Goal: Transaction & Acquisition: Purchase product/service

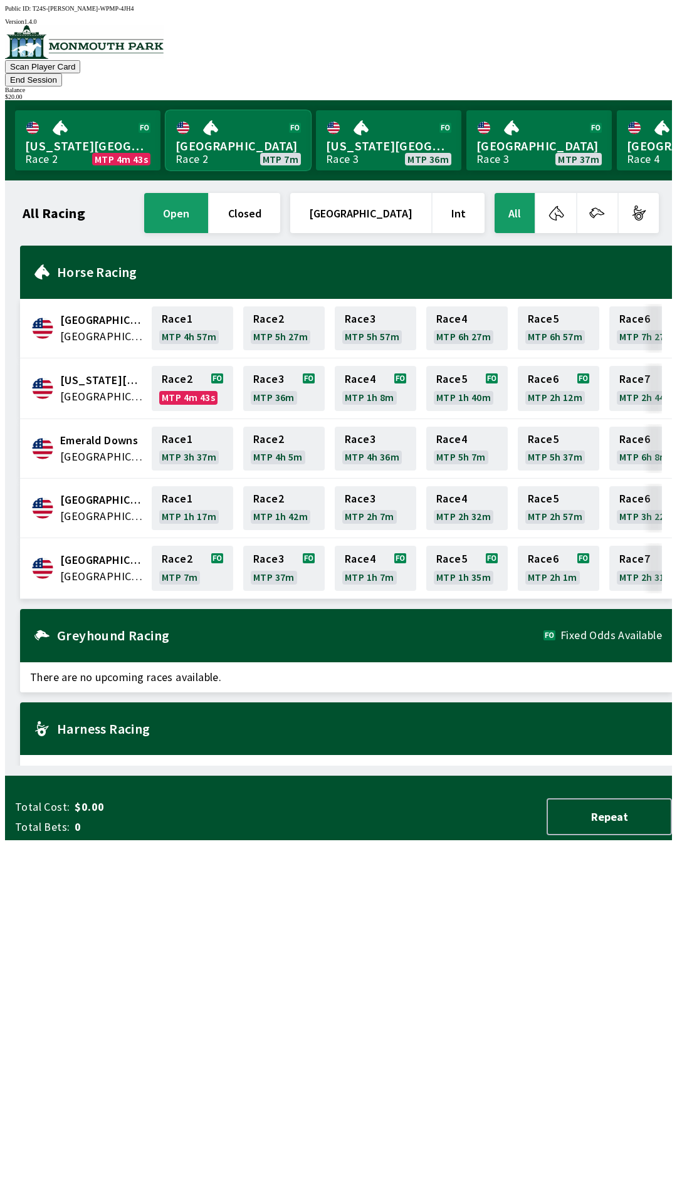
click at [247, 123] on link "[GEOGRAPHIC_DATA] Race 2 MTP 7m" at bounding box center [237, 140] width 145 height 60
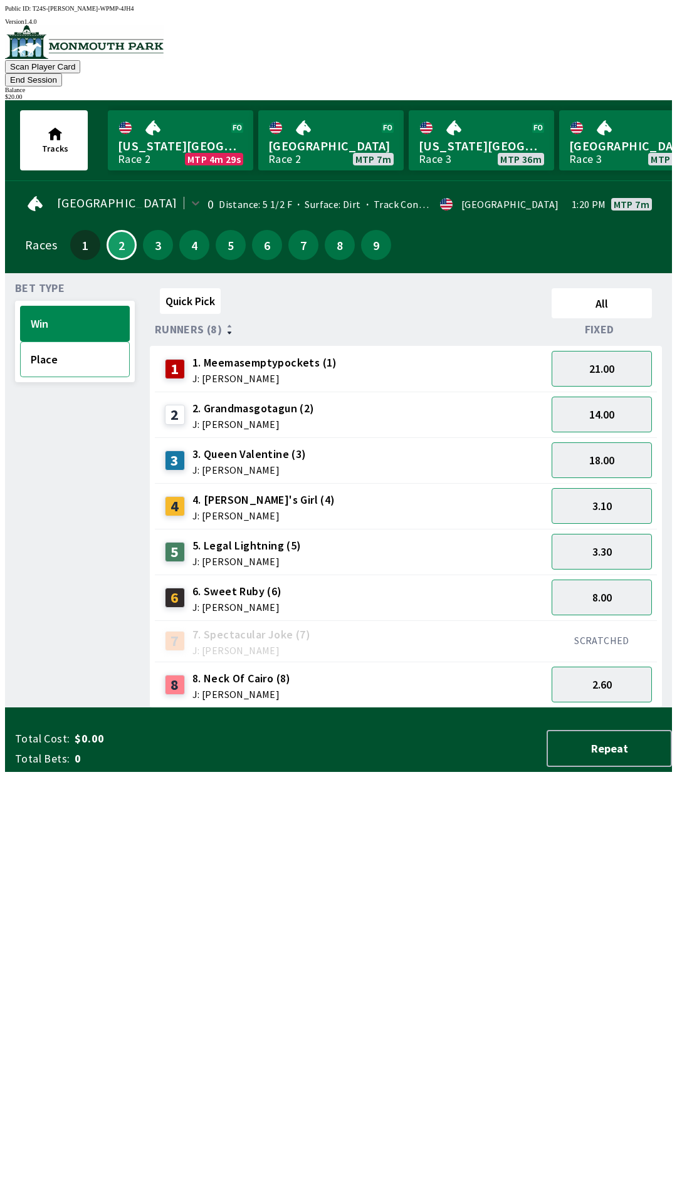
click at [67, 352] on button "Place" at bounding box center [75, 359] width 110 height 36
click at [86, 306] on button "Win" at bounding box center [75, 324] width 110 height 36
click at [190, 288] on button "Quick Pick" at bounding box center [190, 301] width 61 height 26
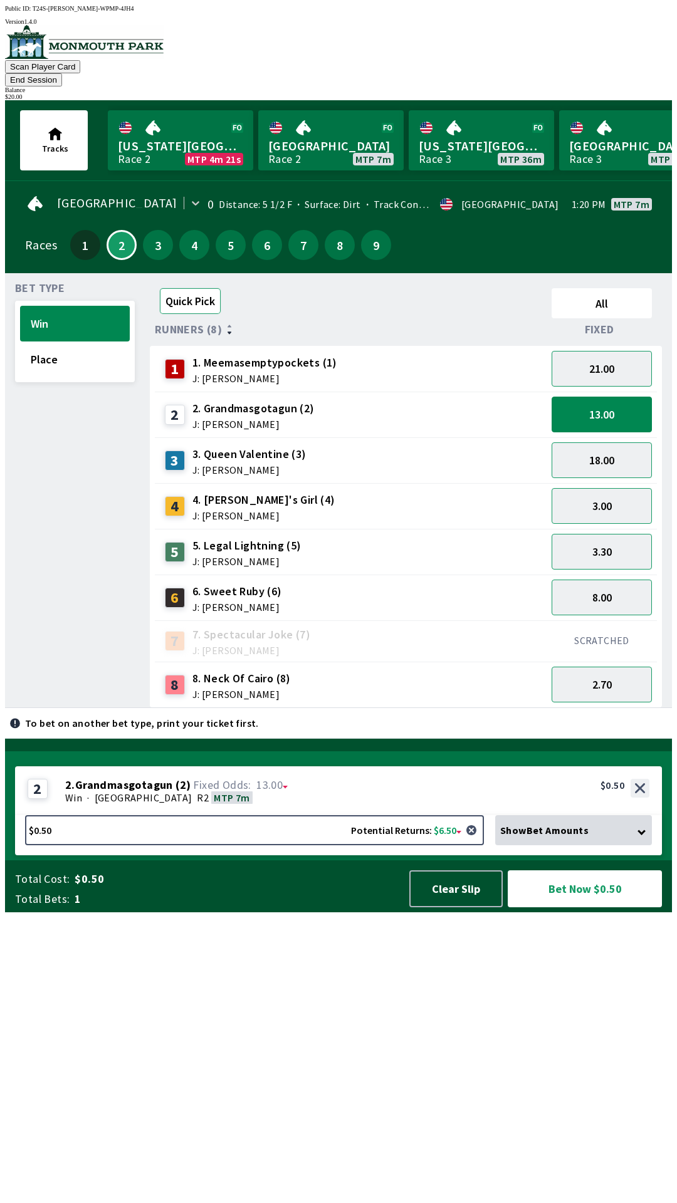
click at [196, 291] on button "Quick Pick" at bounding box center [190, 301] width 61 height 26
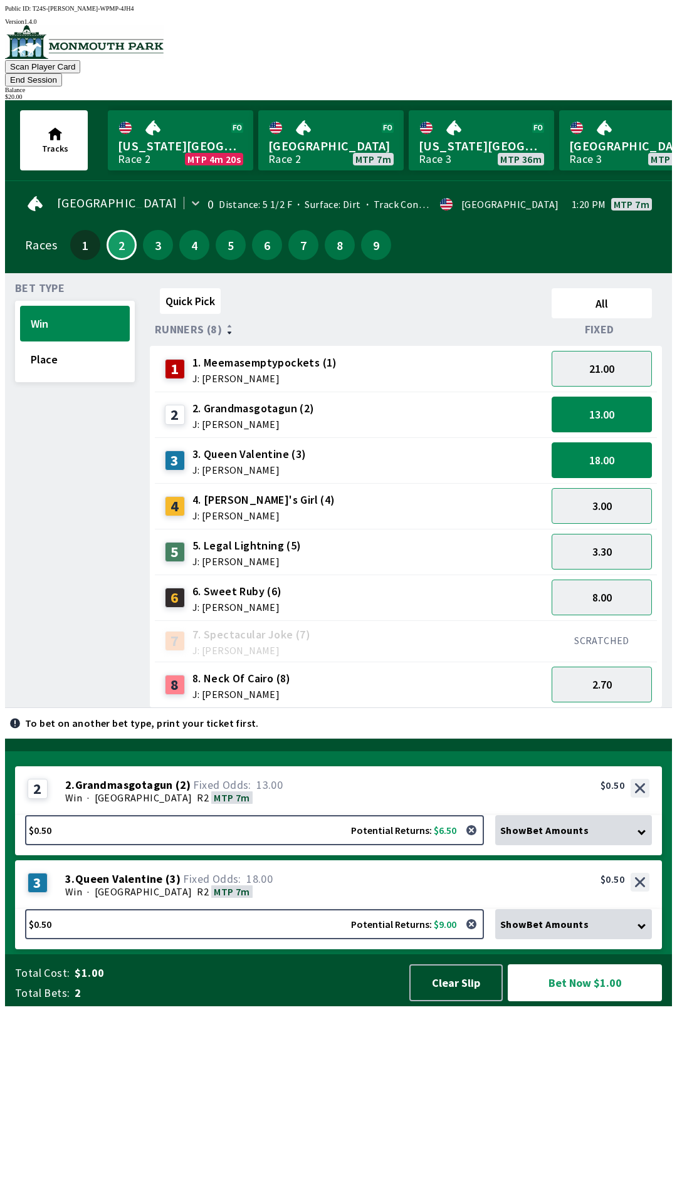
click at [227, 331] on icon at bounding box center [229, 332] width 5 height 3
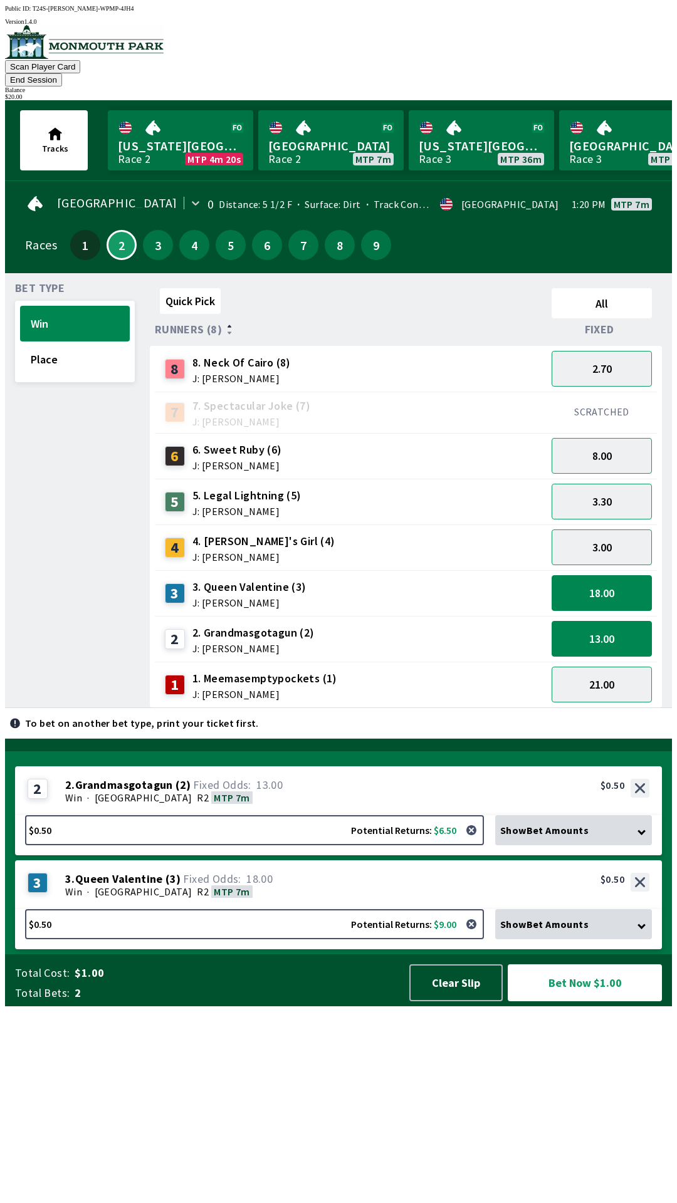
click at [227, 331] on icon at bounding box center [229, 332] width 4 height 3
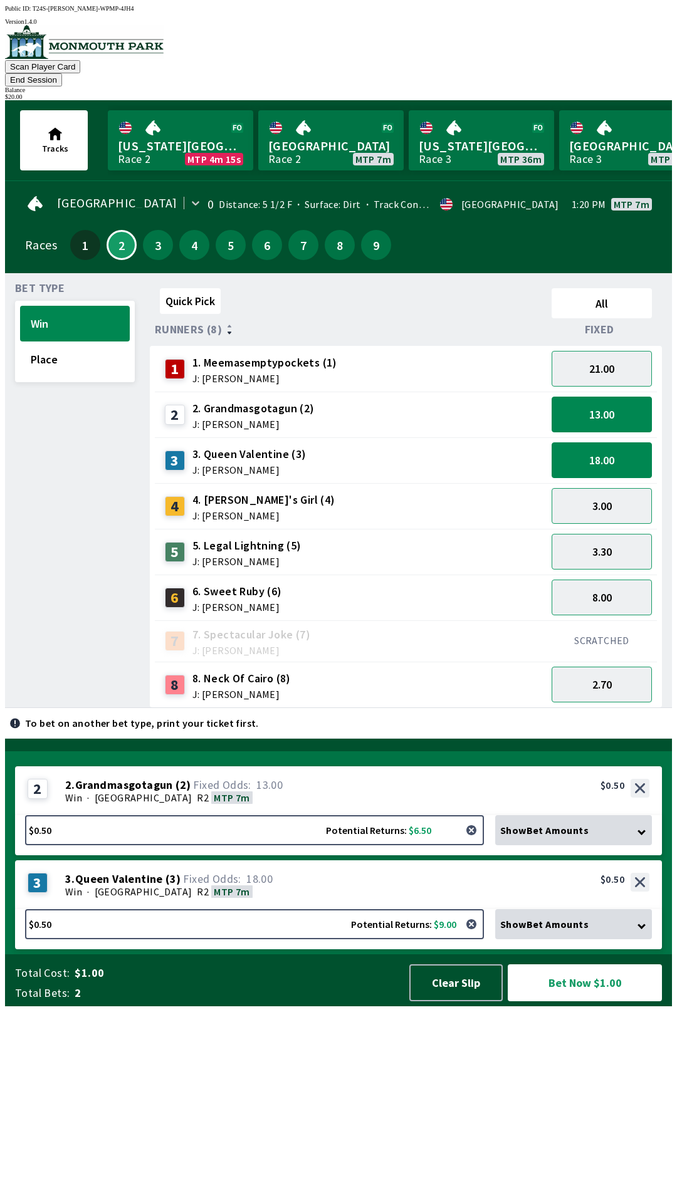
click at [474, 843] on button "button" at bounding box center [471, 829] width 25 height 25
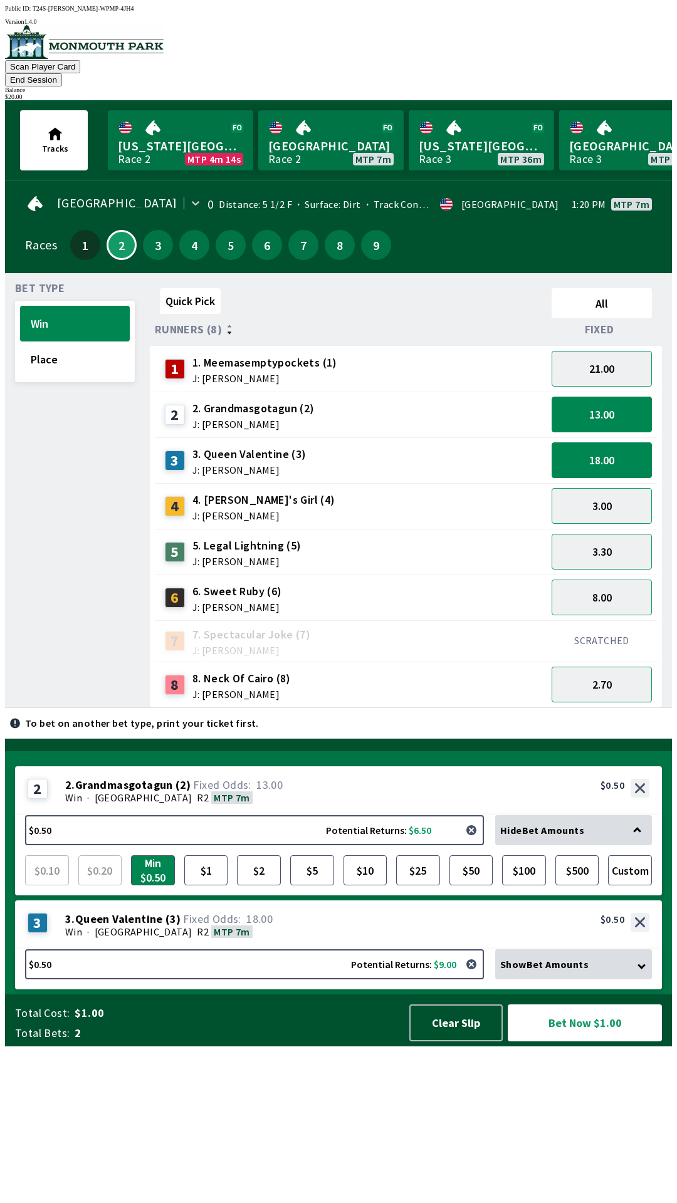
click at [472, 843] on button "button" at bounding box center [471, 829] width 25 height 25
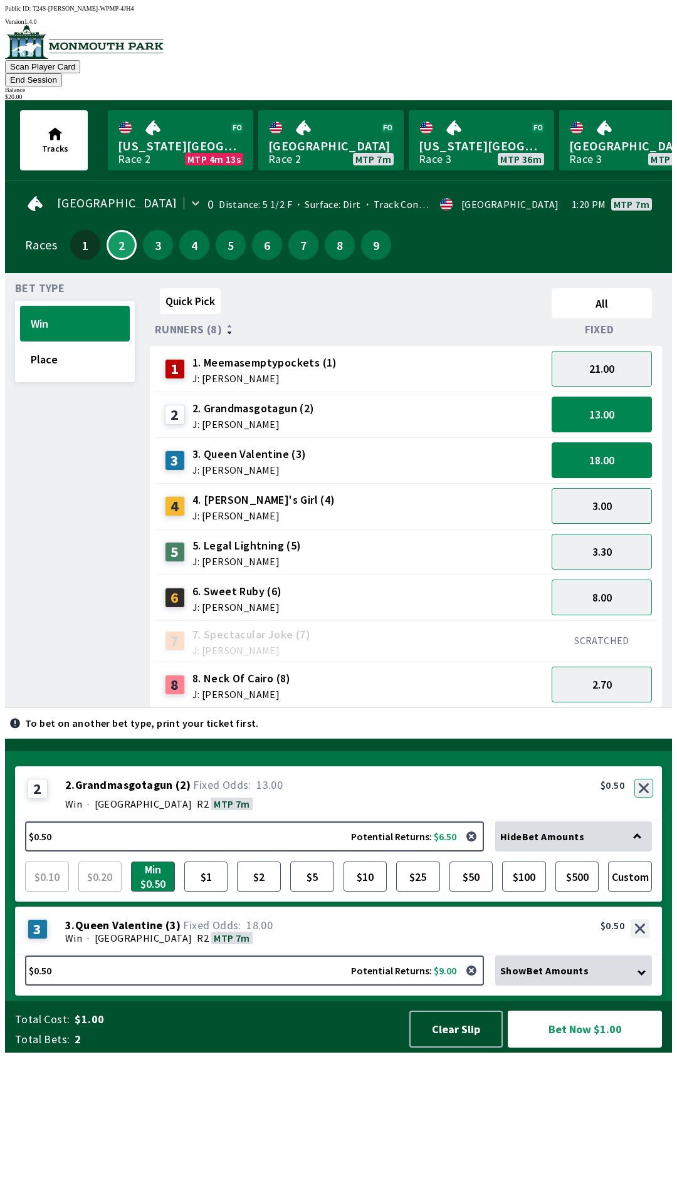
click at [643, 797] on button "button" at bounding box center [643, 788] width 19 height 19
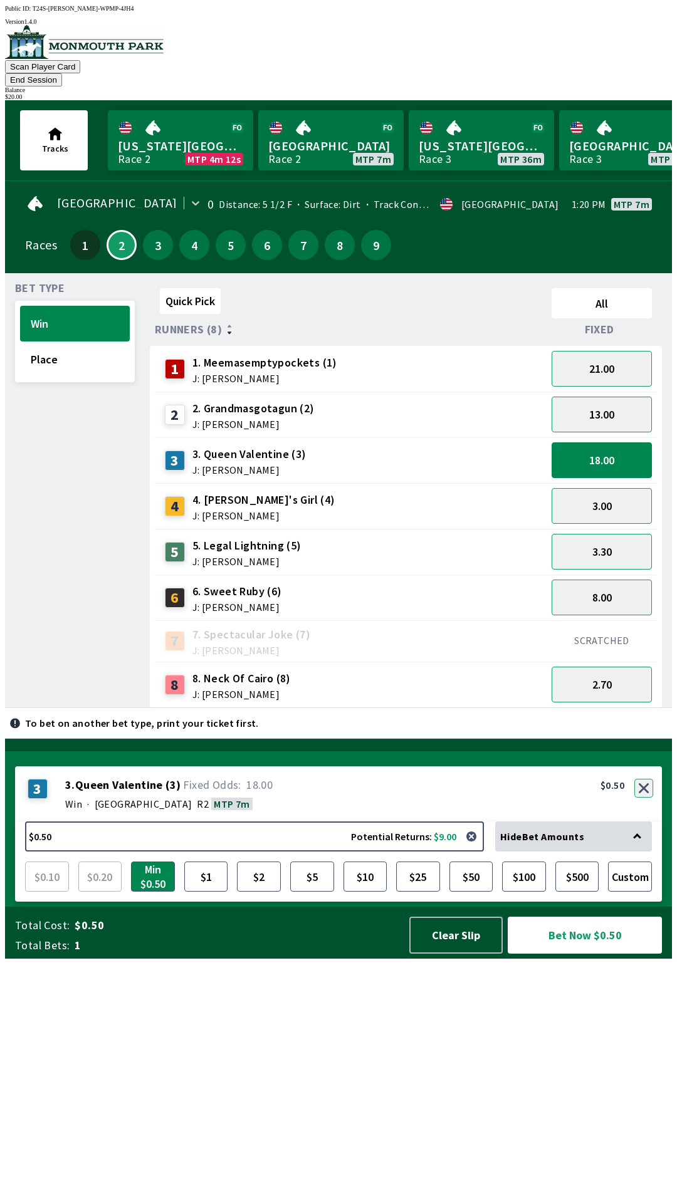
click at [645, 797] on button "button" at bounding box center [643, 788] width 19 height 19
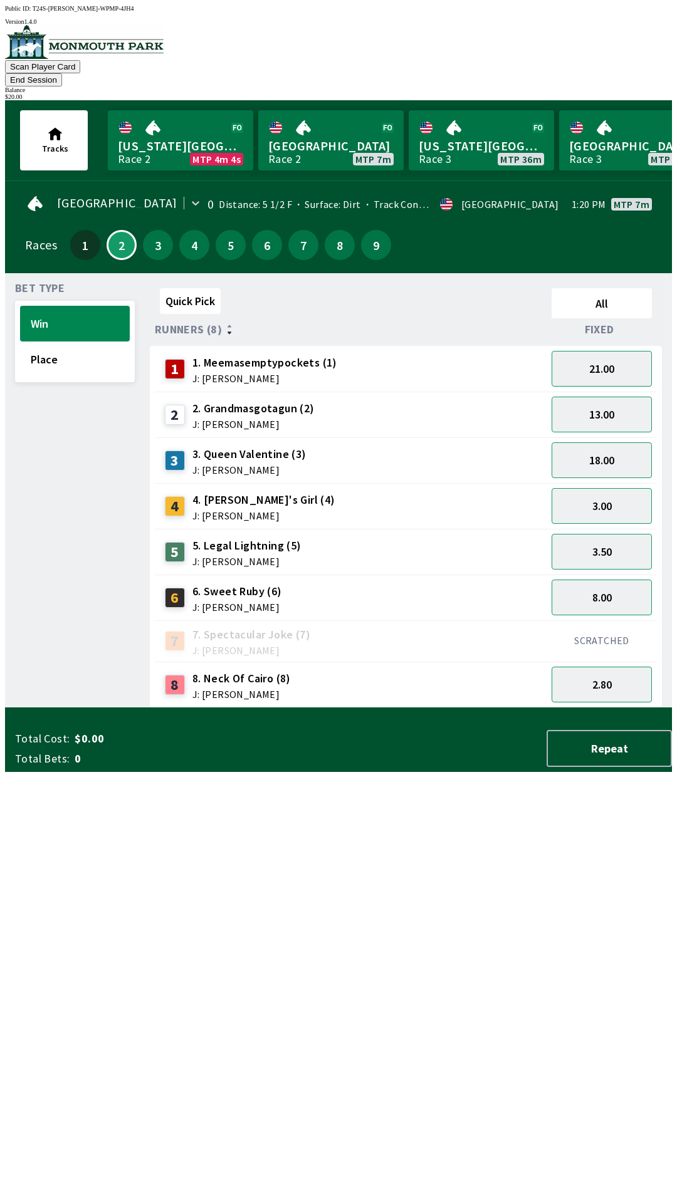
click at [62, 73] on button "End Session" at bounding box center [33, 79] width 57 height 13
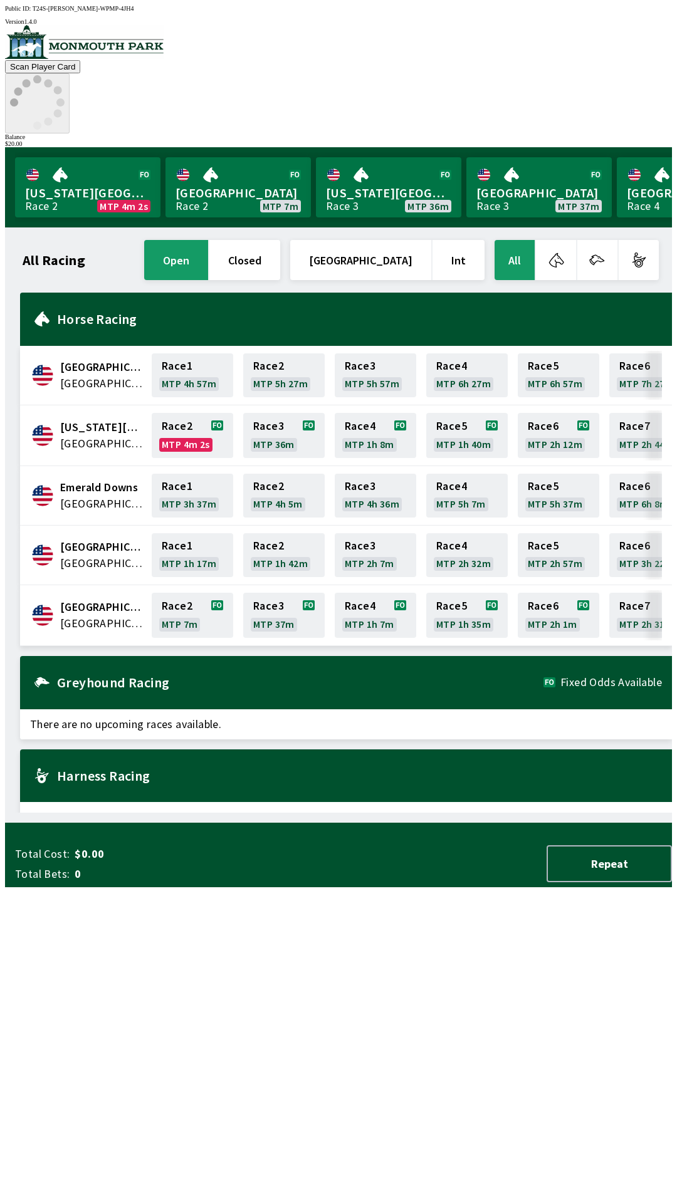
click at [65, 75] on icon at bounding box center [37, 102] width 54 height 54
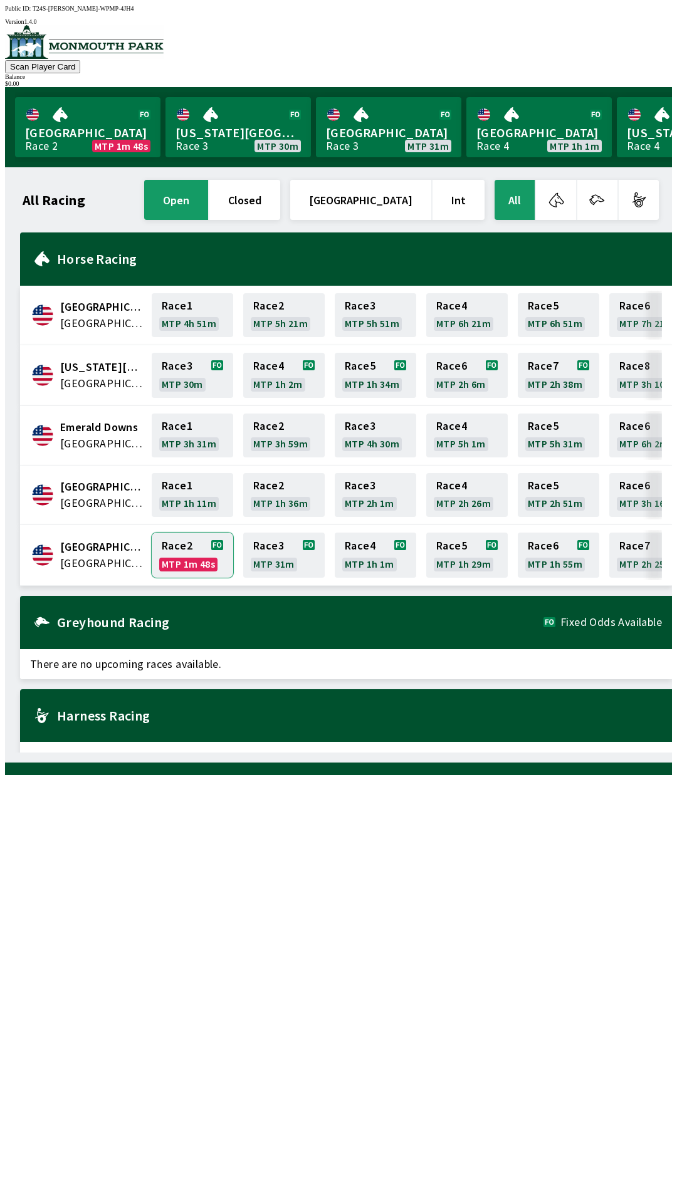
click at [184, 536] on link "Race 2 MTP 1m 48s" at bounding box center [192, 554] width 81 height 45
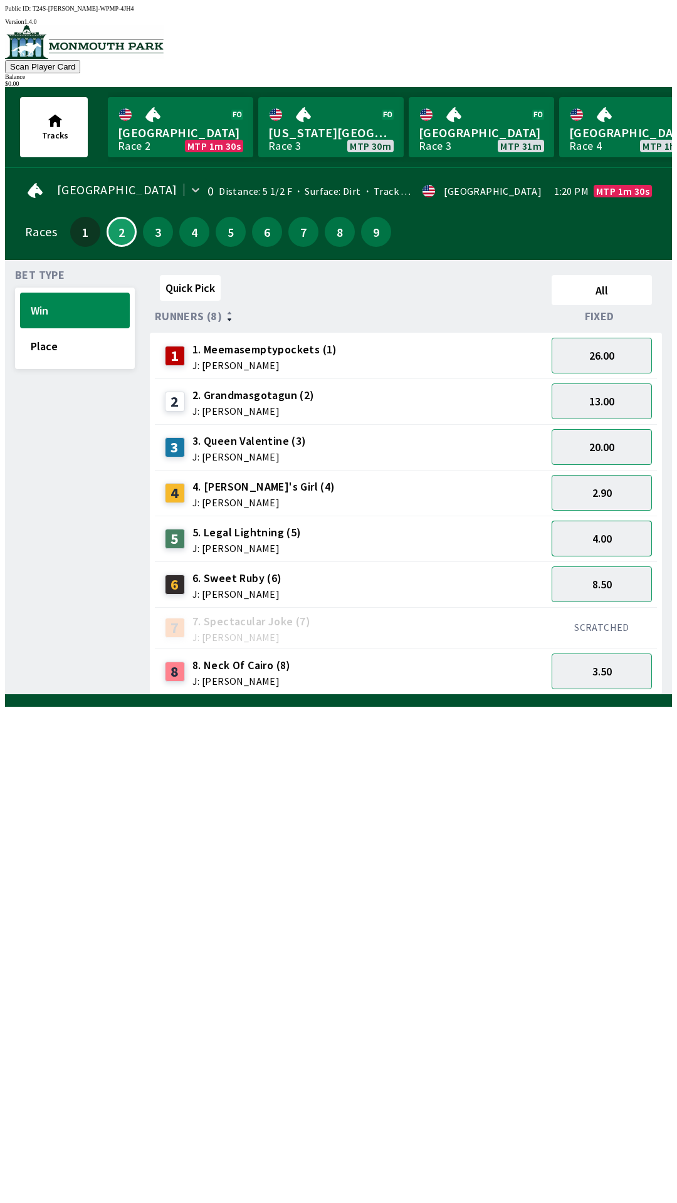
click at [633, 529] on button "4.00" at bounding box center [601, 539] width 100 height 36
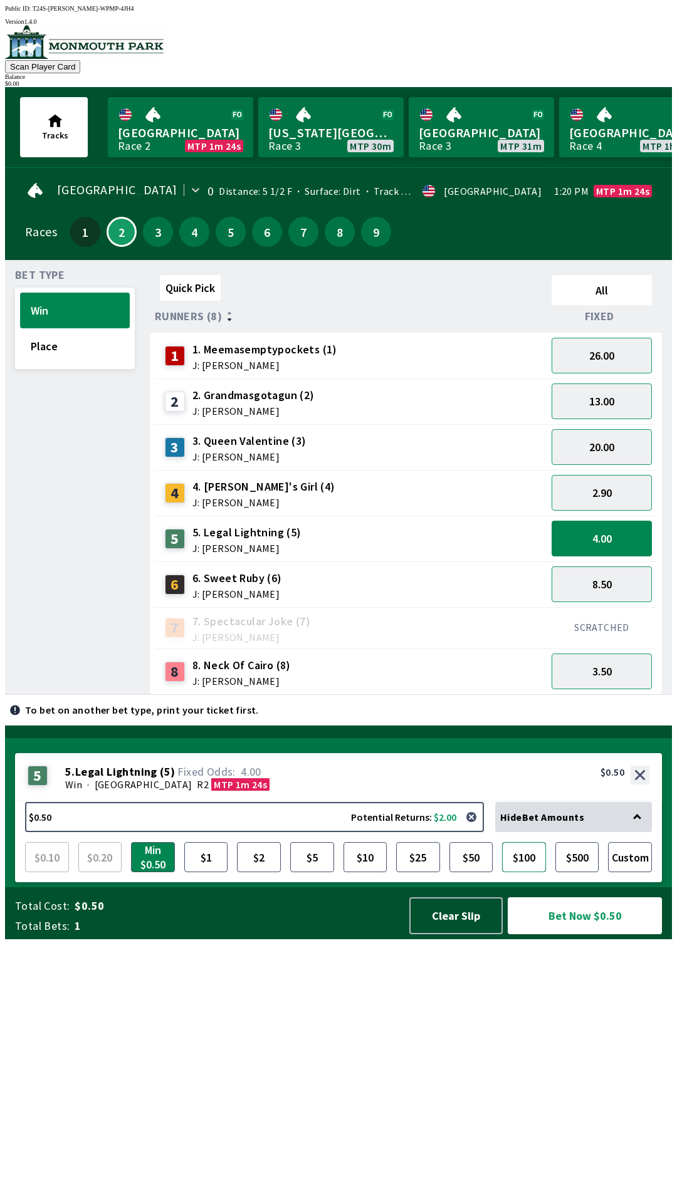
click at [526, 872] on button "$100" at bounding box center [524, 857] width 44 height 30
click at [294, 872] on button "$5" at bounding box center [312, 857] width 44 height 30
click at [381, 872] on button "$10" at bounding box center [365, 857] width 44 height 30
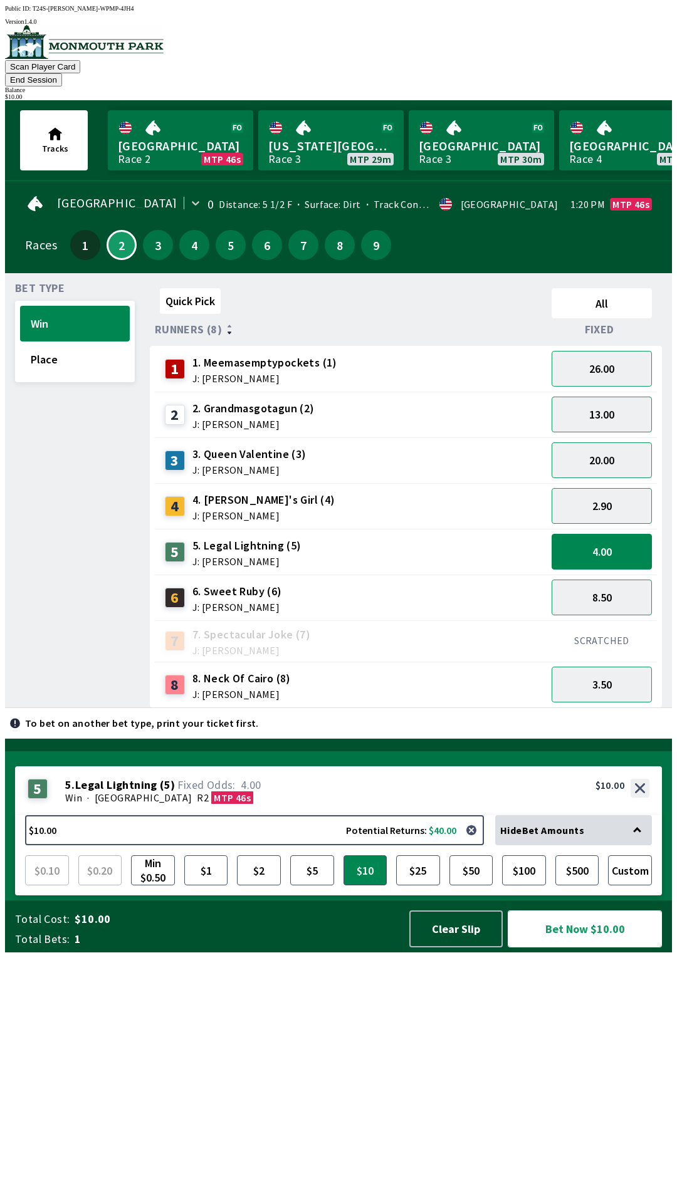
click at [544, 947] on button "Bet Now $10.00" at bounding box center [584, 928] width 154 height 37
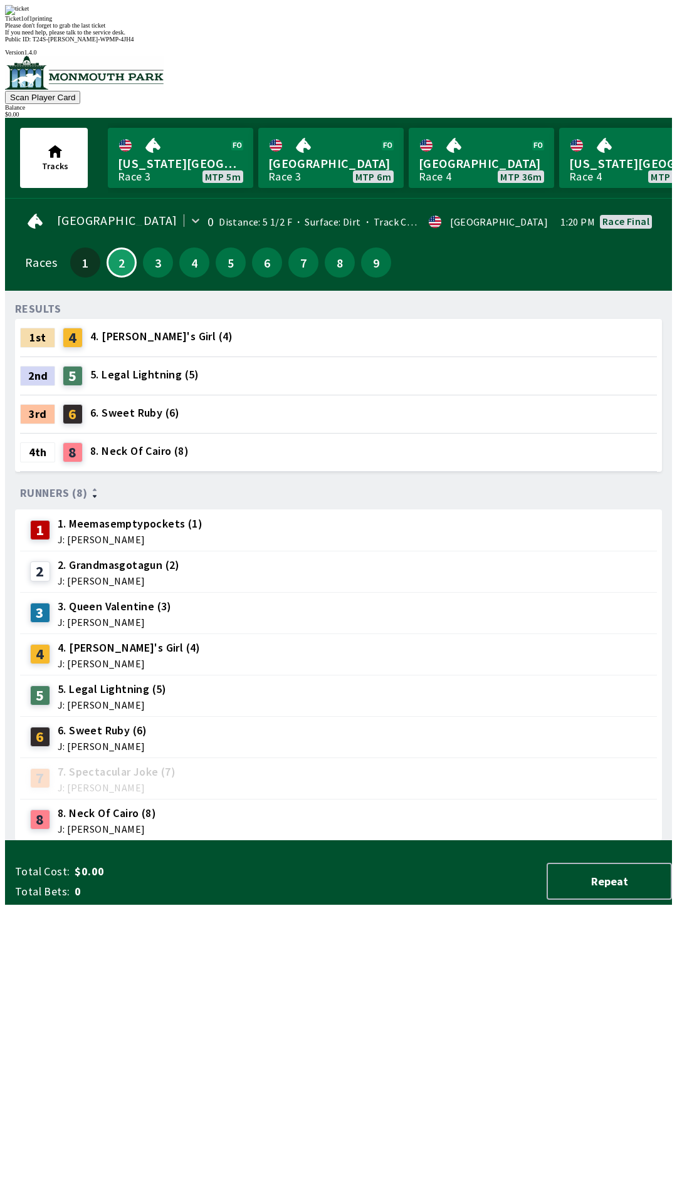
click at [226, 841] on div "RESULTS 1st 4 4. [PERSON_NAME]'s Girl (4) 2nd 5 5. Legal Lightning (5) 3rd 6 6.…" at bounding box center [343, 571] width 656 height 540
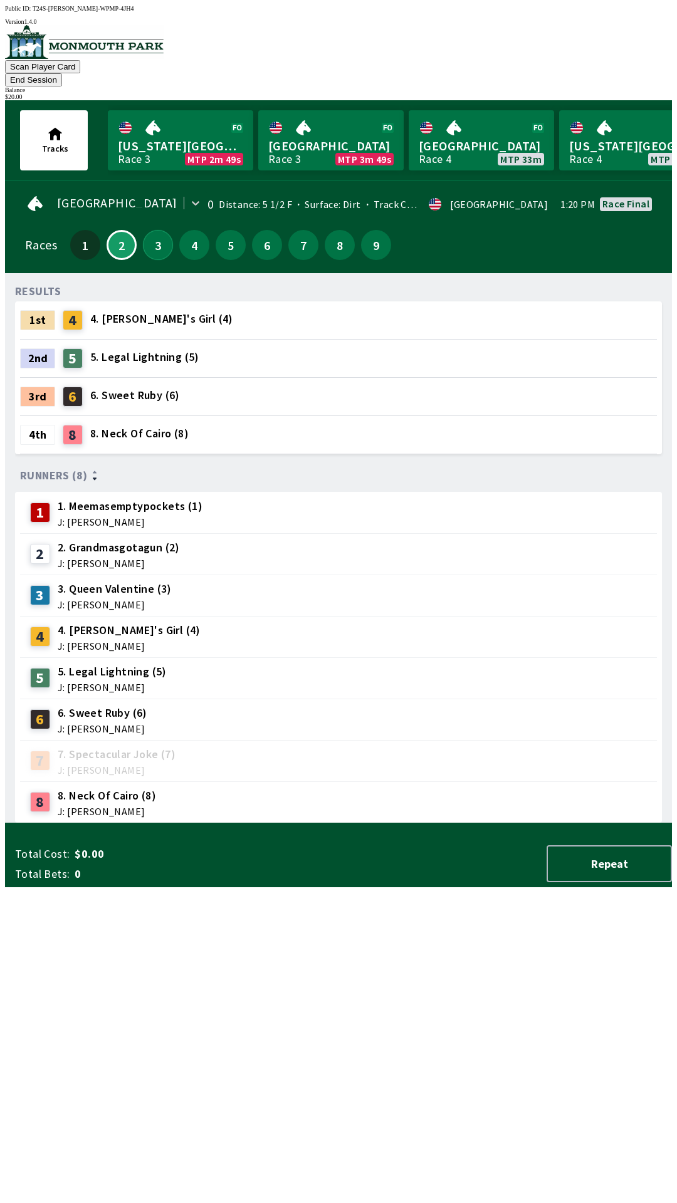
click at [155, 230] on button "3" at bounding box center [158, 245] width 30 height 30
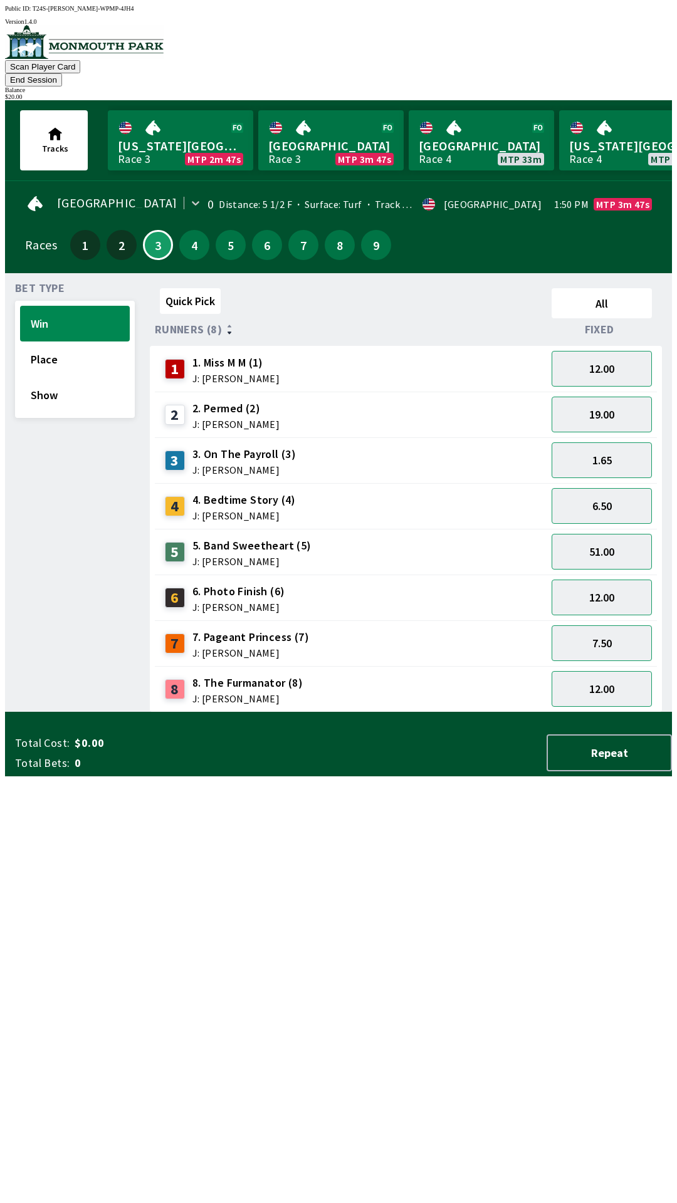
click at [83, 403] on div "Bet Type Win Place Show" at bounding box center [75, 497] width 120 height 429
click at [60, 383] on button "Show" at bounding box center [75, 395] width 110 height 36
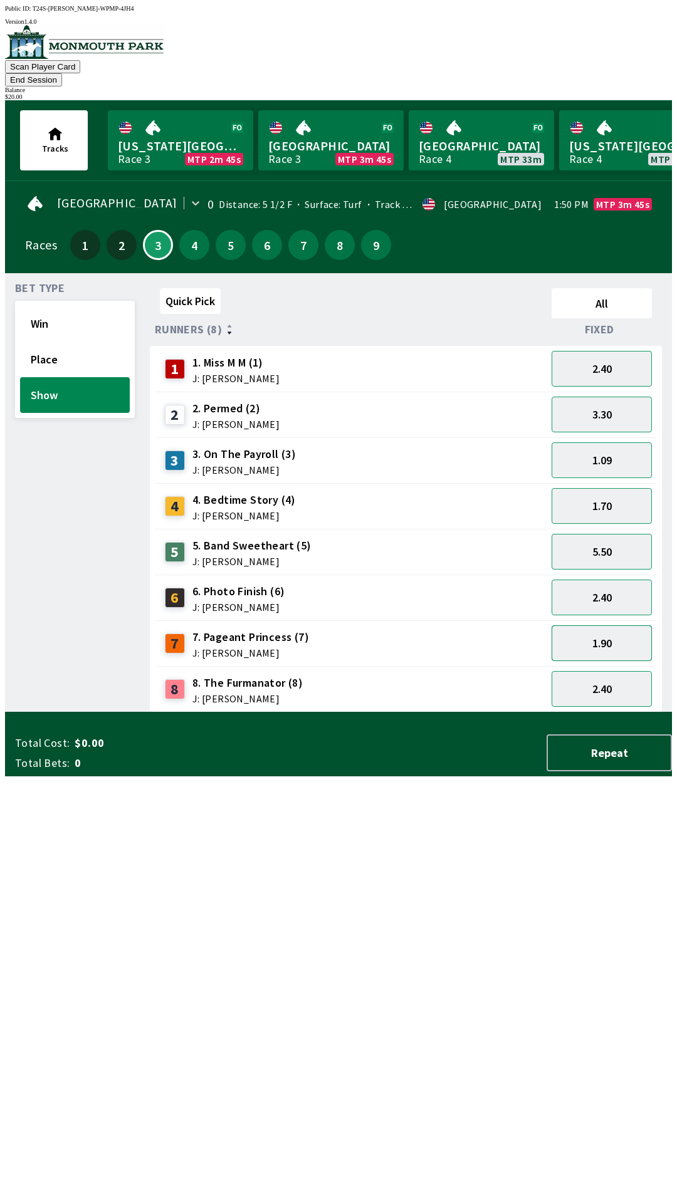
click at [616, 625] on button "1.90" at bounding box center [601, 643] width 100 height 36
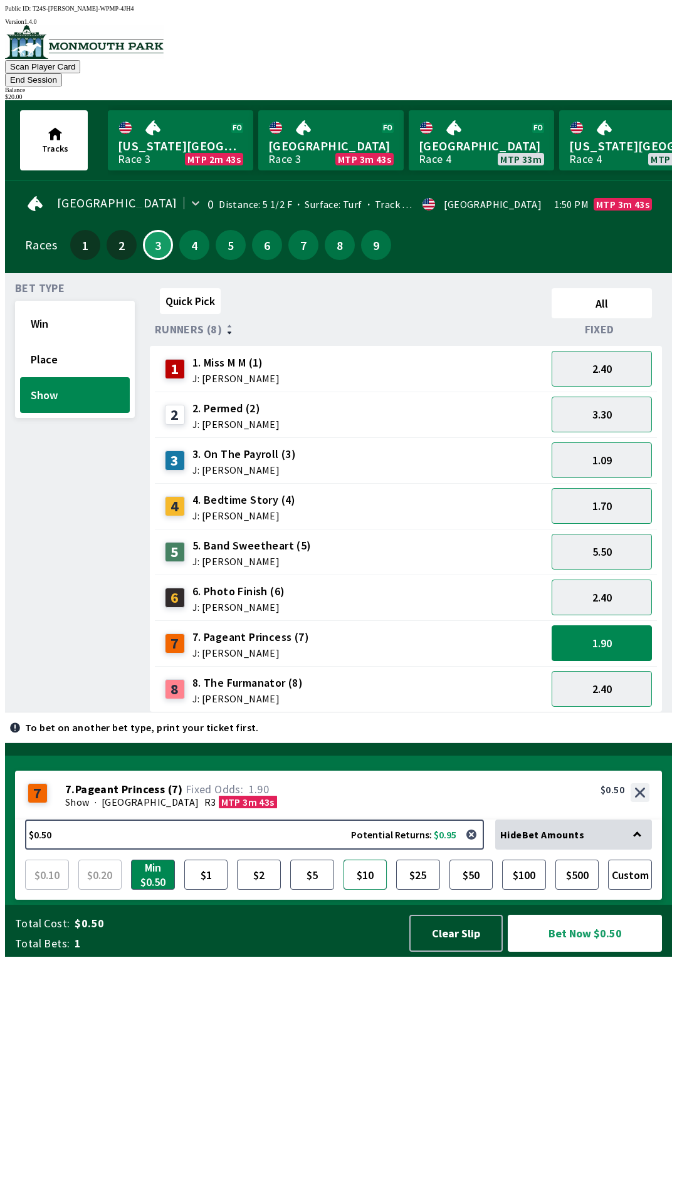
click at [373, 890] on button "$10" at bounding box center [365, 874] width 44 height 30
click at [606, 952] on button "Bet Now $10.00" at bounding box center [584, 933] width 154 height 37
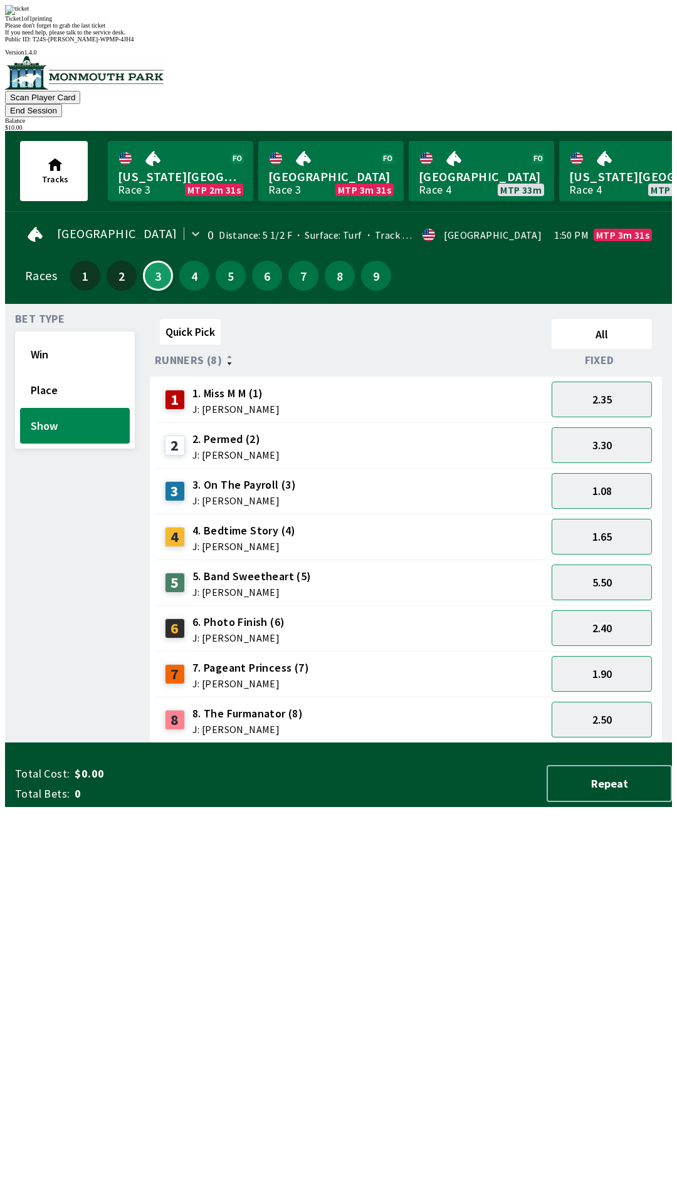
click at [440, 743] on div "Quick Pick All Runners (8) Fixed 1 1. Miss M M (1) J: [PERSON_NAME] 2.35 2 2. P…" at bounding box center [411, 528] width 522 height 429
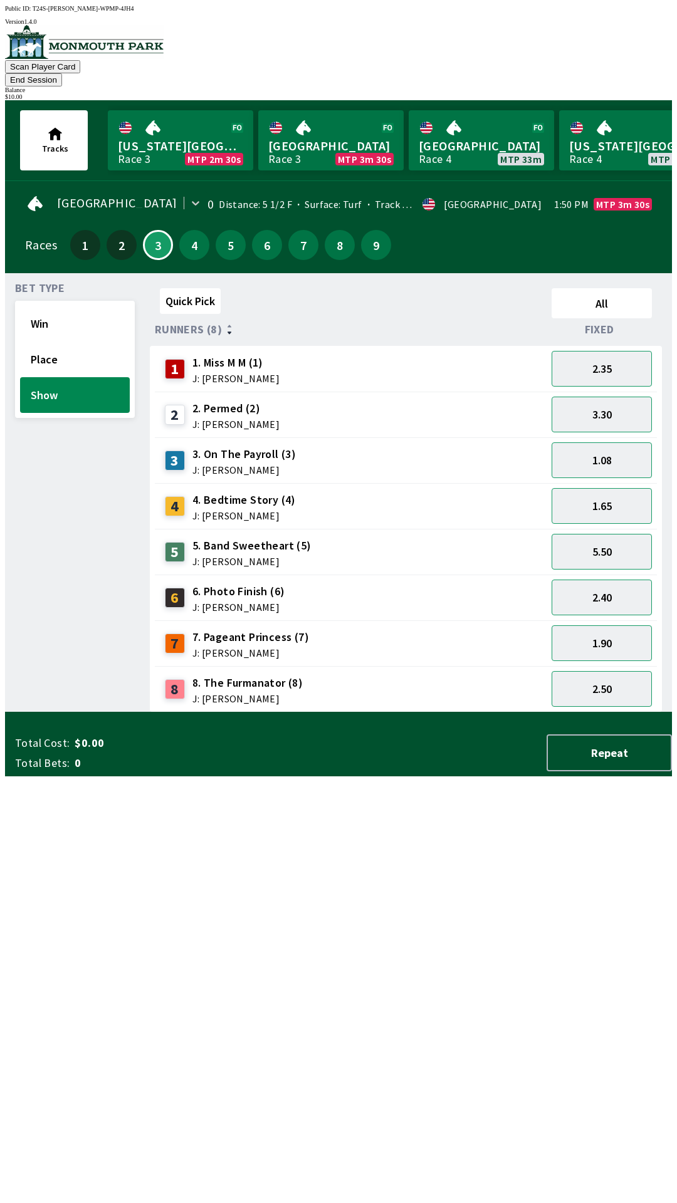
click at [633, 93] on div "$ 10.00" at bounding box center [338, 96] width 667 height 7
click at [62, 73] on button "End Session" at bounding box center [33, 79] width 57 height 13
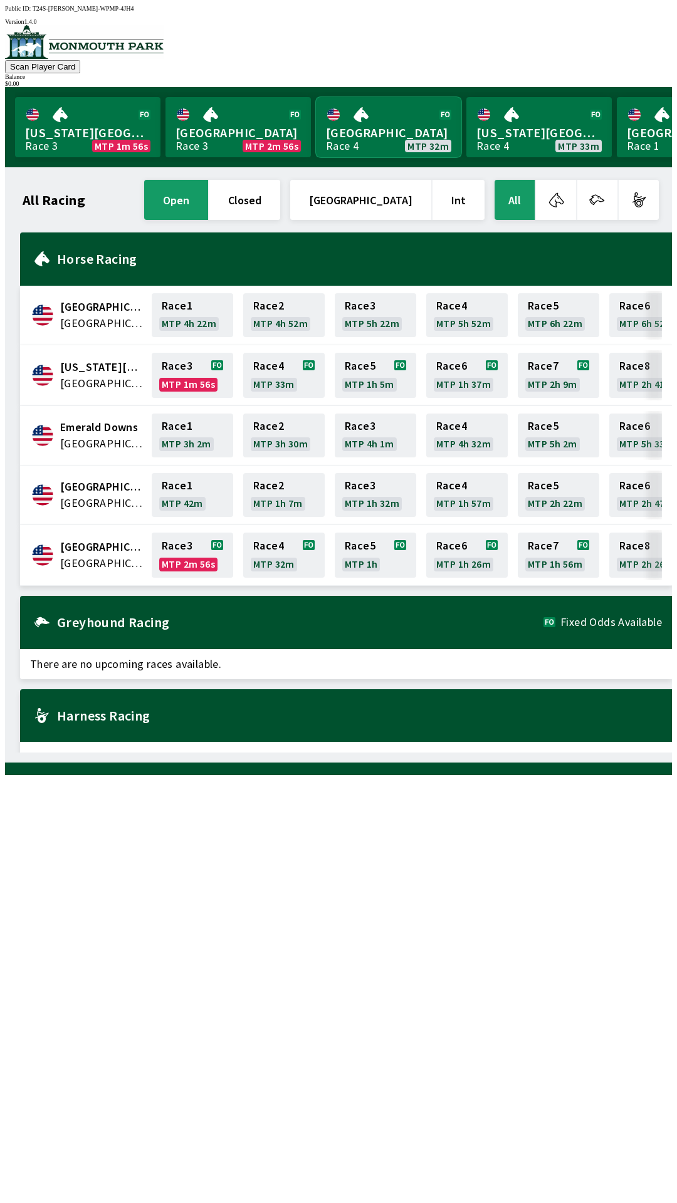
click at [371, 141] on link "[GEOGRAPHIC_DATA] Race 4 MTP 32m" at bounding box center [388, 127] width 145 height 60
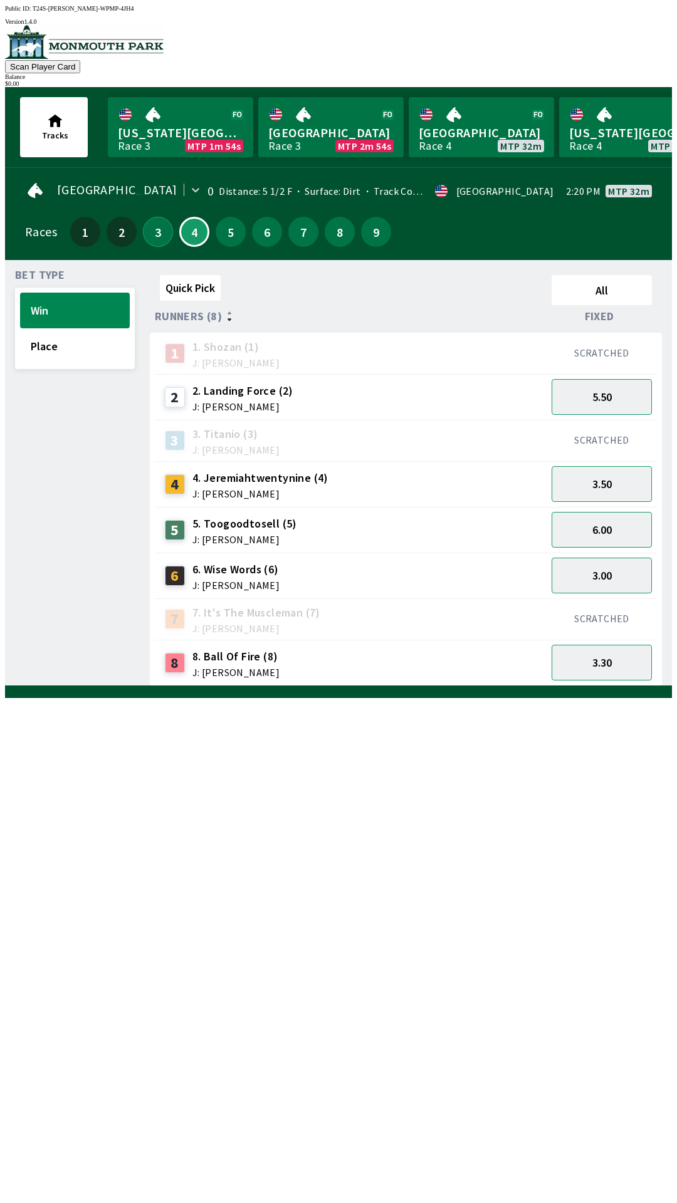
click at [150, 237] on button "3" at bounding box center [158, 232] width 30 height 30
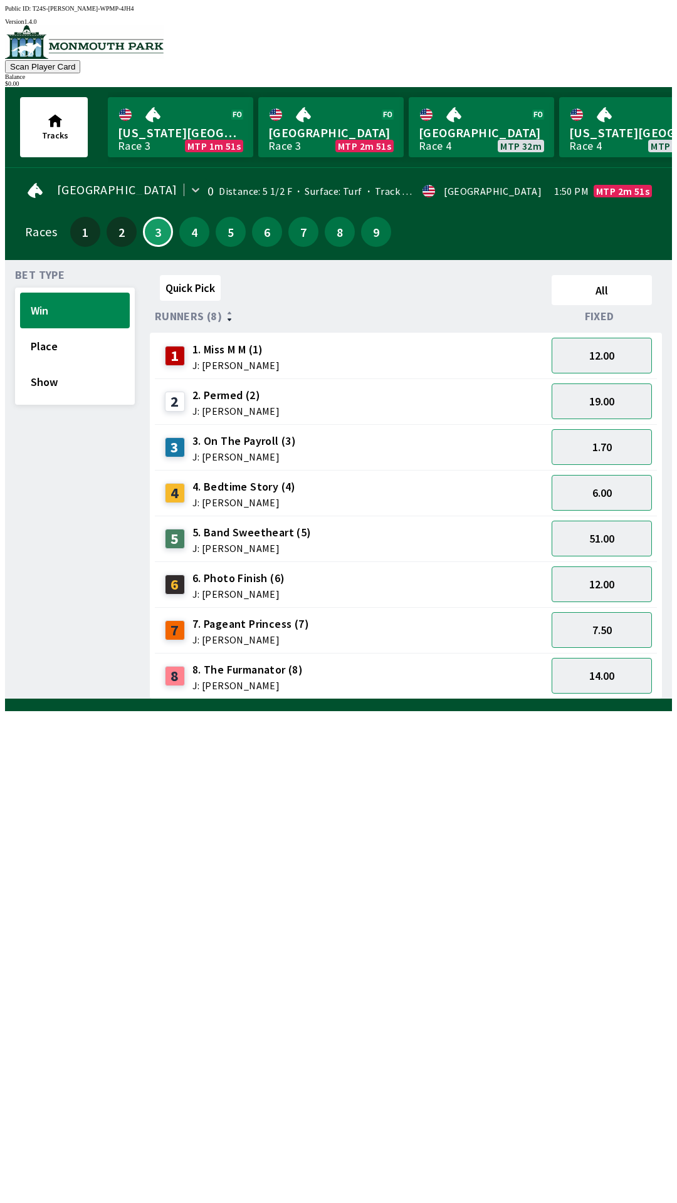
click at [266, 452] on span "J: [PERSON_NAME]" at bounding box center [243, 457] width 103 height 10
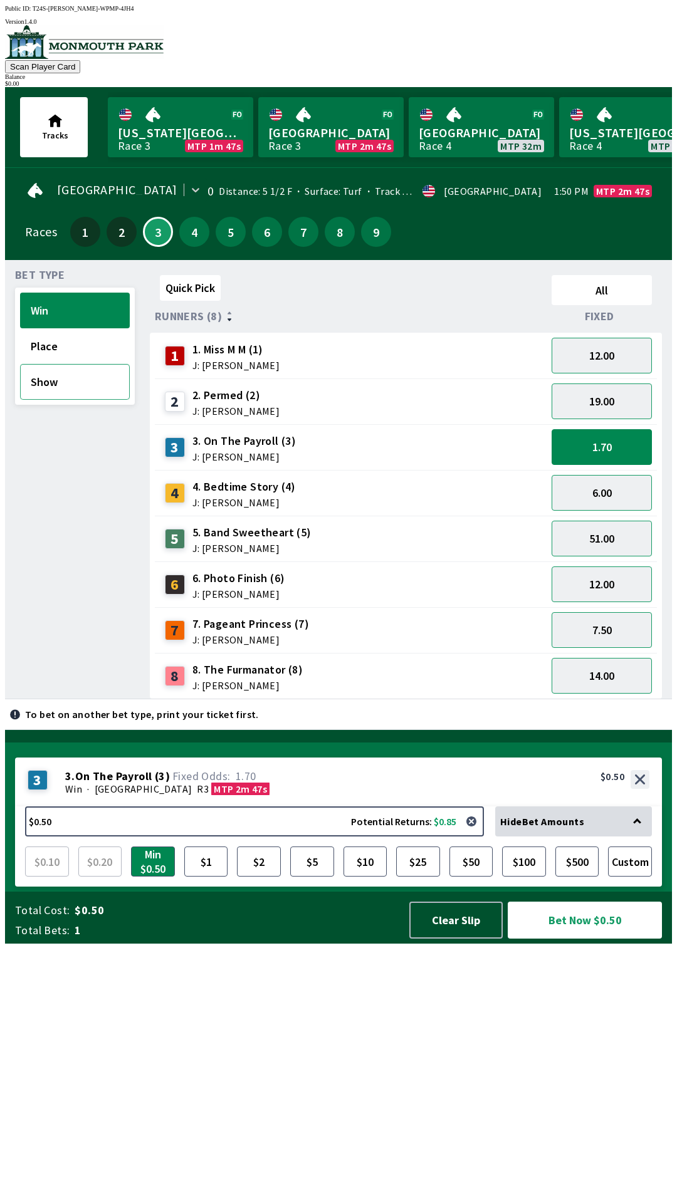
click at [64, 386] on button "Show" at bounding box center [75, 382] width 110 height 36
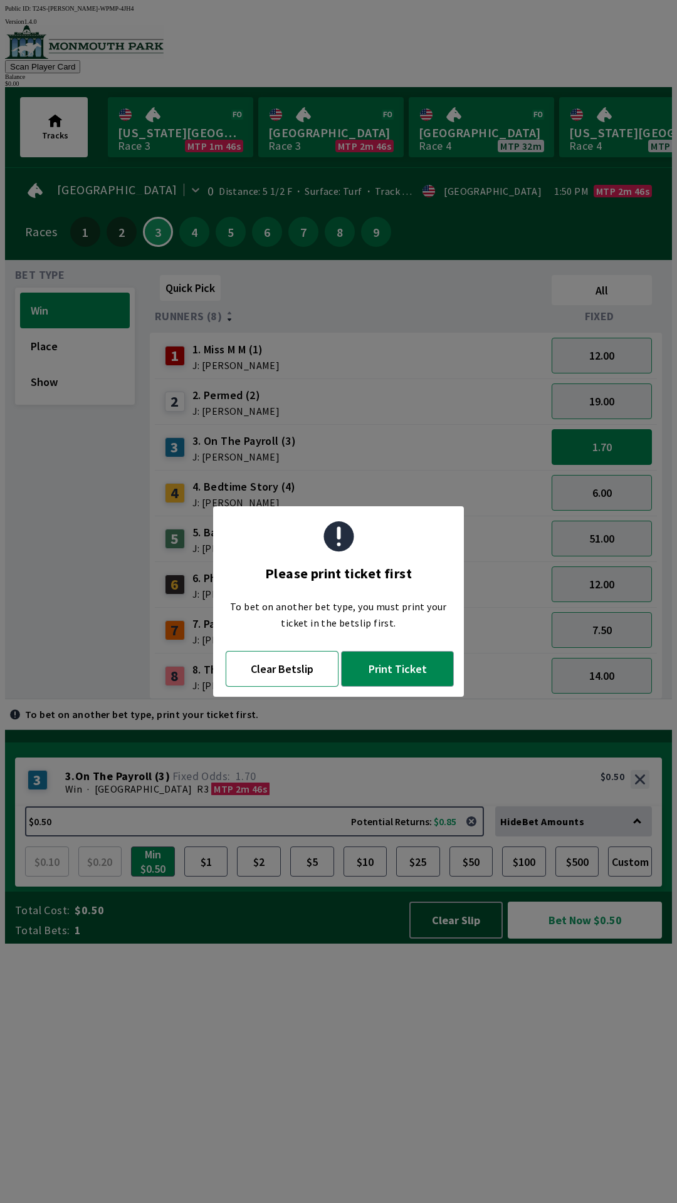
click at [283, 673] on button "Clear Betslip" at bounding box center [282, 669] width 113 height 36
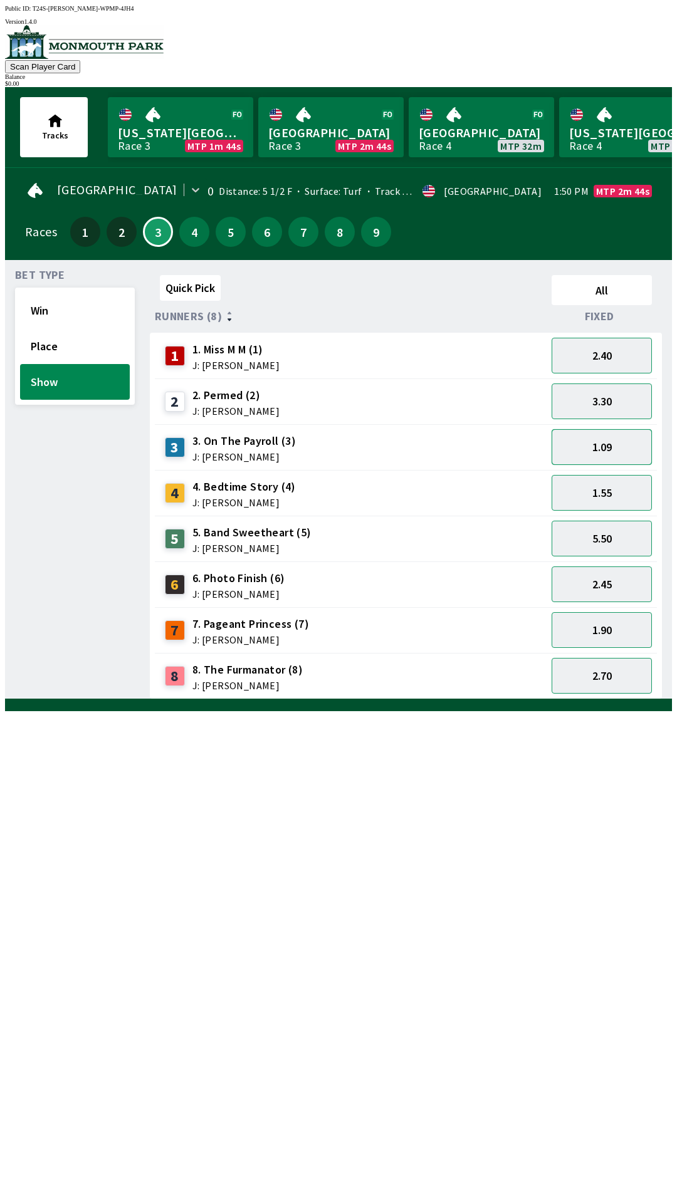
click at [584, 449] on button "1.09" at bounding box center [601, 447] width 100 height 36
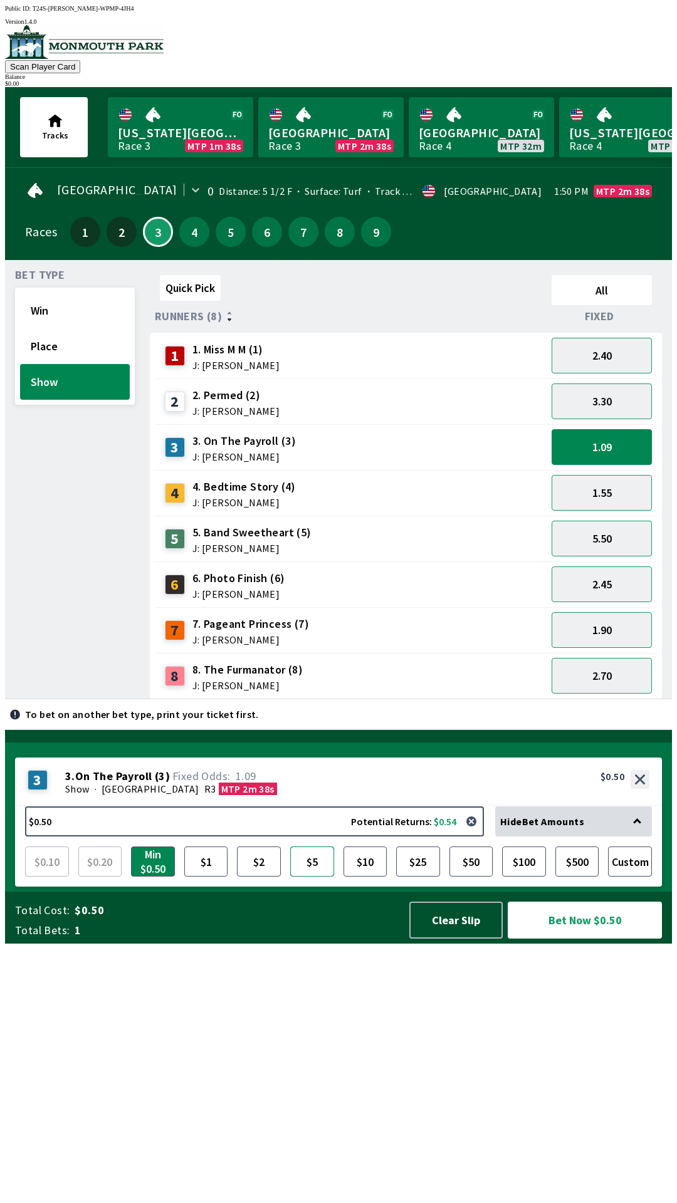
click at [308, 876] on button "$5" at bounding box center [312, 861] width 44 height 30
click at [551, 938] on button "Bet Now $5.00" at bounding box center [584, 919] width 154 height 37
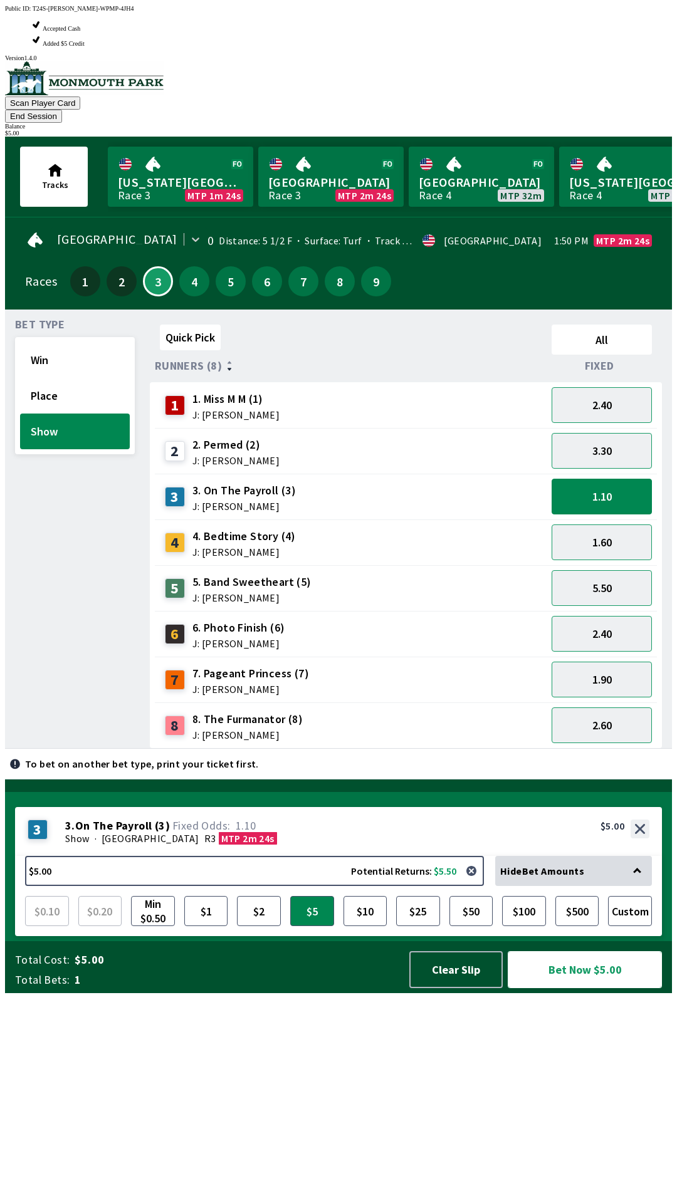
click at [575, 988] on button "Bet Now $5.00" at bounding box center [584, 969] width 154 height 37
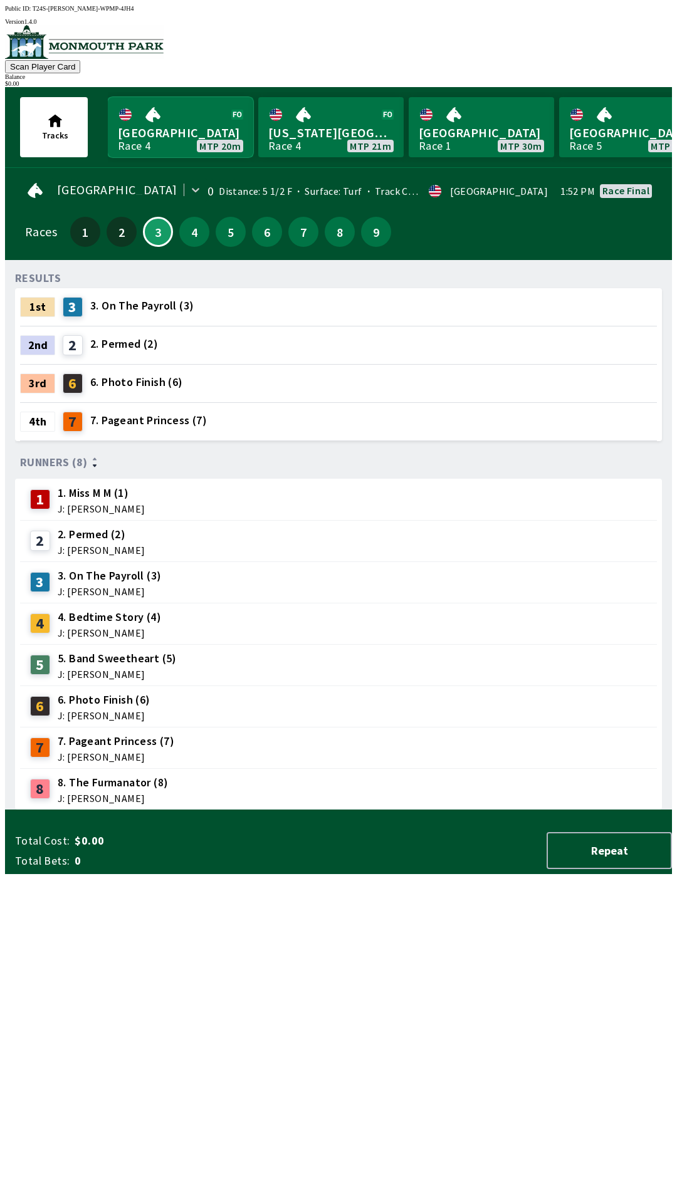
click at [189, 132] on link "[GEOGRAPHIC_DATA] Race 4 MTP 20m" at bounding box center [180, 127] width 145 height 60
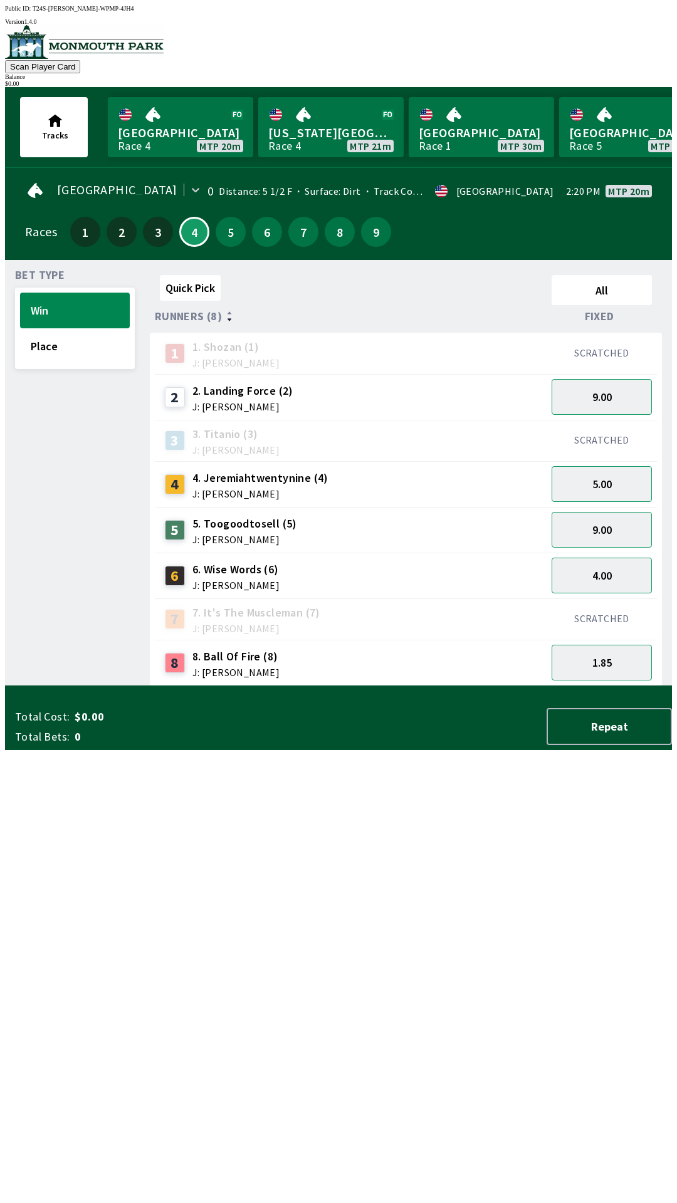
click at [397, 660] on div "8 8. Ball Of Fire (8) J: [PERSON_NAME]" at bounding box center [350, 662] width 381 height 31
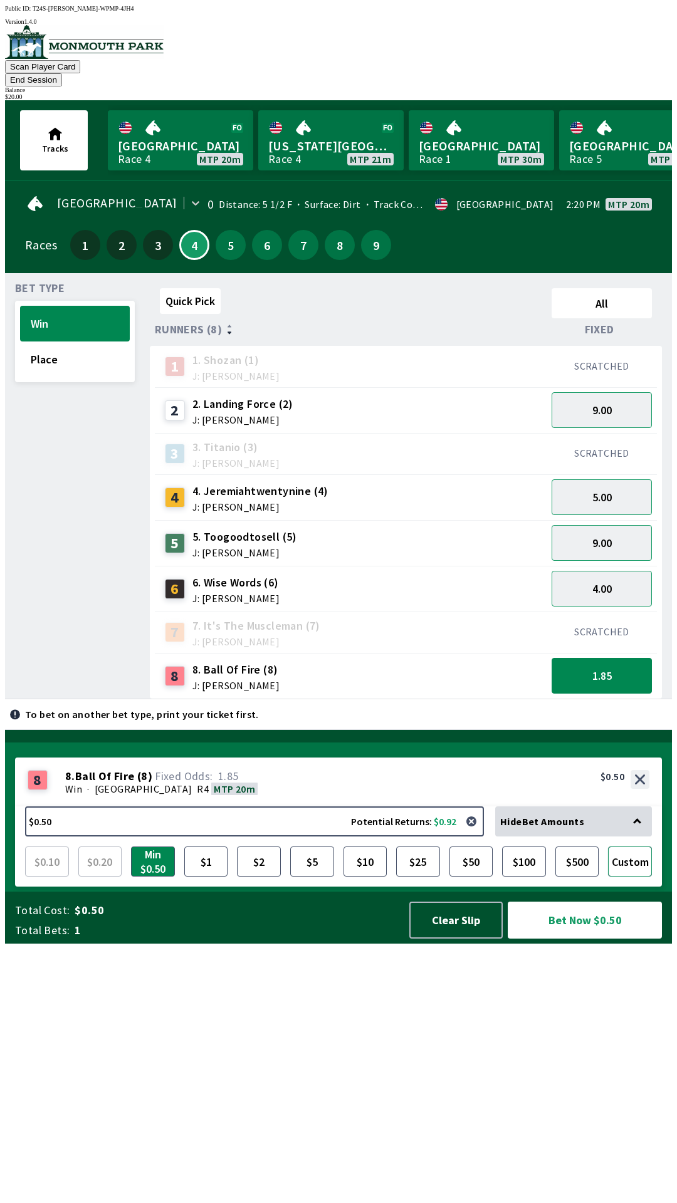
click at [637, 876] on button "Custom" at bounding box center [630, 861] width 44 height 30
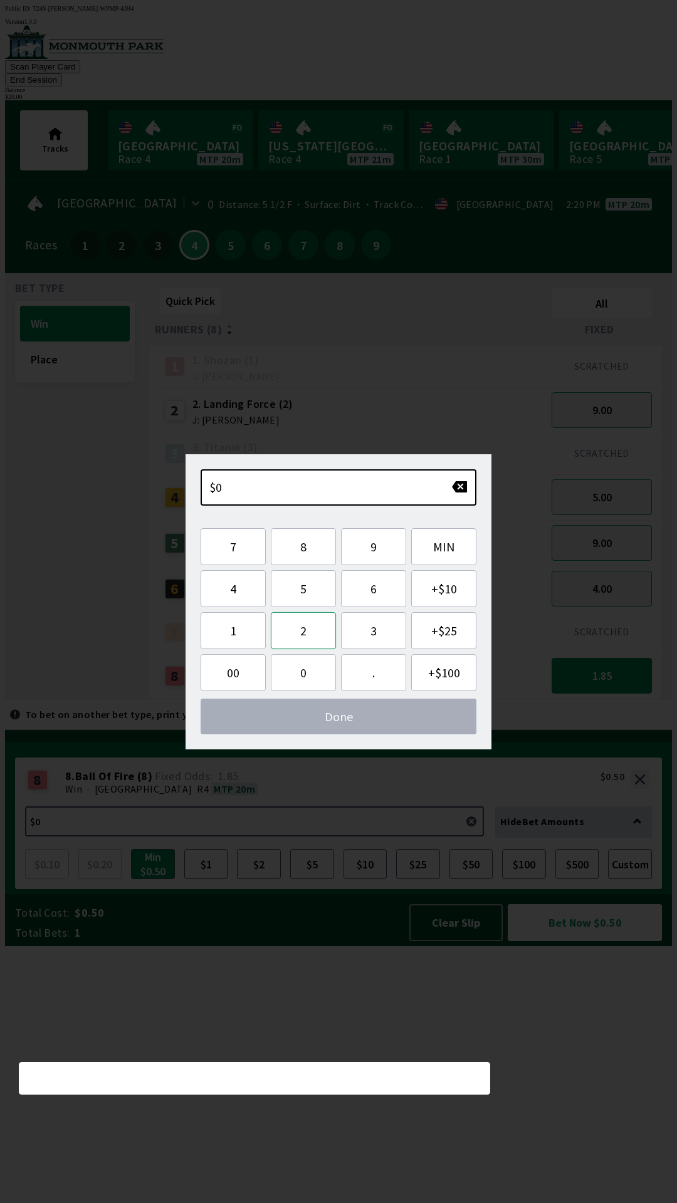
click at [324, 632] on button "2" at bounding box center [303, 630] width 65 height 37
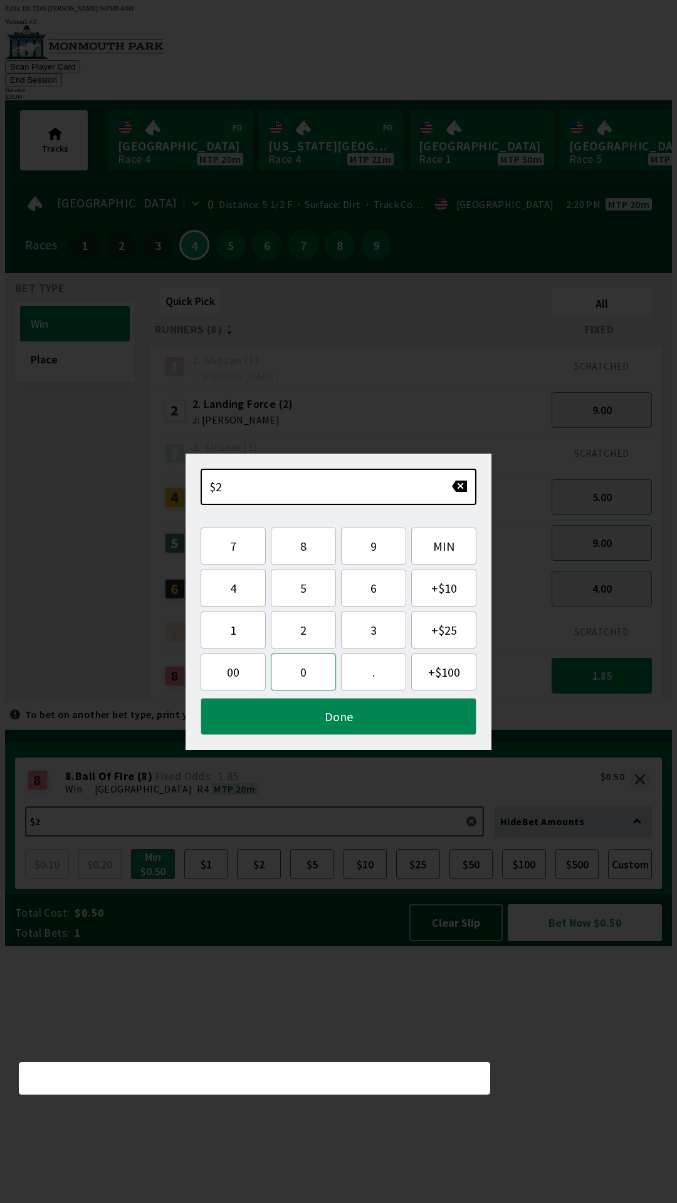
click at [297, 671] on button "0" at bounding box center [303, 671] width 65 height 37
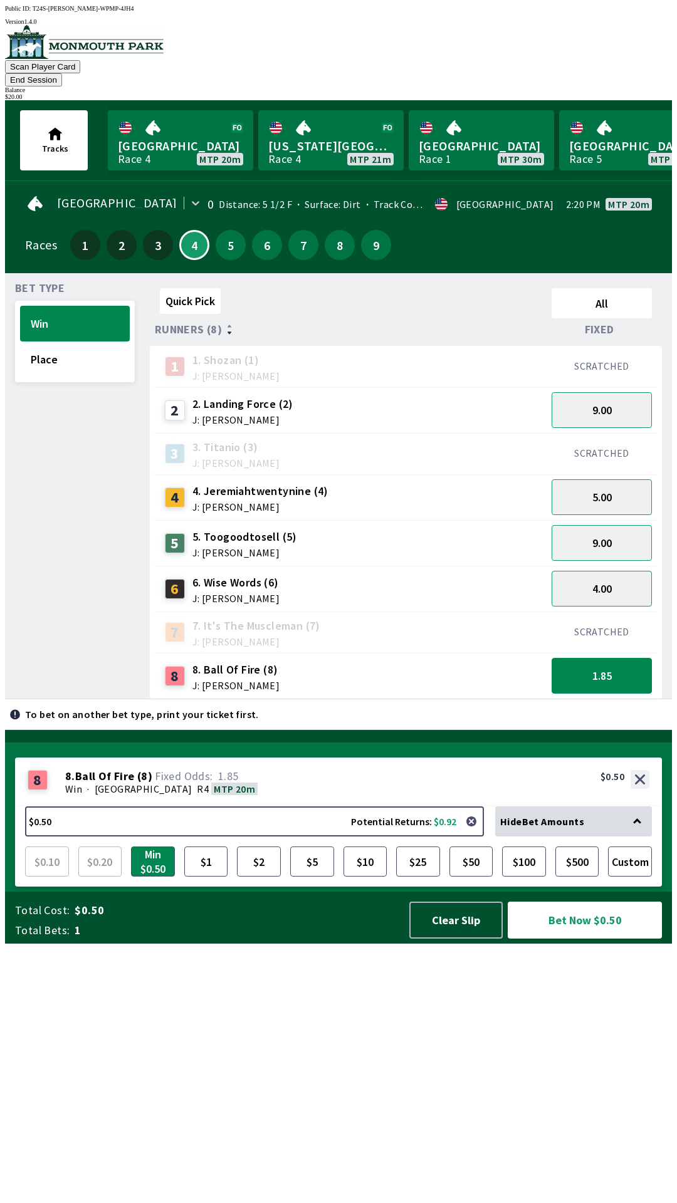
click at [267, 699] on div "Quick Pick All Runners (8) Fixed 1 1. [PERSON_NAME] (1) J: [PERSON_NAME] SCRATC…" at bounding box center [411, 491] width 522 height 416
click at [645, 876] on button "Custom" at bounding box center [630, 861] width 44 height 30
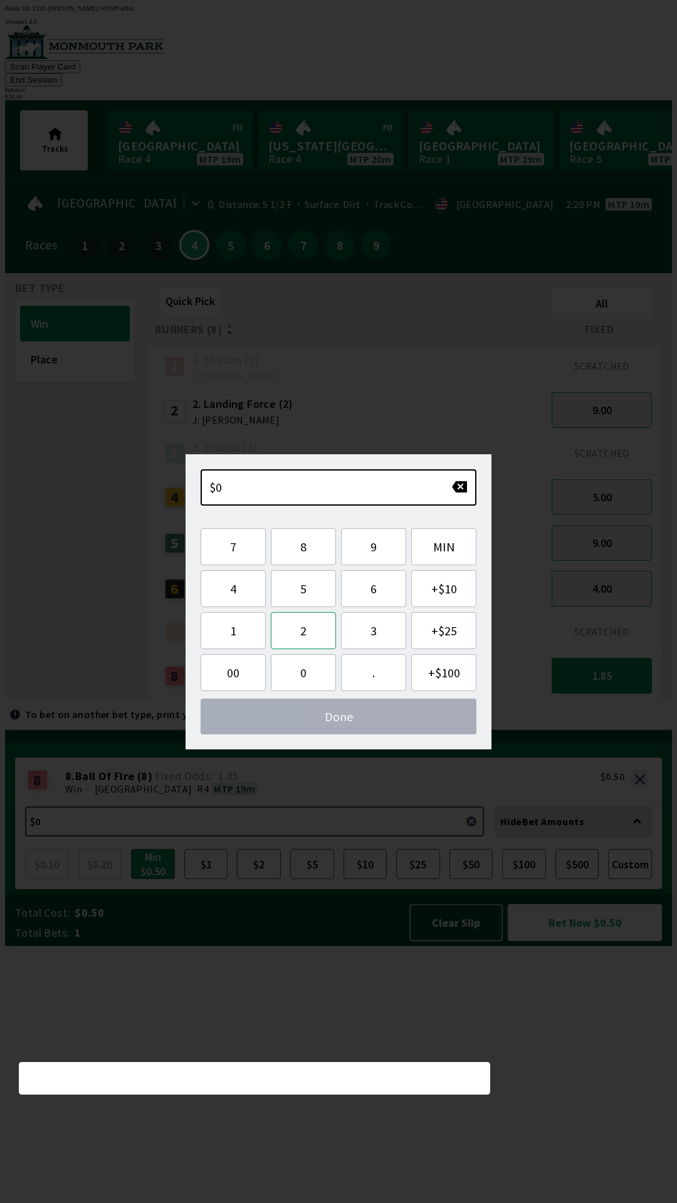
click at [314, 633] on button "2" at bounding box center [303, 630] width 65 height 37
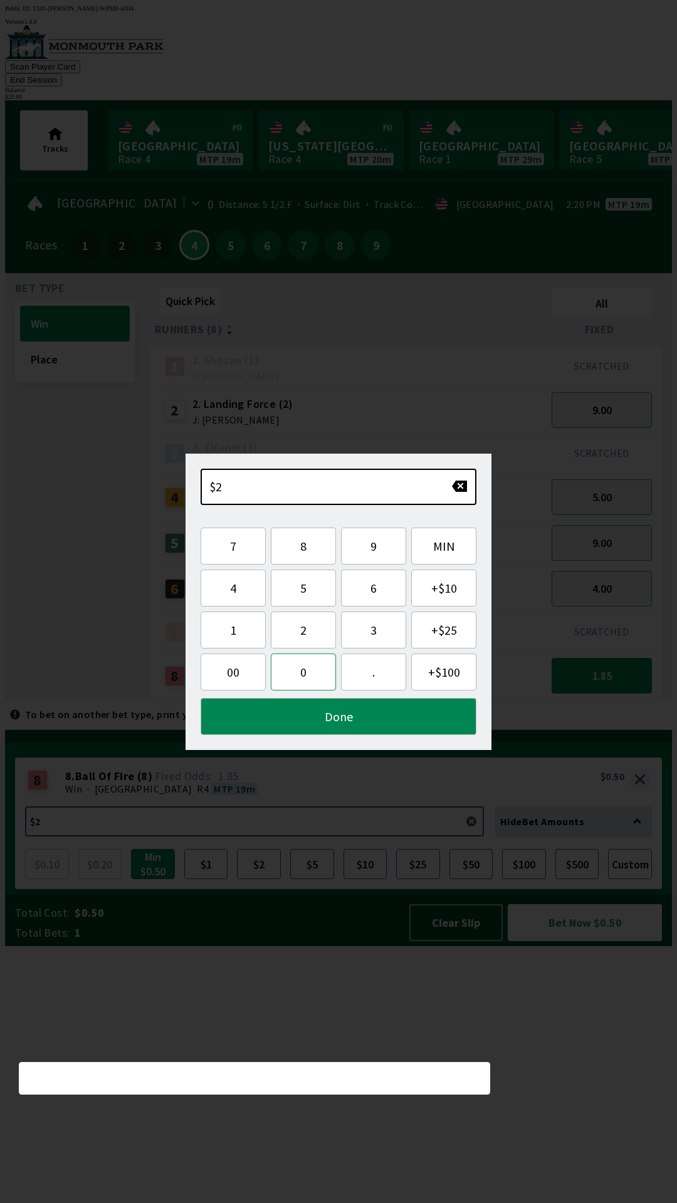
click at [314, 671] on button "0" at bounding box center [303, 671] width 65 height 37
click at [332, 721] on button "Done" at bounding box center [338, 716] width 276 height 37
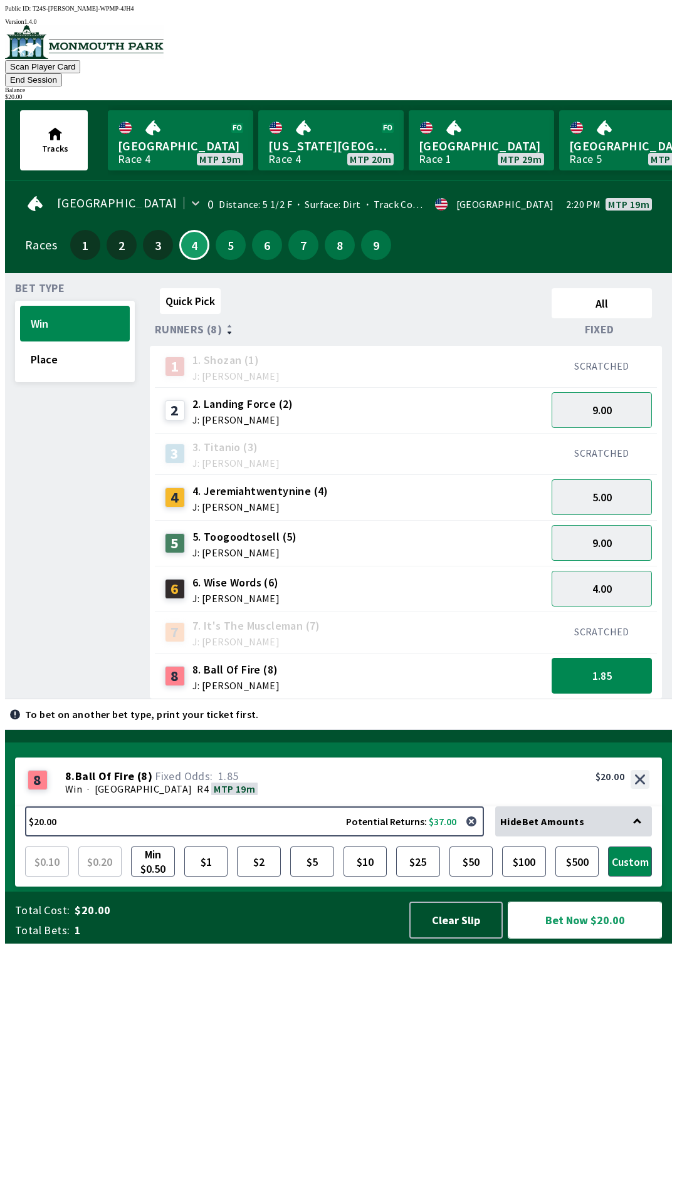
click at [608, 938] on button "Bet Now $20.00" at bounding box center [584, 919] width 154 height 37
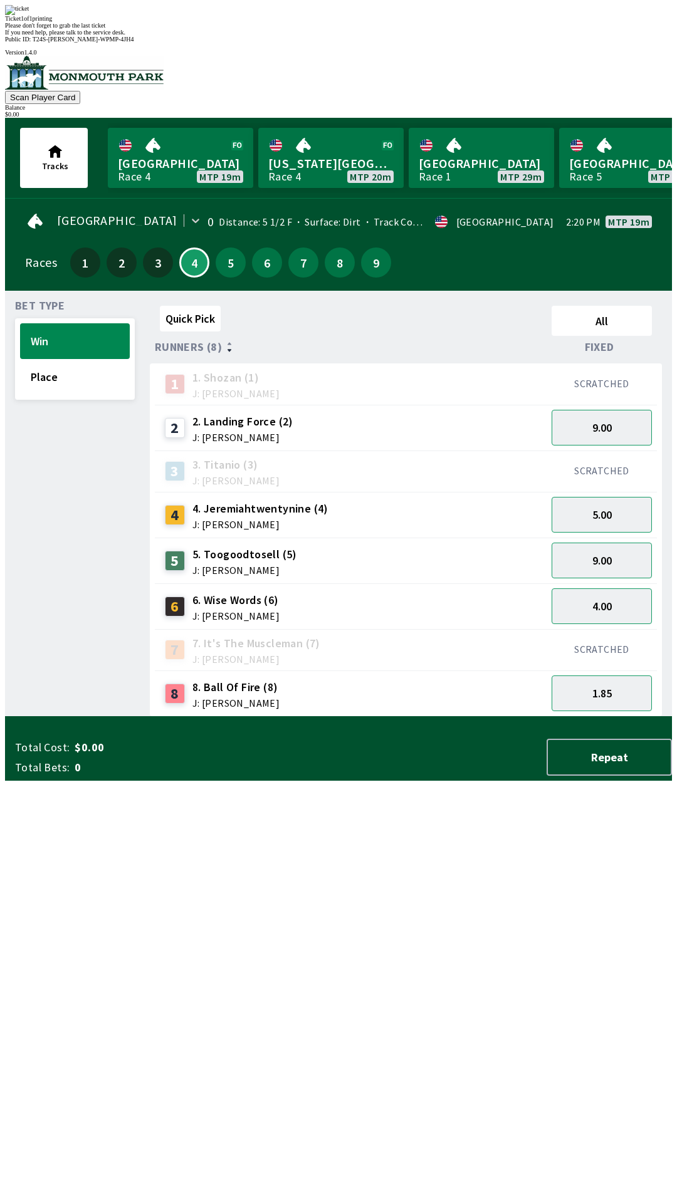
click at [263, 717] on div "Quick Pick All Runners (8) Fixed 1 1. [PERSON_NAME] (1) J: [PERSON_NAME] SCRATC…" at bounding box center [411, 509] width 522 height 416
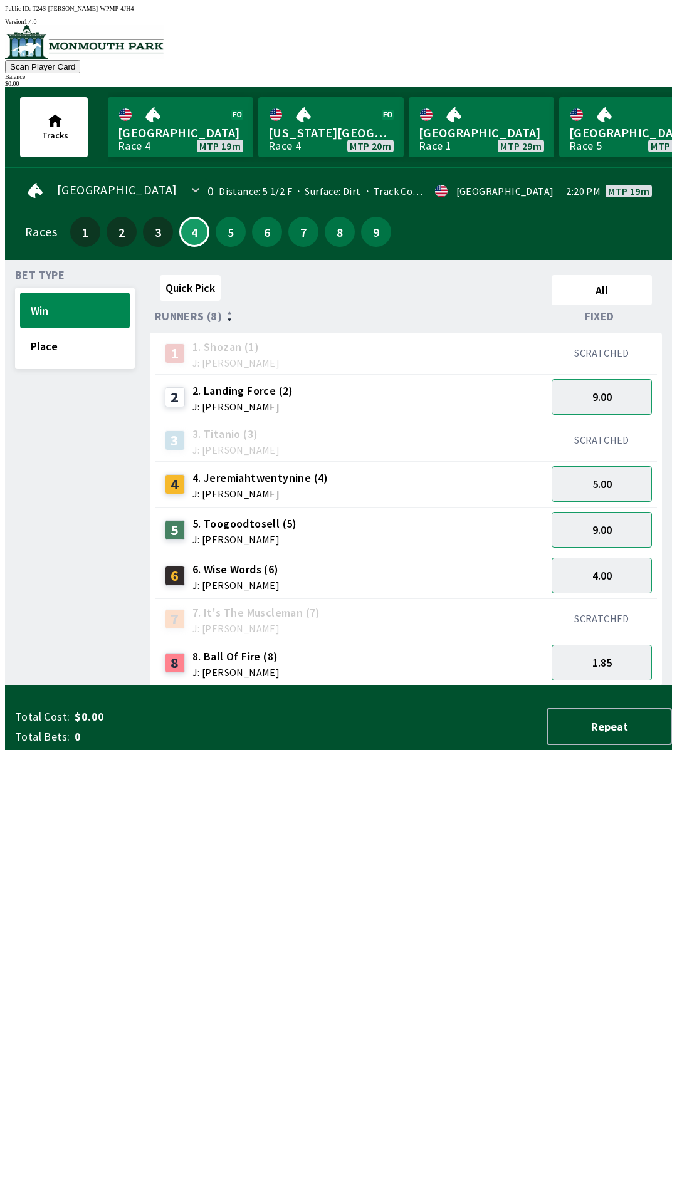
click at [178, 686] on div "Quick Pick All Runners (8) Fixed 1 1. [PERSON_NAME] (1) J: [PERSON_NAME] SCRATC…" at bounding box center [411, 478] width 522 height 416
click at [621, 512] on button "9.00" at bounding box center [601, 530] width 100 height 36
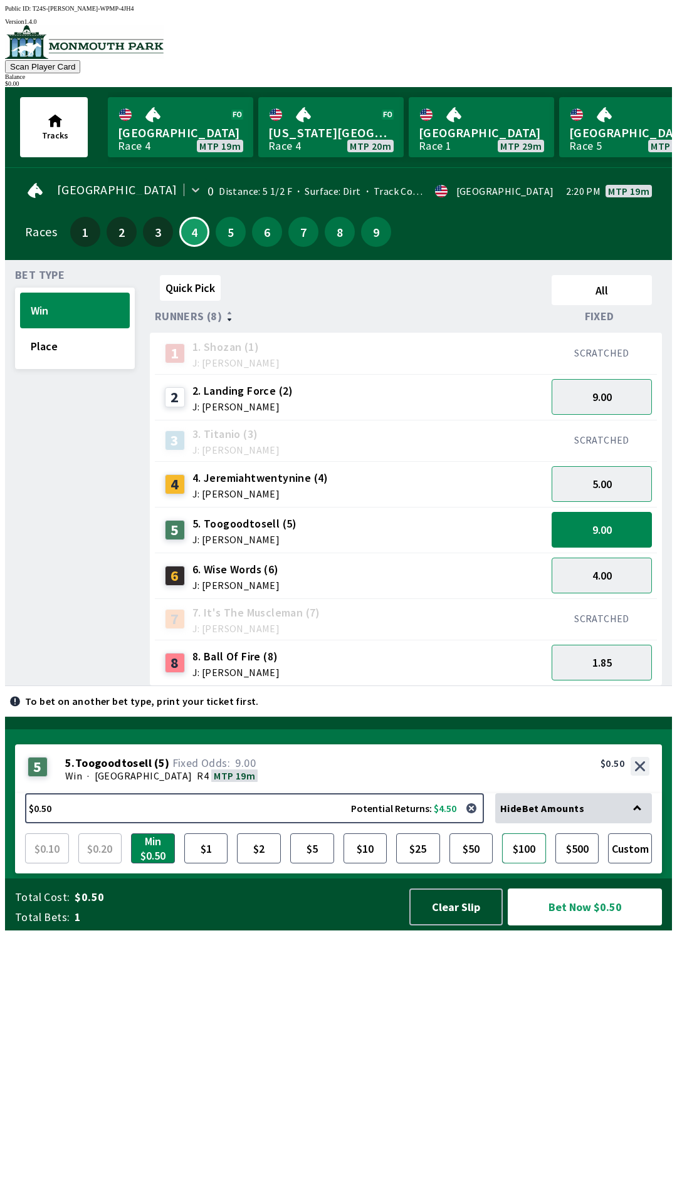
click at [529, 863] on button "$100" at bounding box center [524, 848] width 44 height 30
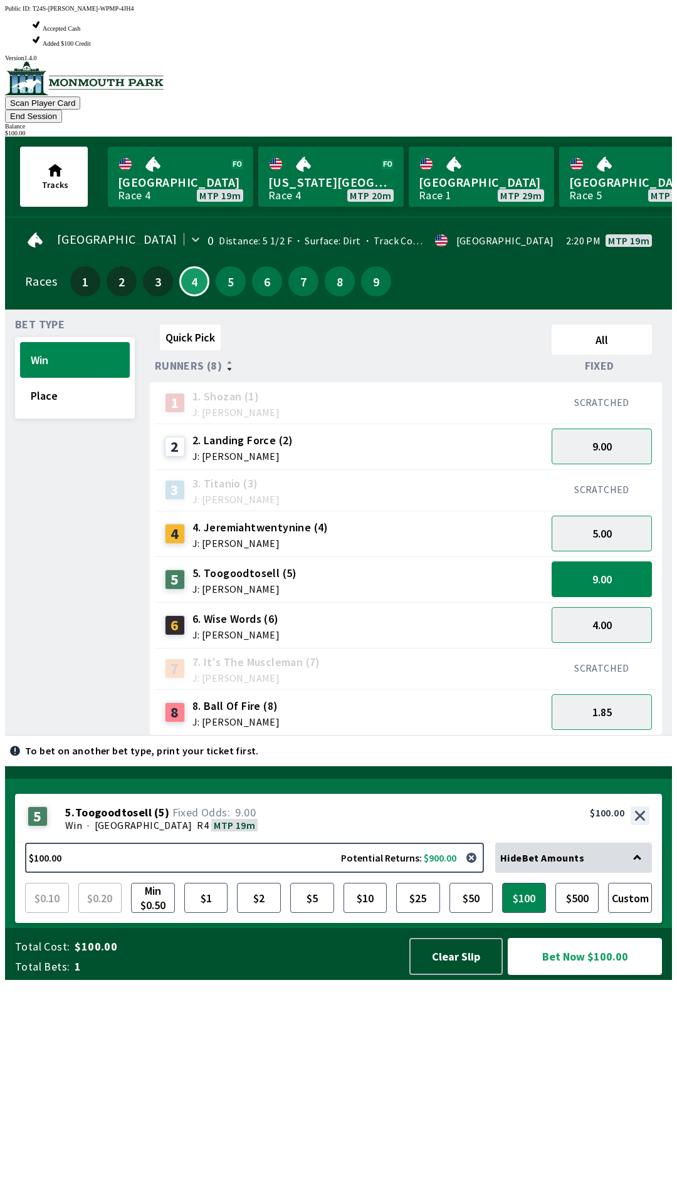
click at [591, 975] on button "Bet Now $100.00" at bounding box center [584, 956] width 154 height 37
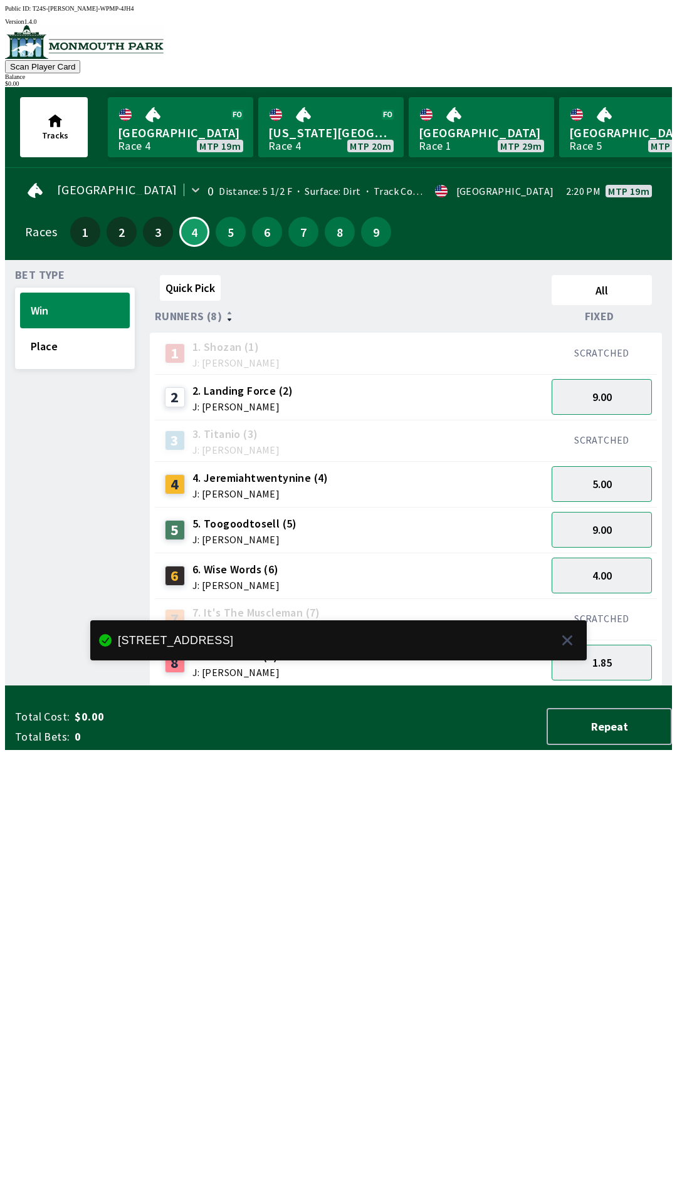
click at [428, 686] on div "Quick Pick All Runners (8) Fixed 1 1. [PERSON_NAME] (1) J: [PERSON_NAME] SCRATC…" at bounding box center [411, 478] width 522 height 416
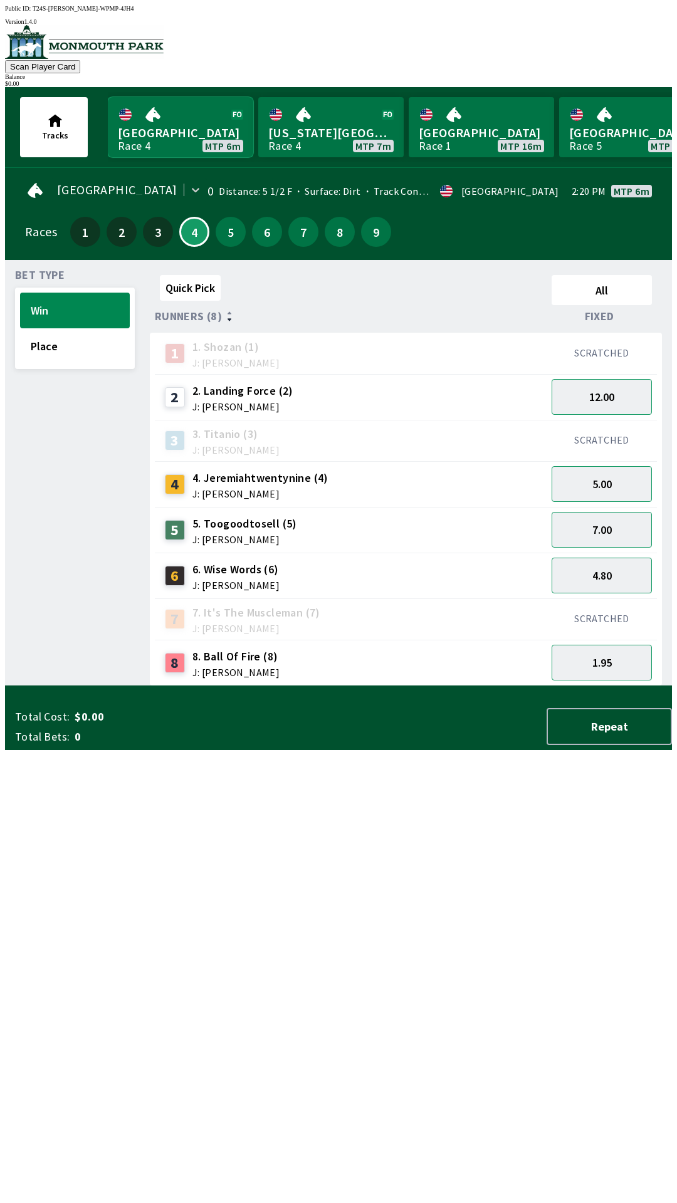
click at [171, 115] on link "[GEOGRAPHIC_DATA] Race 4 MTP 6m" at bounding box center [180, 127] width 145 height 60
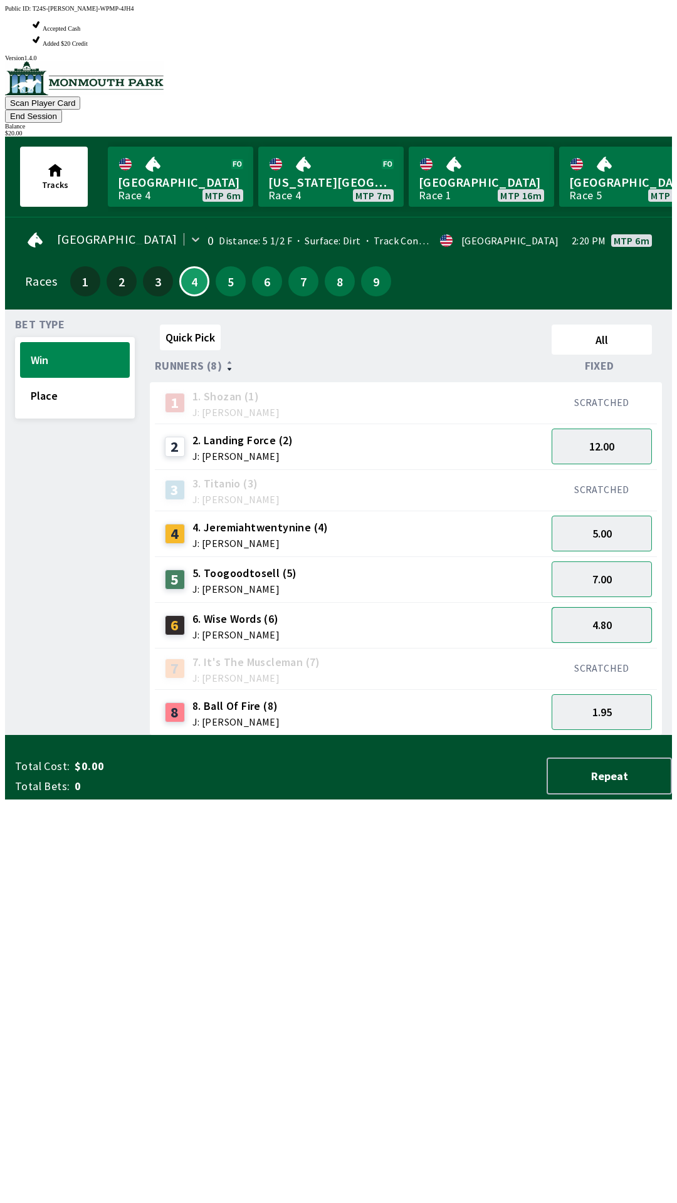
click at [616, 607] on button "4.80" at bounding box center [601, 625] width 100 height 36
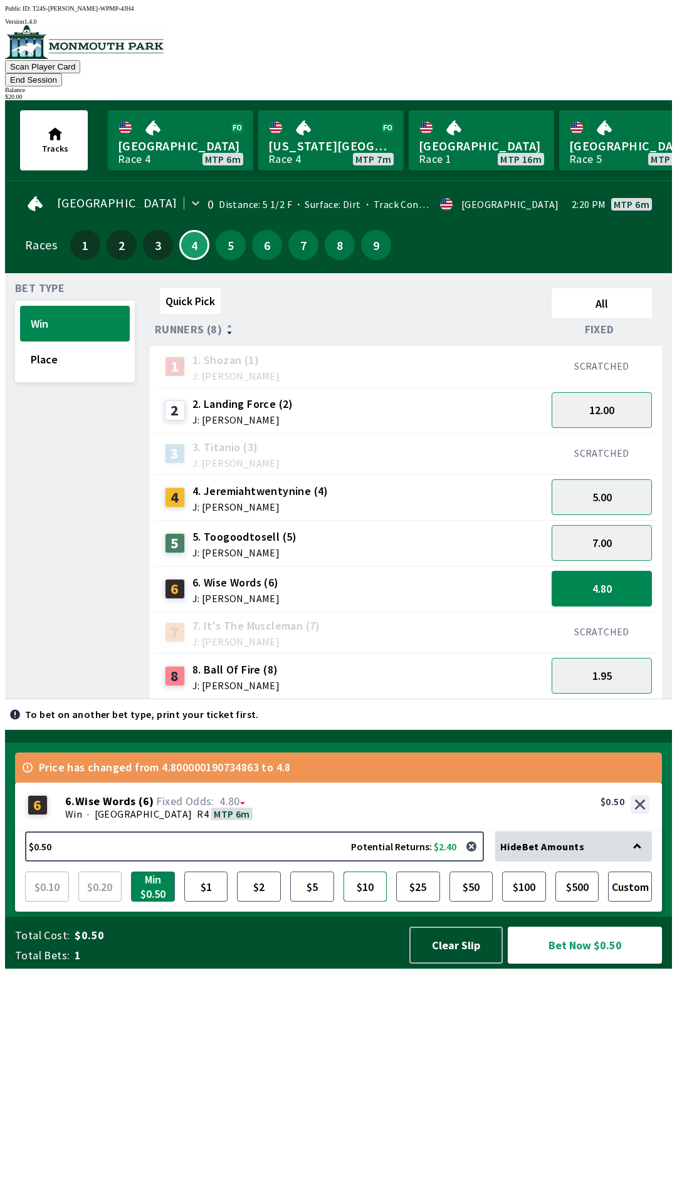
click at [363, 901] on button "$10" at bounding box center [365, 886] width 44 height 30
click at [584, 963] on button "Bet Now $10.00" at bounding box center [584, 944] width 154 height 37
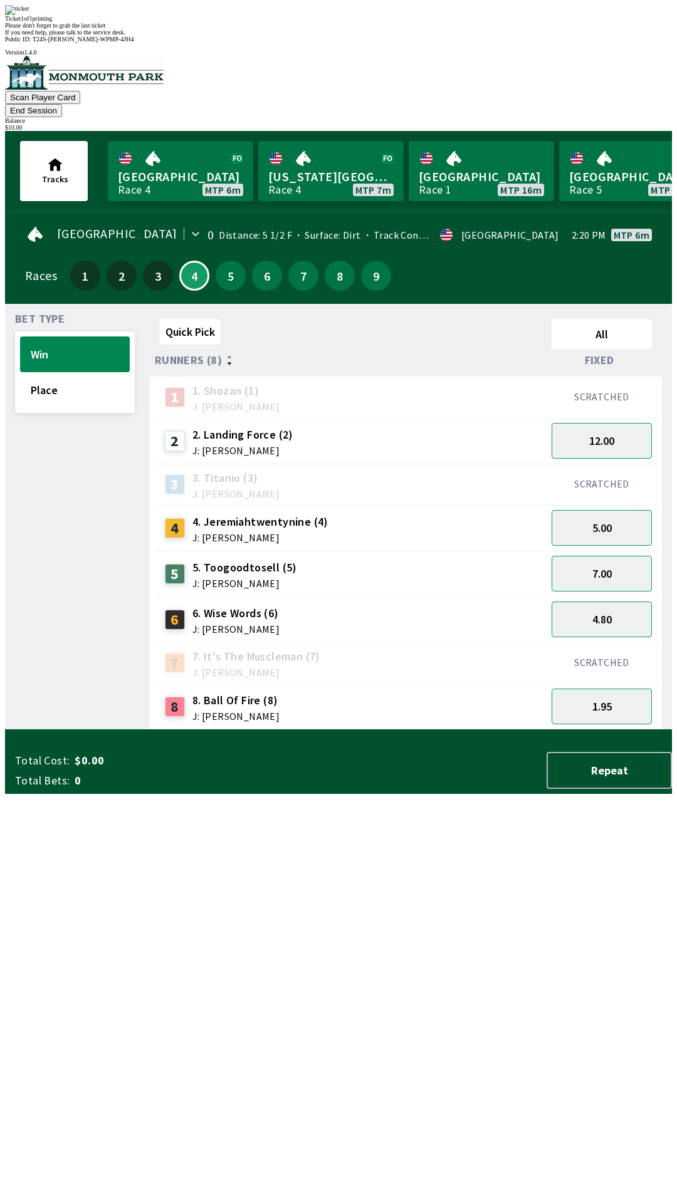
click at [385, 730] on div "Quick Pick All Runners (8) Fixed 1 1. [PERSON_NAME] (1) J: [PERSON_NAME] SCRATC…" at bounding box center [411, 522] width 522 height 416
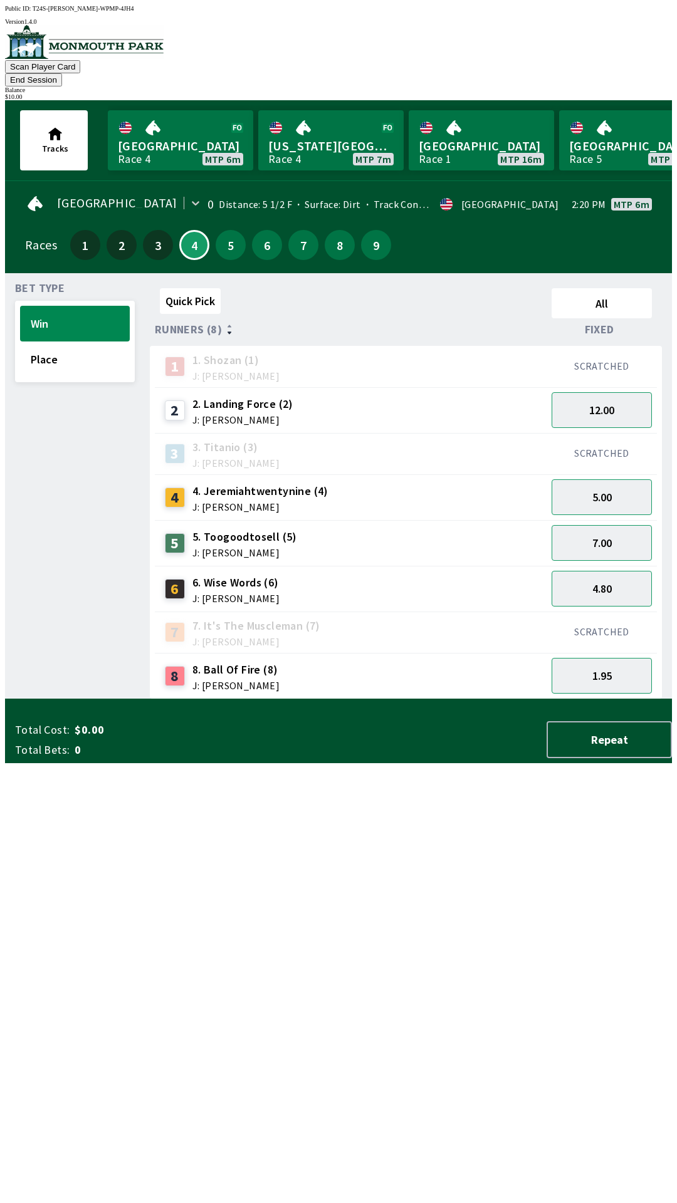
click at [490, 673] on div "8 8. Ball Of Fire (8) J: [PERSON_NAME]" at bounding box center [351, 676] width 392 height 46
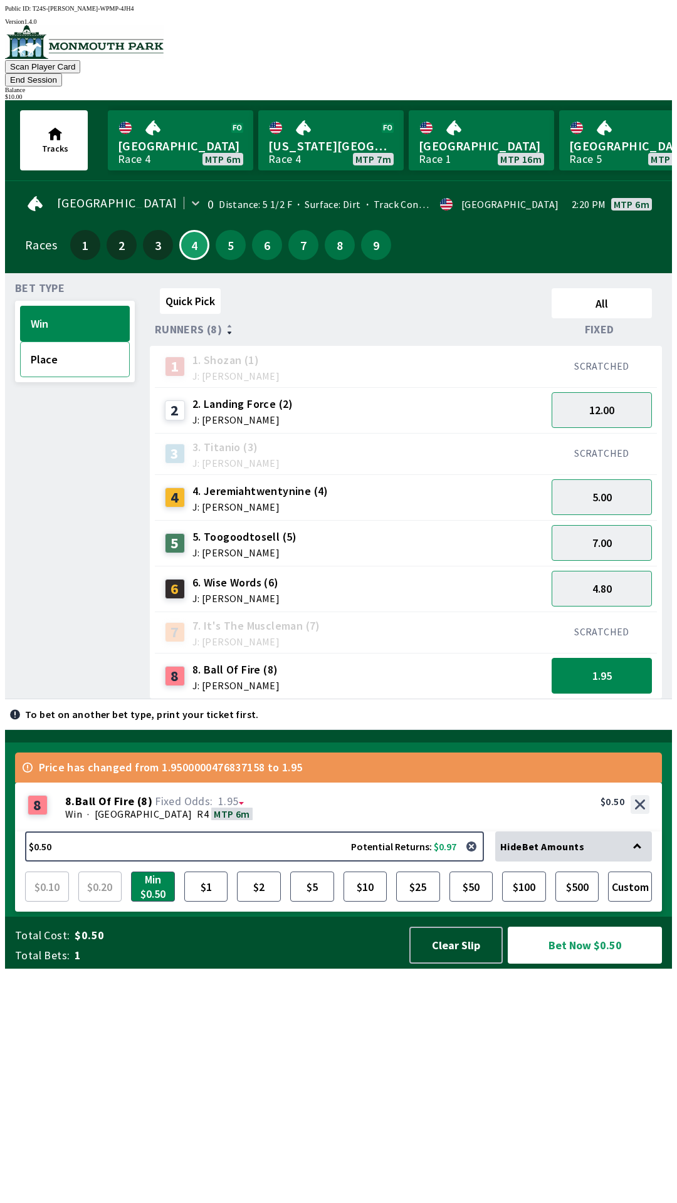
click at [60, 344] on button "Place" at bounding box center [75, 359] width 110 height 36
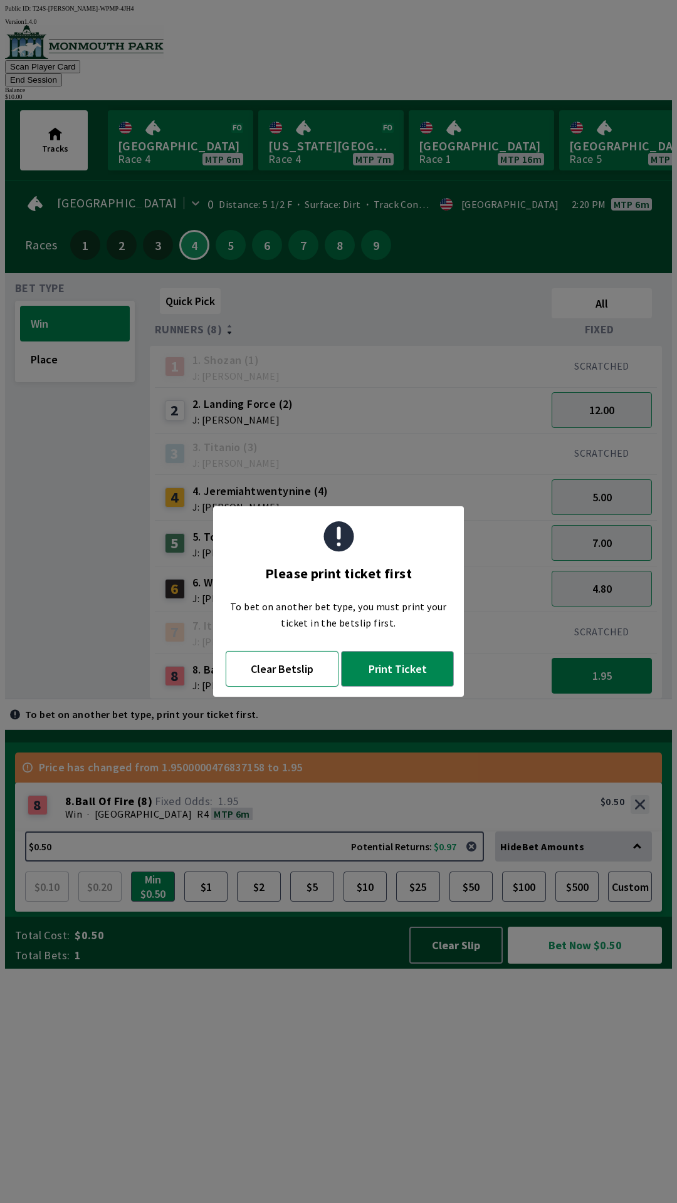
click at [284, 670] on button "Clear Betslip" at bounding box center [282, 669] width 113 height 36
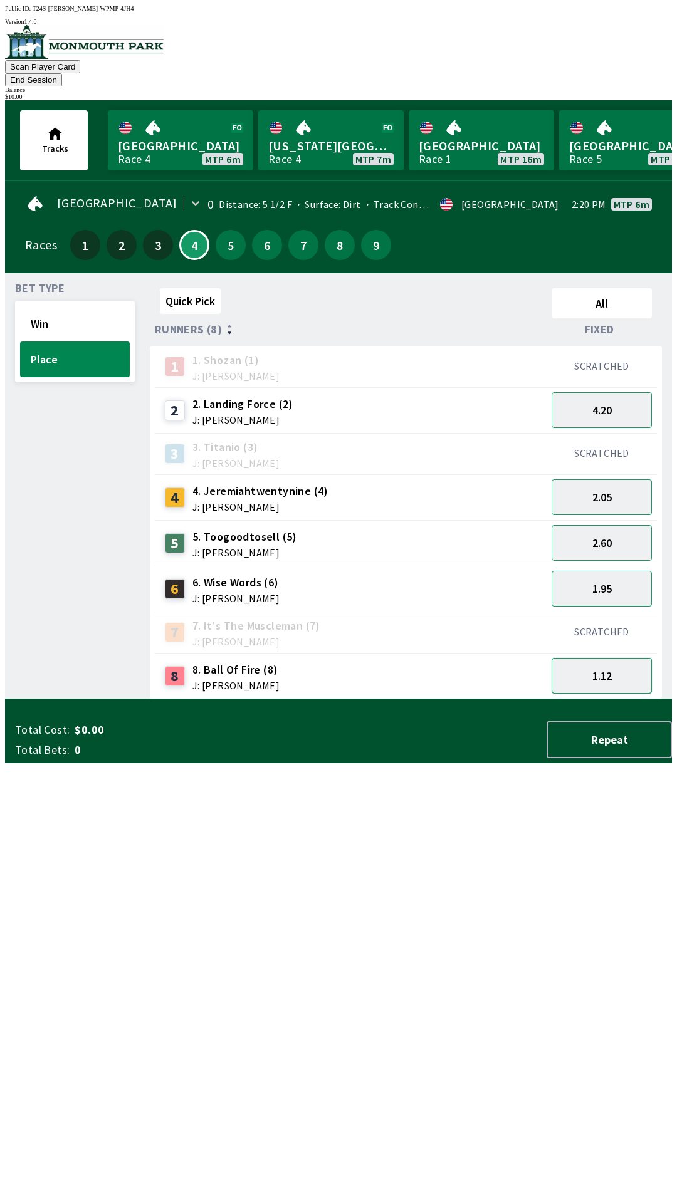
click at [614, 658] on button "1.12" at bounding box center [601, 676] width 100 height 36
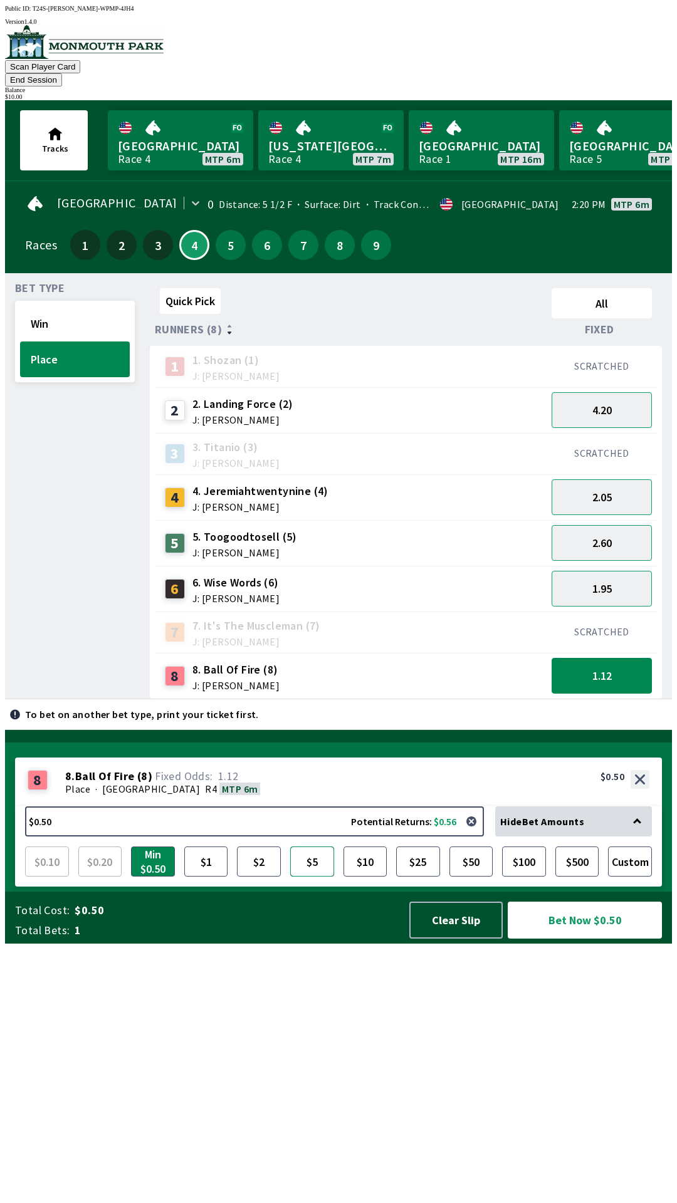
click at [315, 876] on button "$5" at bounding box center [312, 861] width 44 height 30
click at [586, 938] on button "Bet Now $5.00" at bounding box center [584, 919] width 154 height 37
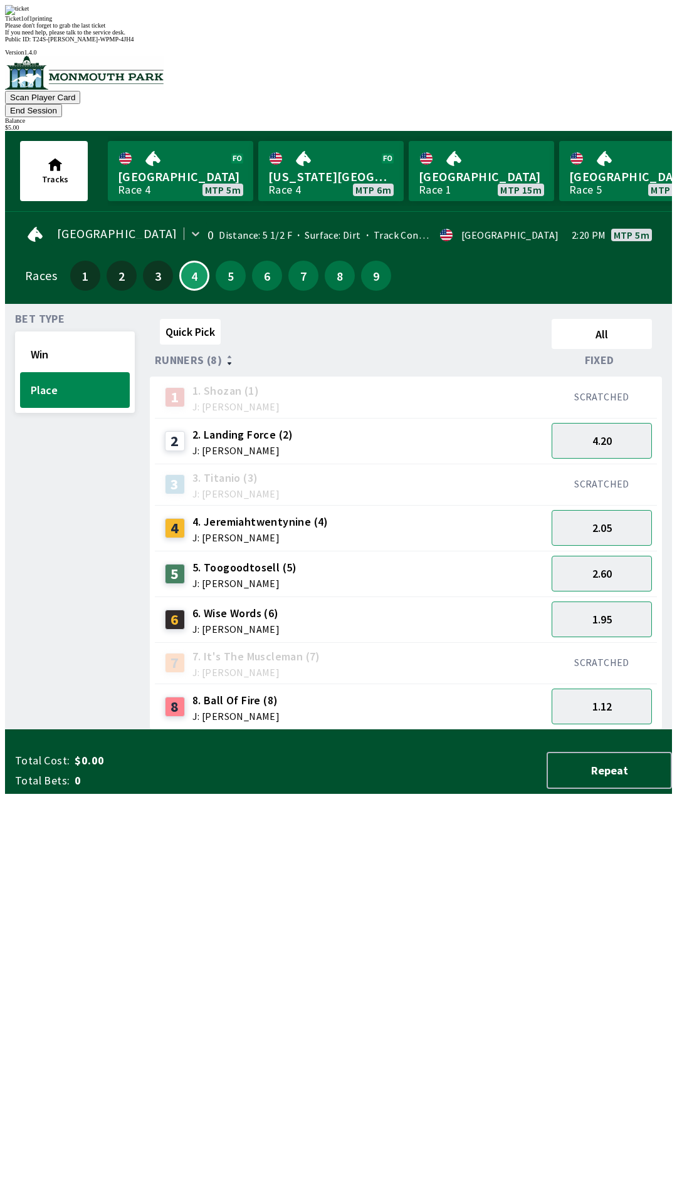
click at [469, 730] on div "Quick Pick All Runners (8) Fixed 1 1. [PERSON_NAME] (1) J: [PERSON_NAME] SCRATC…" at bounding box center [411, 522] width 522 height 416
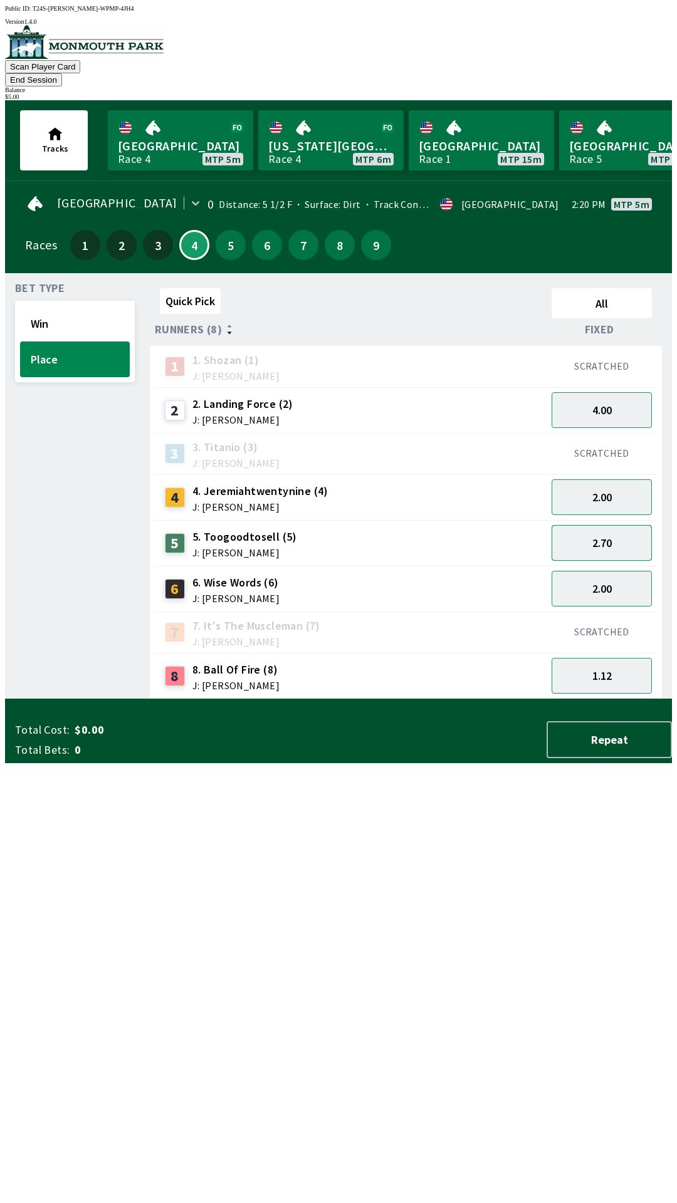
click at [616, 529] on button "2.70" at bounding box center [601, 543] width 100 height 36
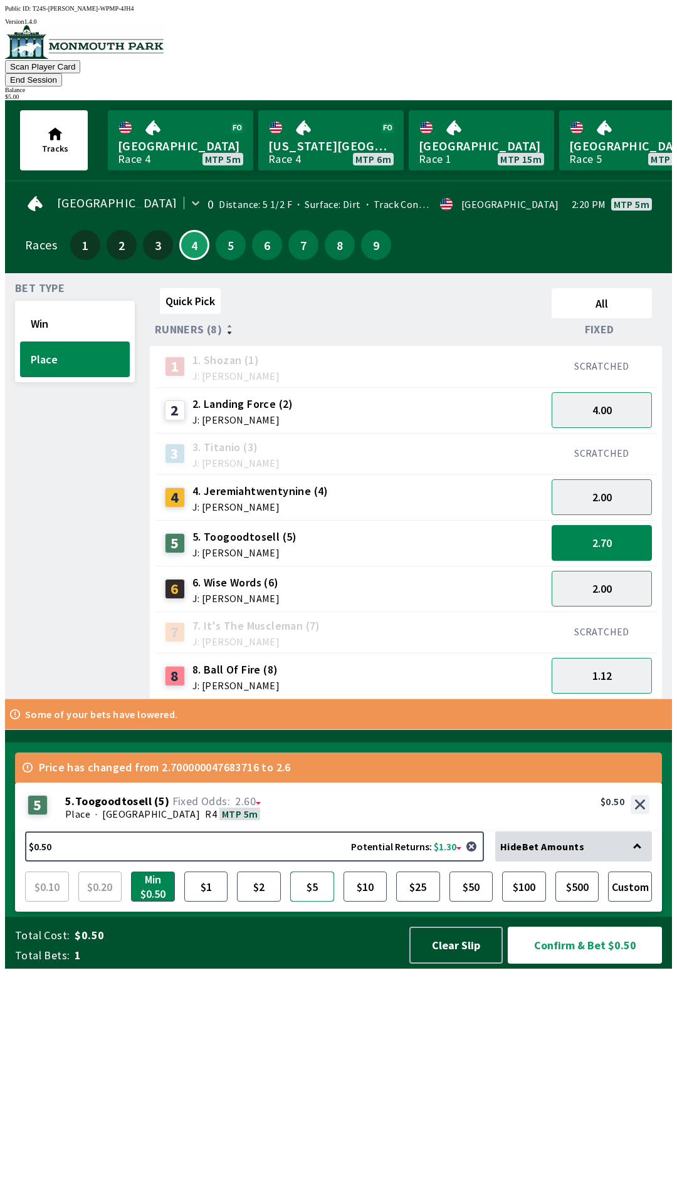
click at [307, 901] on button "$5" at bounding box center [312, 886] width 44 height 30
click at [60, 306] on button "Win" at bounding box center [75, 324] width 110 height 36
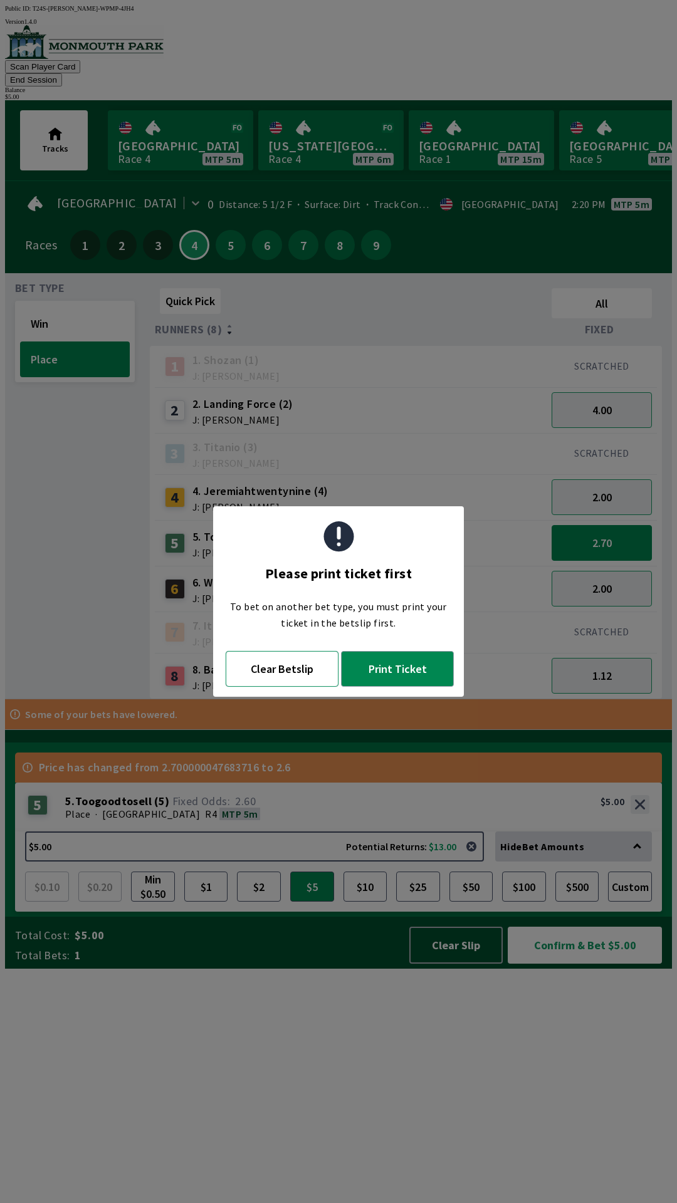
click at [277, 673] on button "Clear Betslip" at bounding box center [282, 669] width 113 height 36
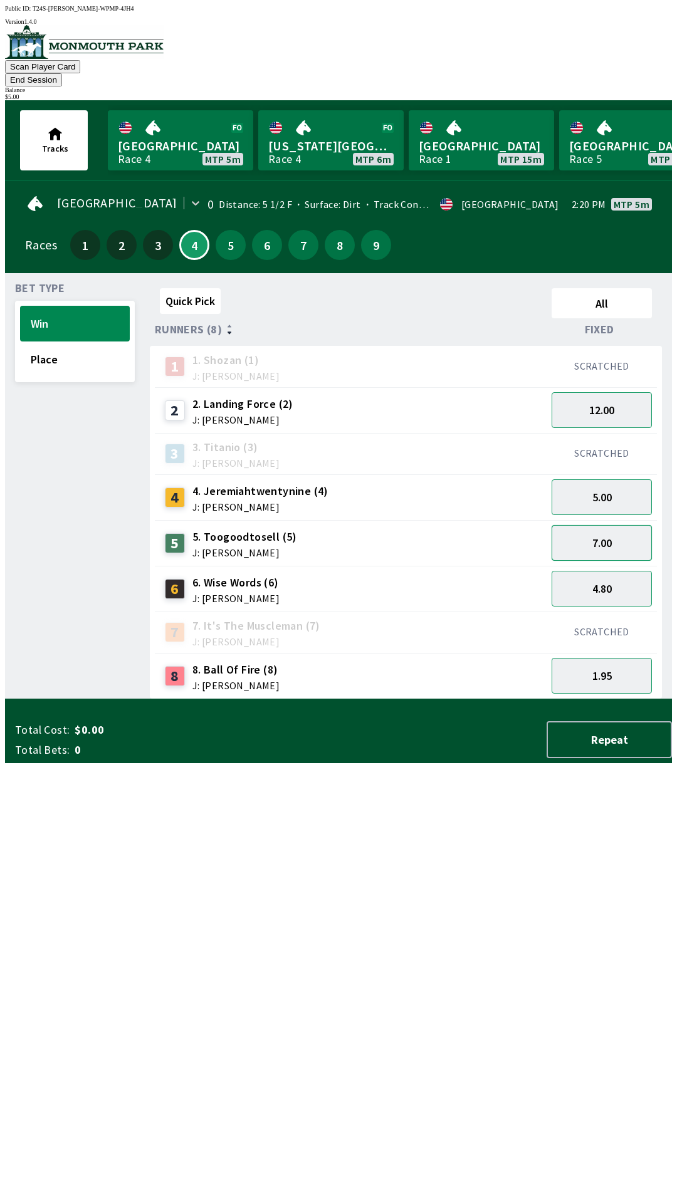
click at [606, 530] on button "7.00" at bounding box center [601, 543] width 100 height 36
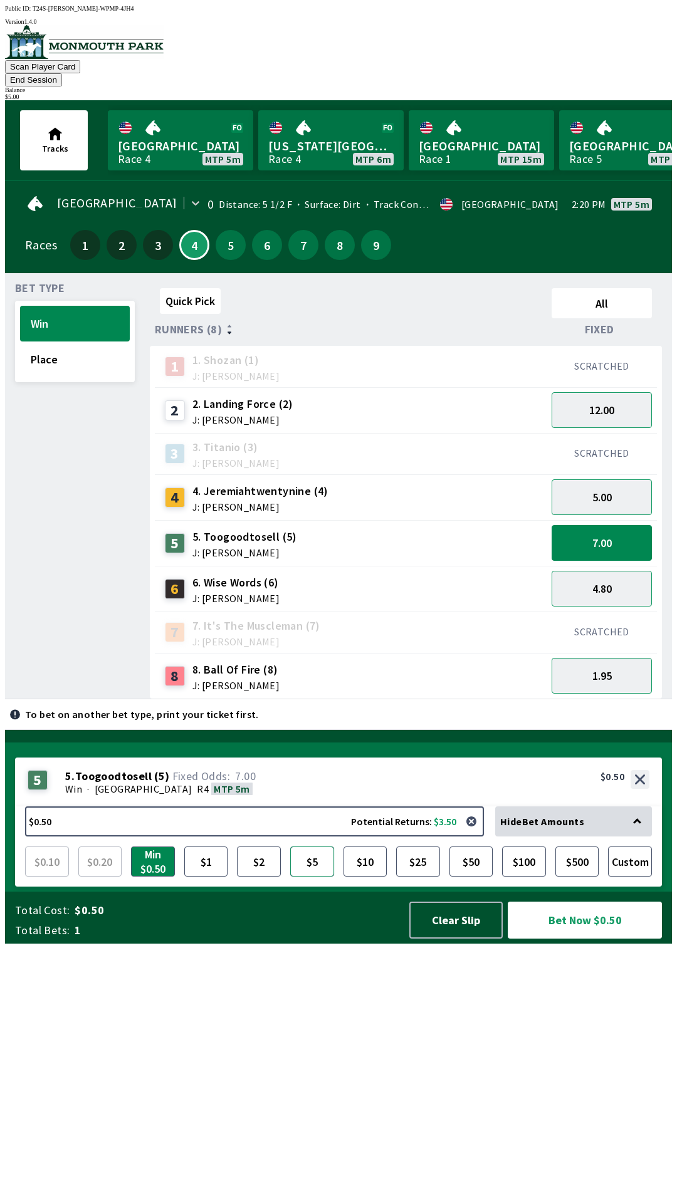
click at [306, 876] on button "$5" at bounding box center [312, 861] width 44 height 30
click at [584, 938] on button "Bet Now $5.00" at bounding box center [584, 919] width 154 height 37
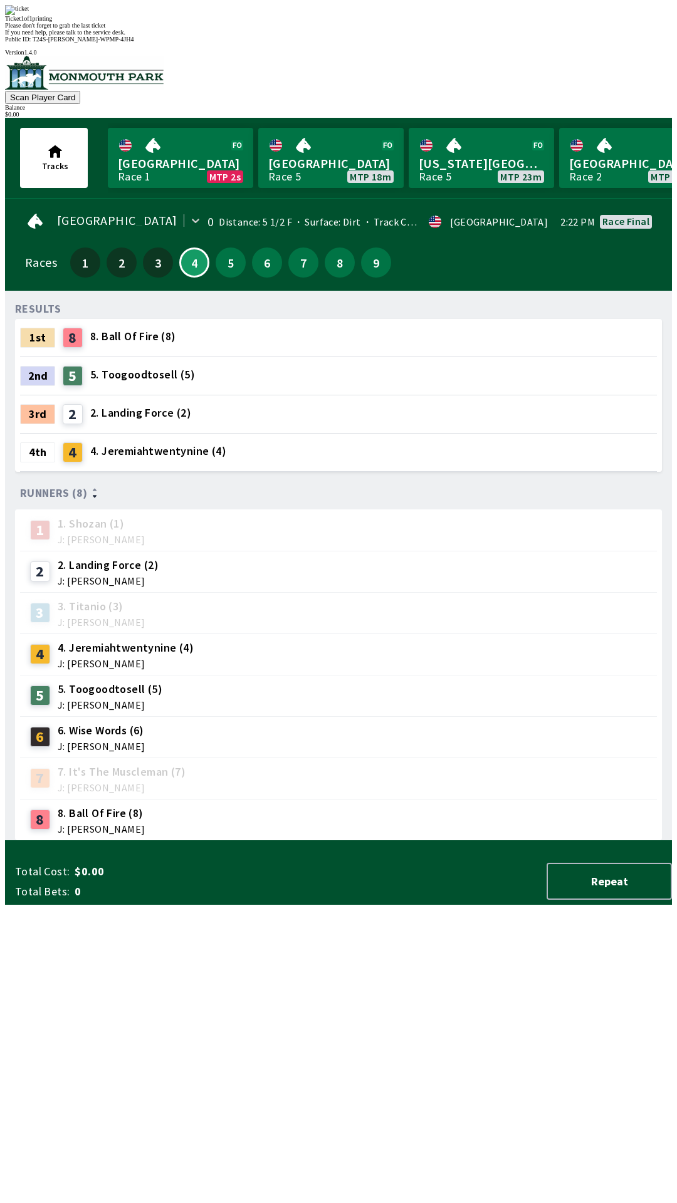
click at [519, 841] on div "RESULTS 1st 8 8. Ball Of Fire (8) 2nd 5 5. Toogoodtosell (5) 3rd 2 2. Landing F…" at bounding box center [343, 571] width 656 height 540
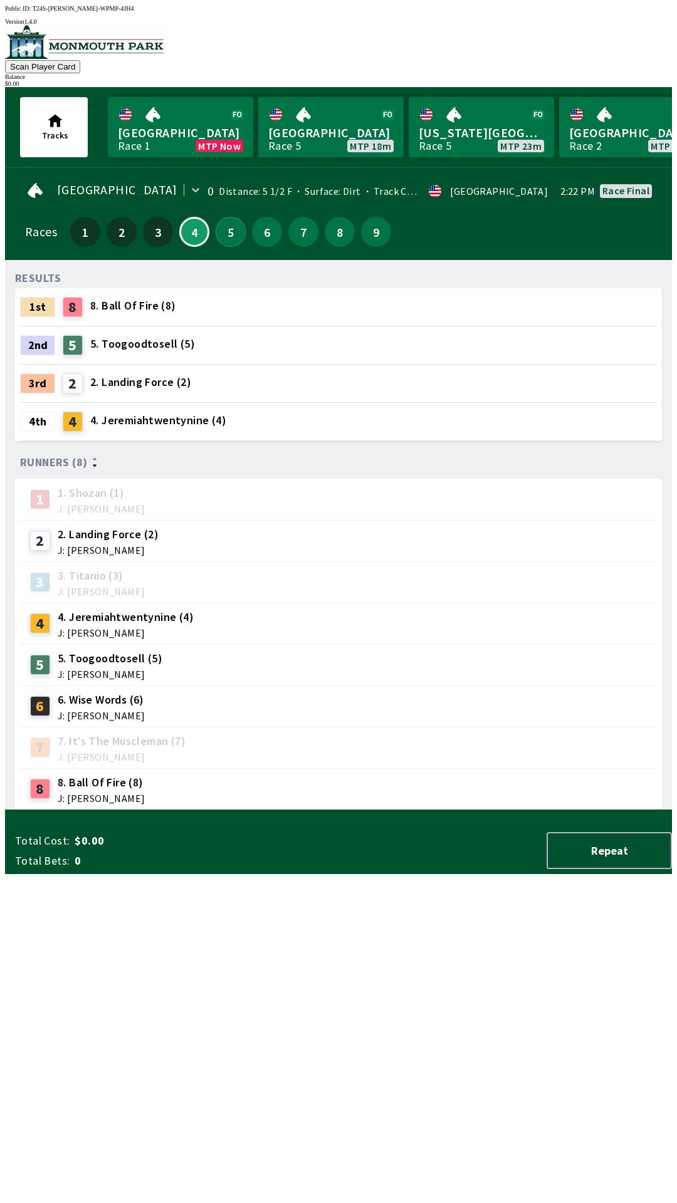
click at [216, 231] on button "5" at bounding box center [230, 232] width 30 height 30
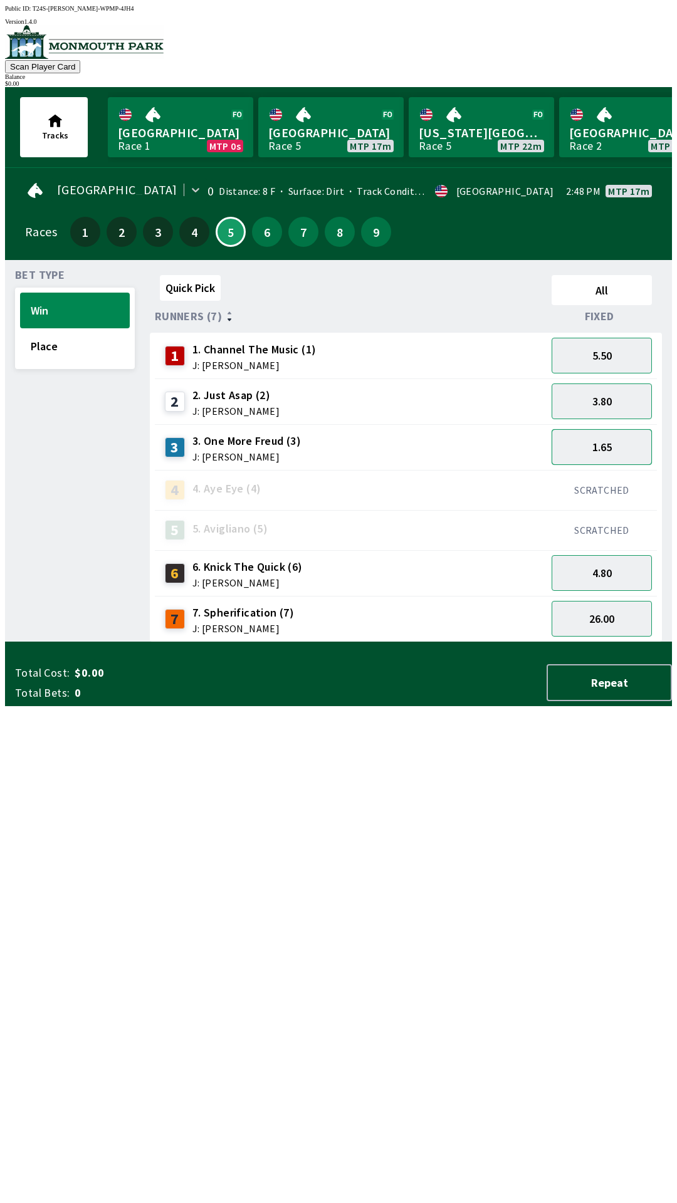
click at [590, 431] on button "1.65" at bounding box center [601, 447] width 100 height 36
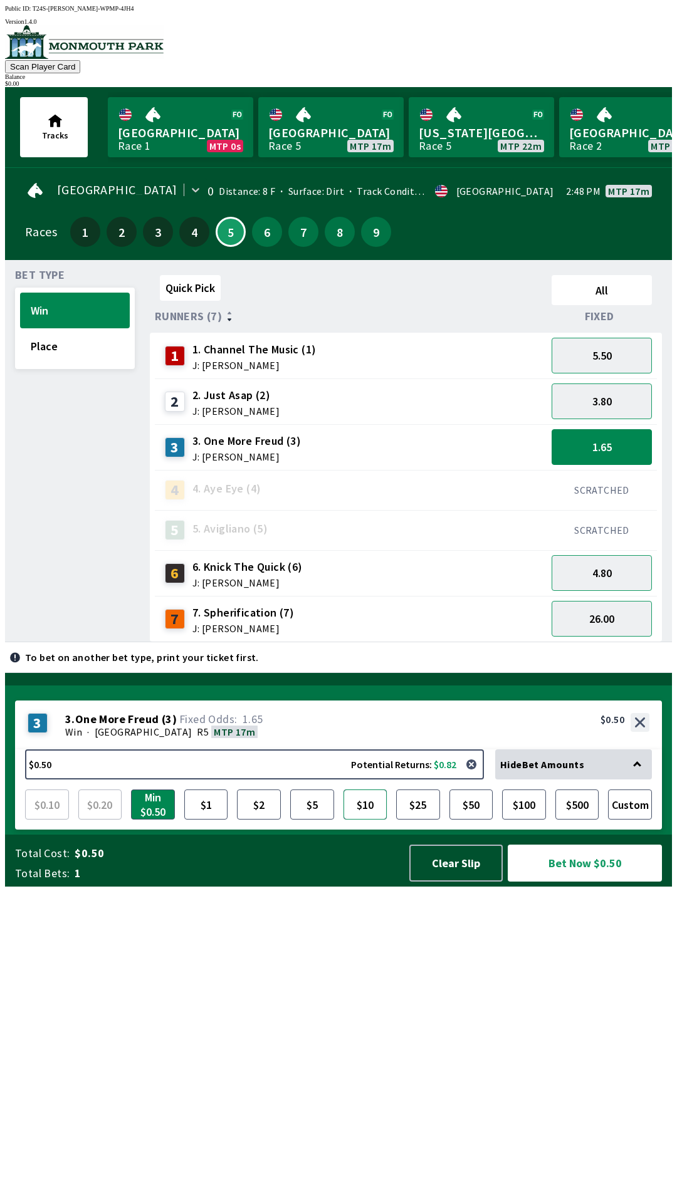
click at [371, 819] on button "$10" at bounding box center [365, 804] width 44 height 30
click at [605, 384] on button "3.80" at bounding box center [601, 401] width 100 height 36
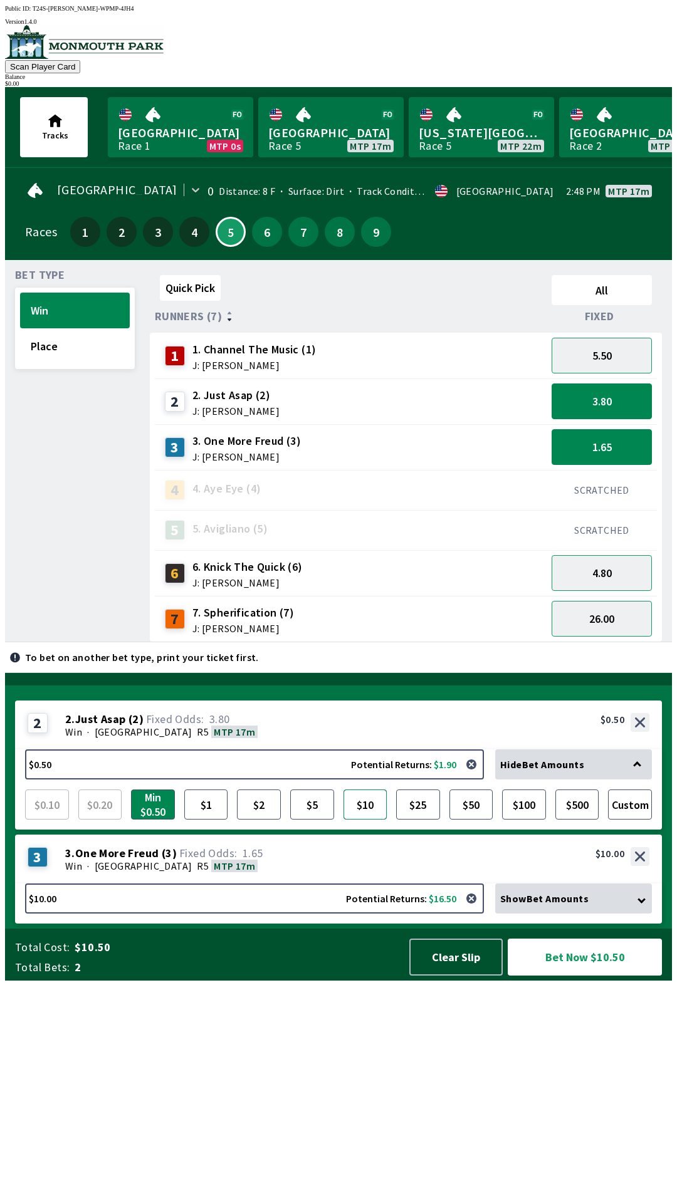
click at [361, 819] on button "$10" at bounding box center [365, 804] width 44 height 30
click at [363, 819] on button "$10" at bounding box center [365, 804] width 44 height 30
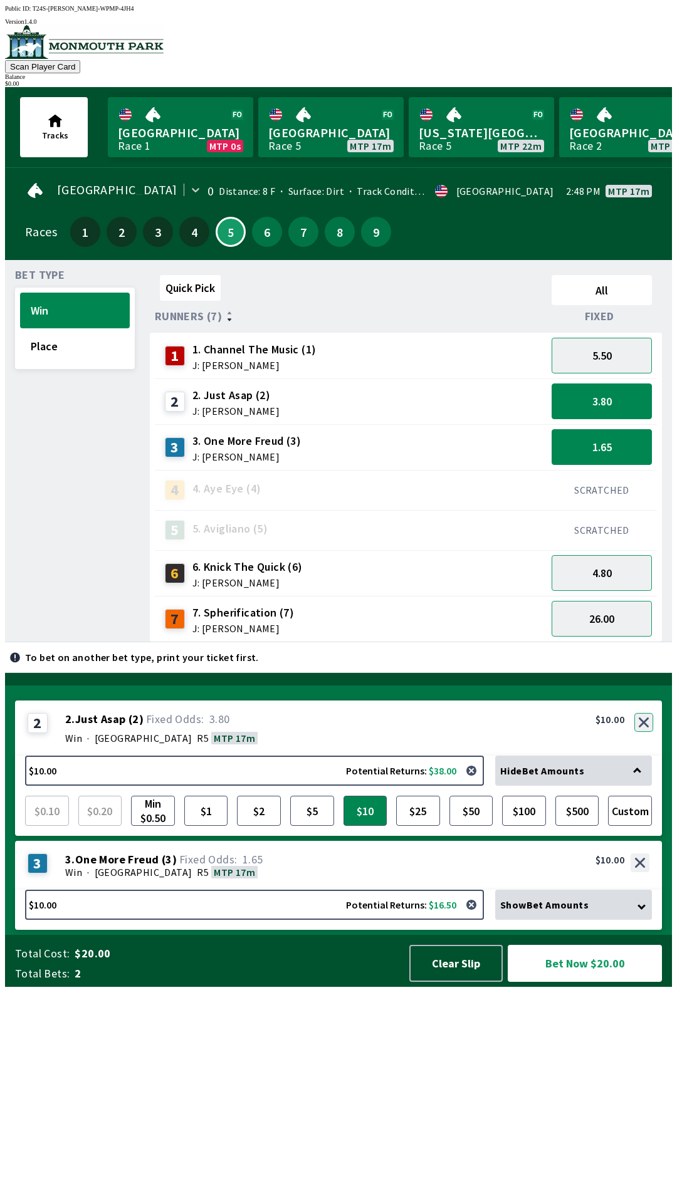
click at [645, 732] on button "button" at bounding box center [643, 722] width 19 height 19
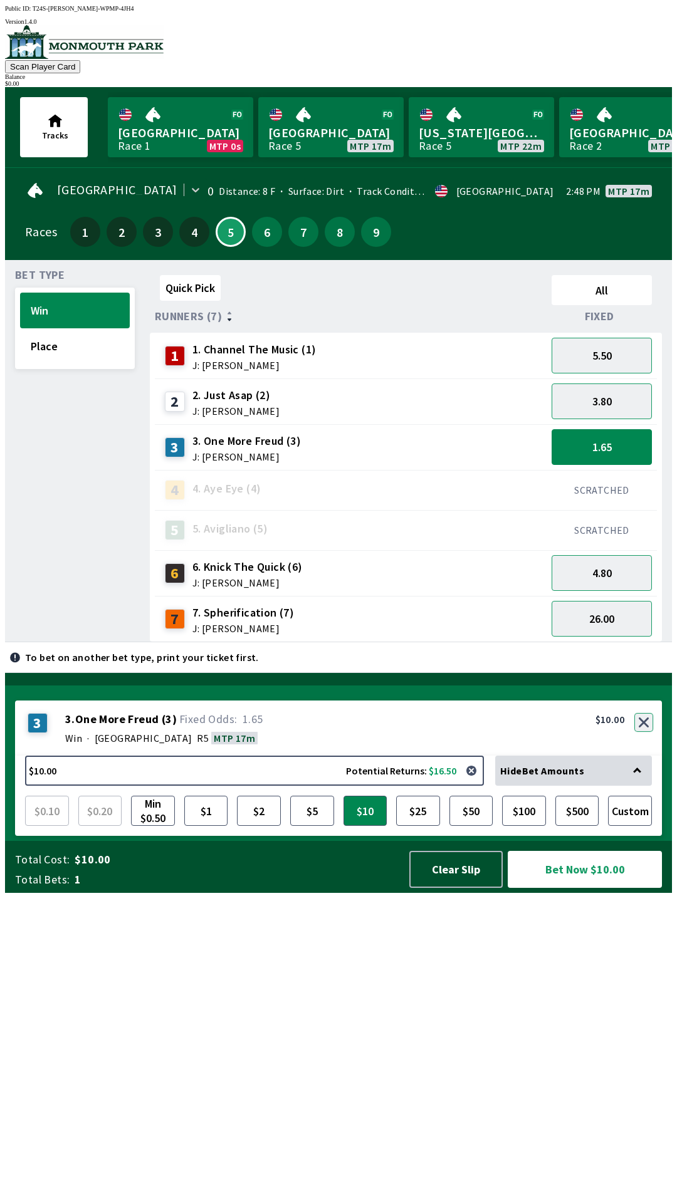
click at [643, 732] on button "button" at bounding box center [643, 722] width 19 height 19
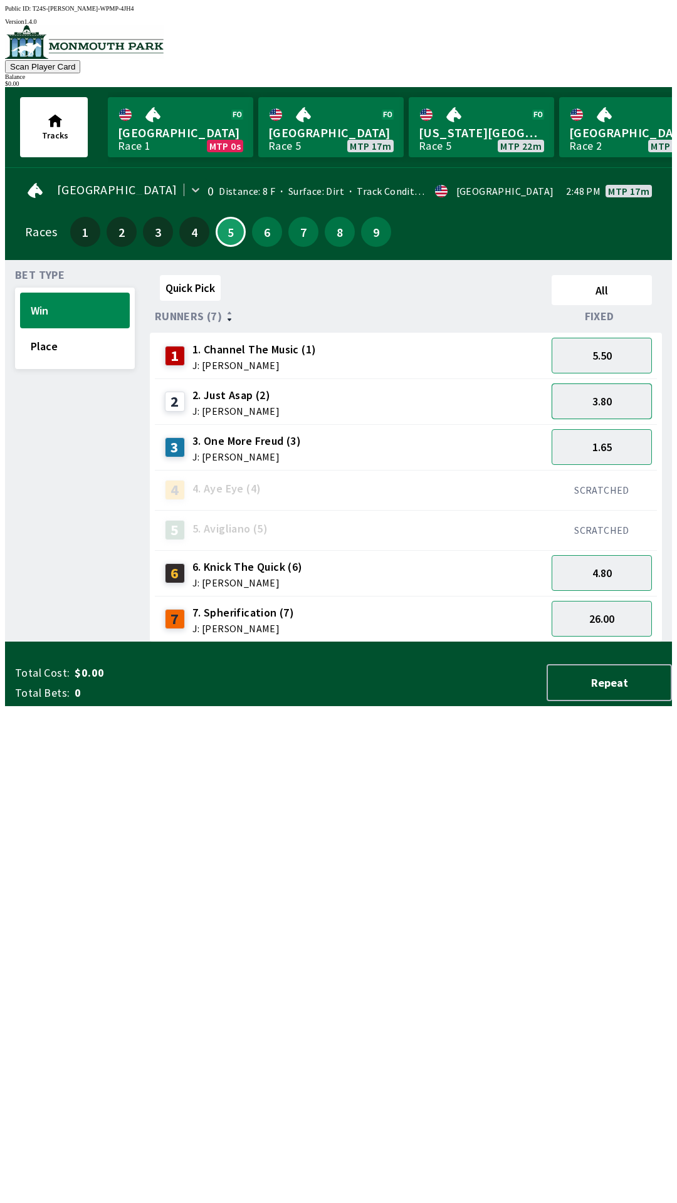
click at [597, 397] on button "3.80" at bounding box center [601, 401] width 100 height 36
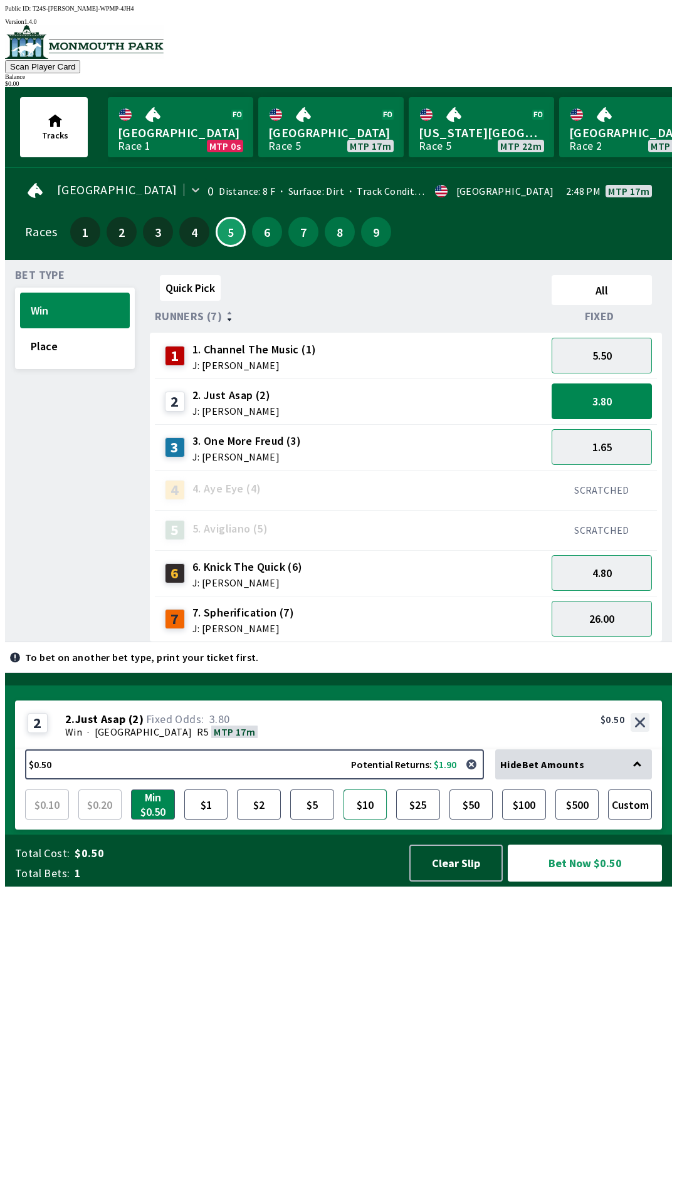
click at [365, 819] on button "$10" at bounding box center [365, 804] width 44 height 30
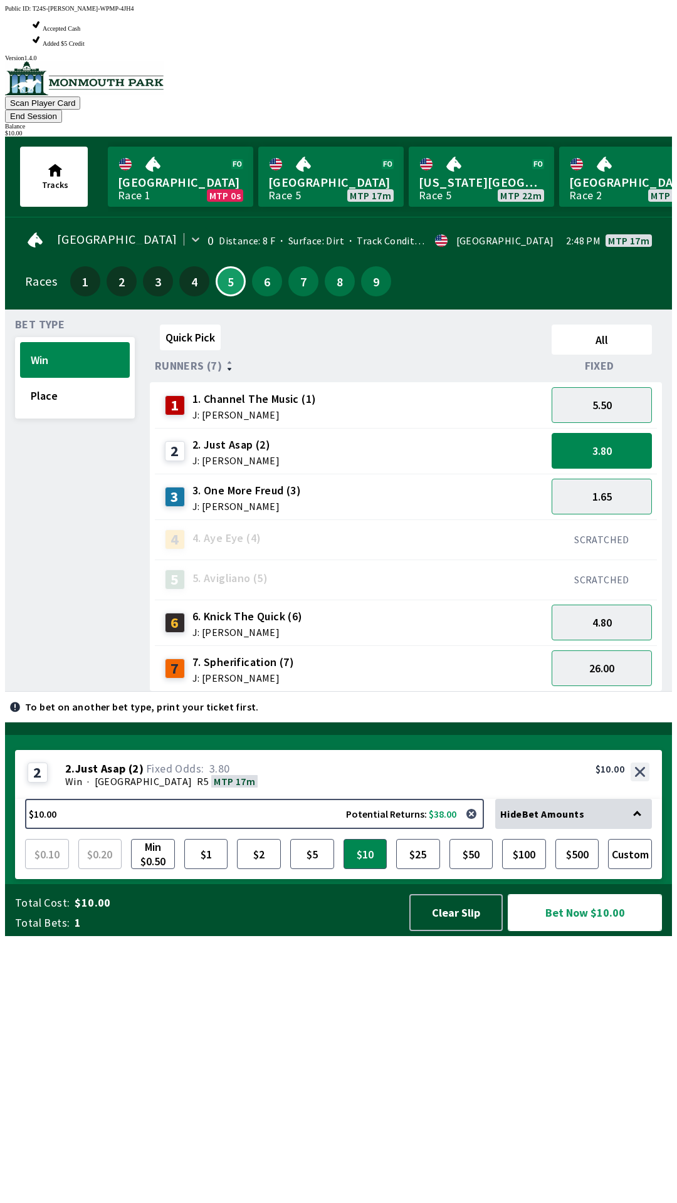
click at [591, 931] on button "Bet Now $10.00" at bounding box center [584, 912] width 154 height 37
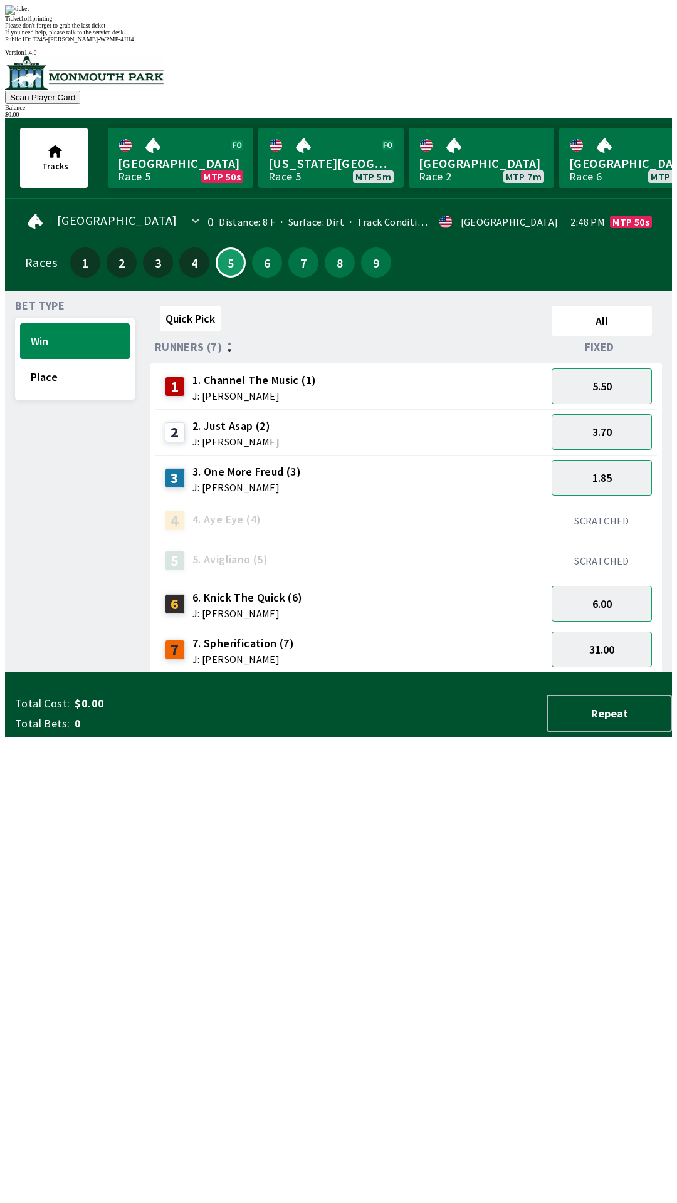
click at [386, 673] on div "Quick Pick All Runners (7) Fixed 1 1. Channel The Music (1) J: [PERSON_NAME] 5.…" at bounding box center [411, 487] width 522 height 372
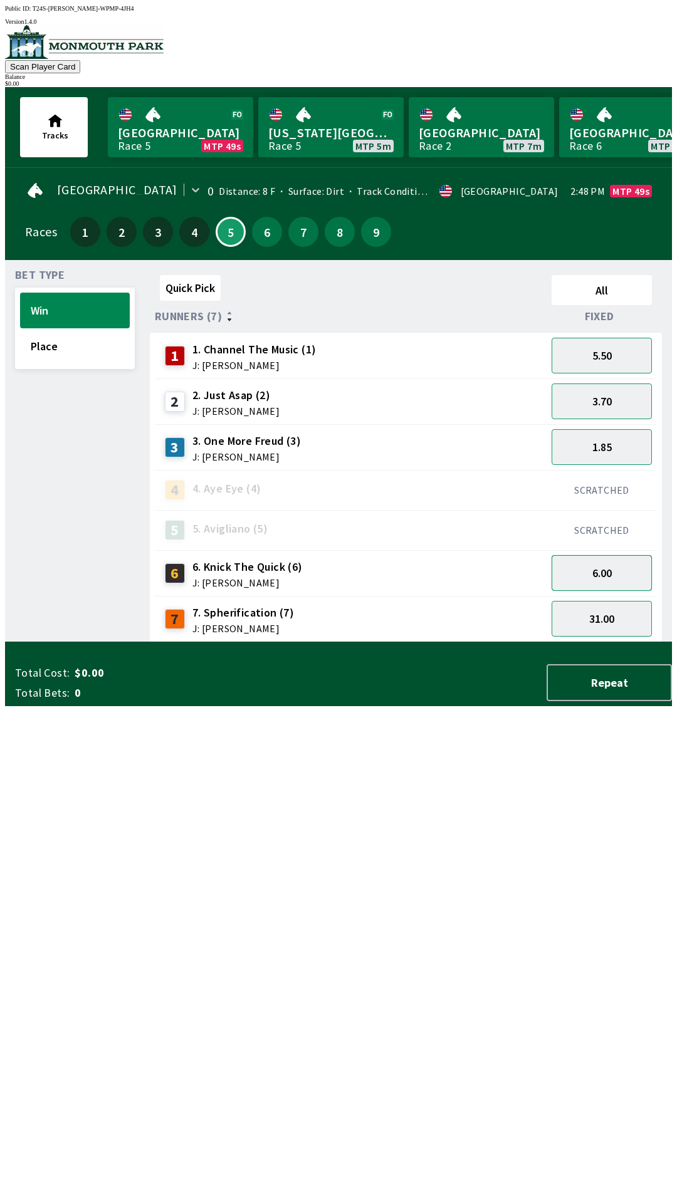
click at [617, 578] on button "6.00" at bounding box center [601, 573] width 100 height 36
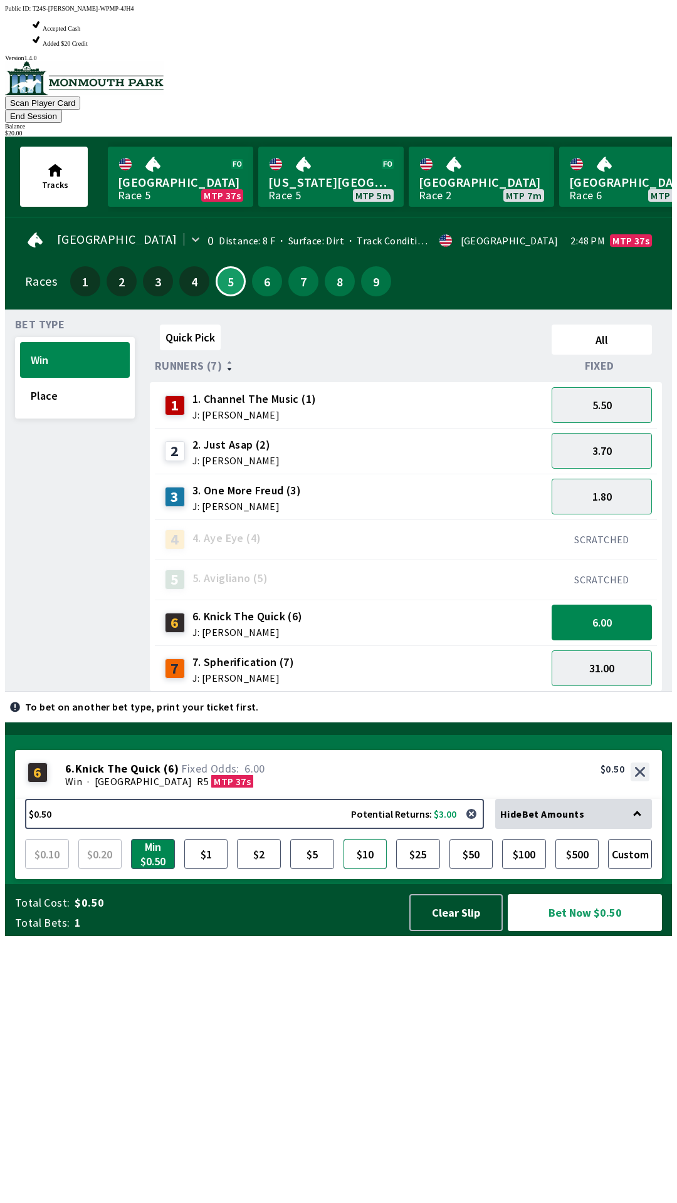
click at [361, 869] on button "$10" at bounding box center [365, 854] width 44 height 30
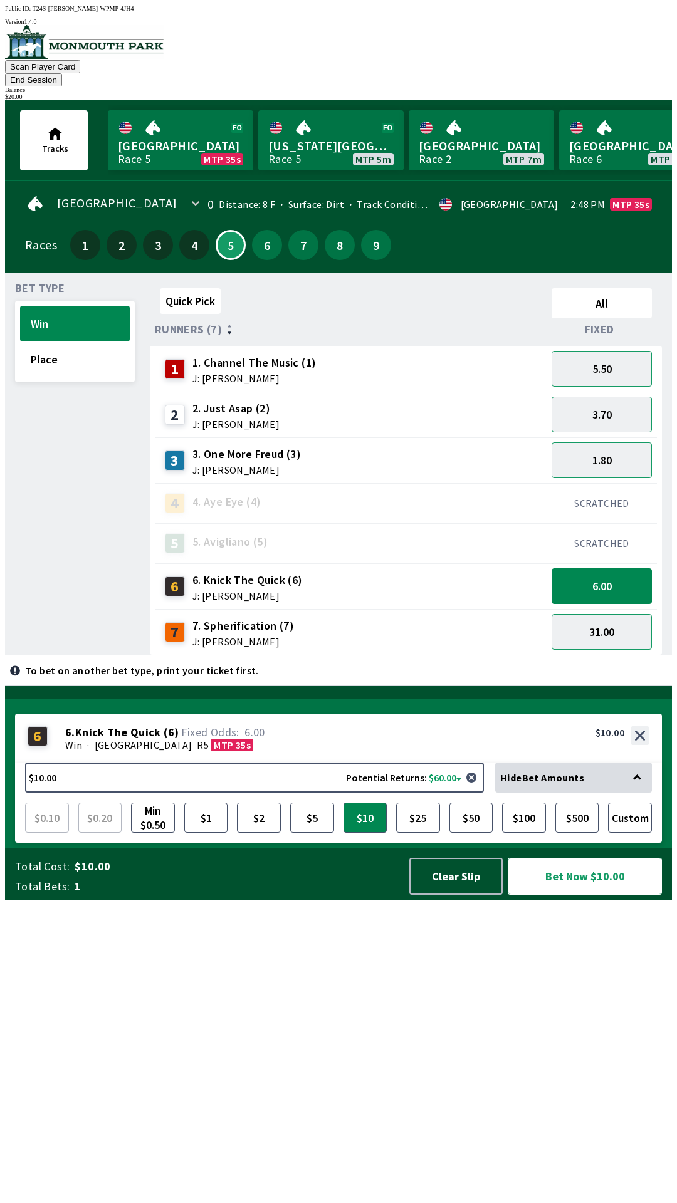
click at [578, 895] on button "Bet Now $10.00" at bounding box center [584, 876] width 154 height 37
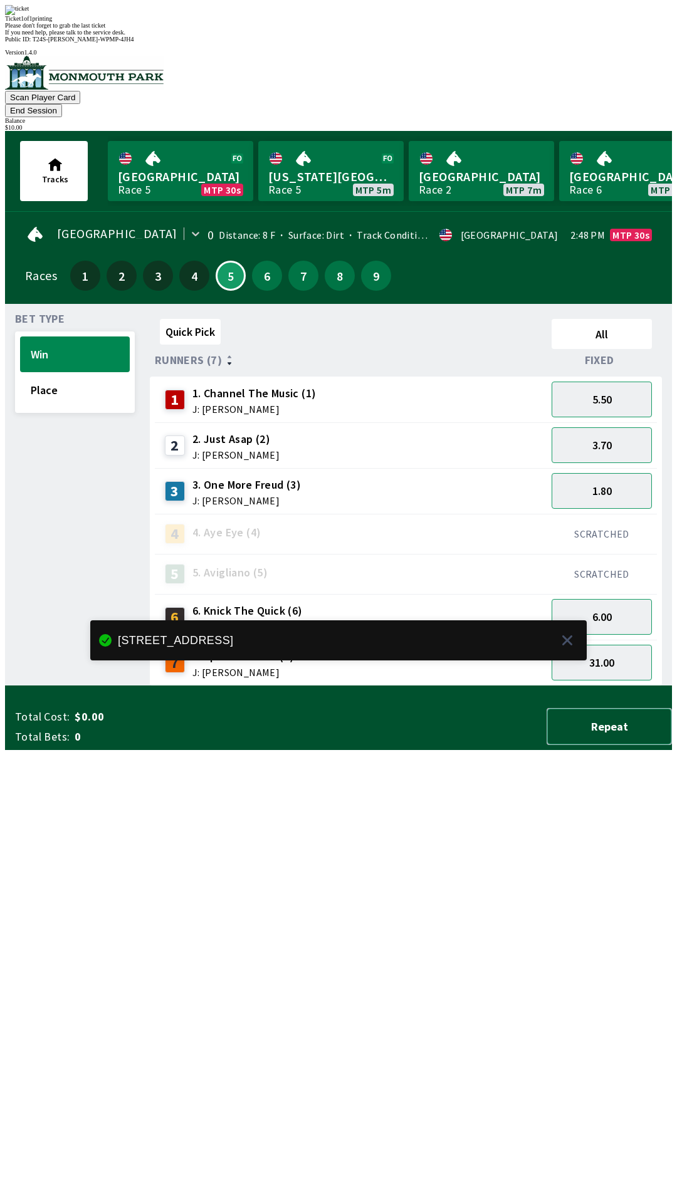
click at [599, 745] on button "Repeat" at bounding box center [608, 726] width 125 height 37
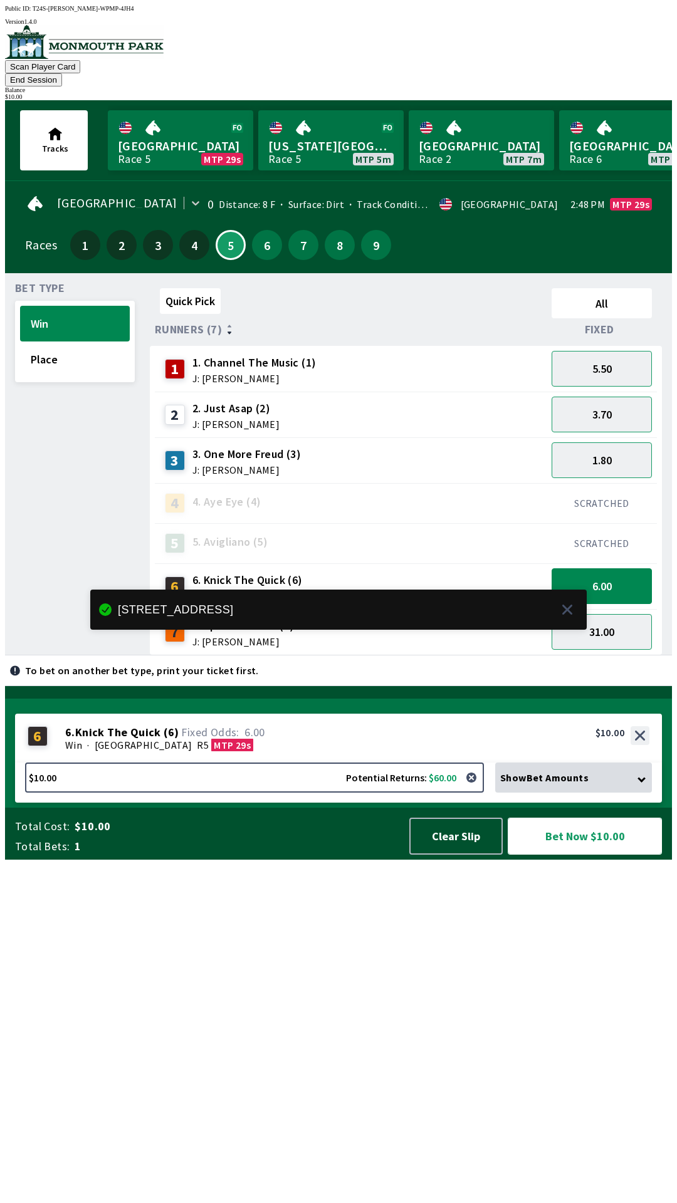
click at [571, 854] on button "Bet Now $10.00" at bounding box center [584, 835] width 154 height 37
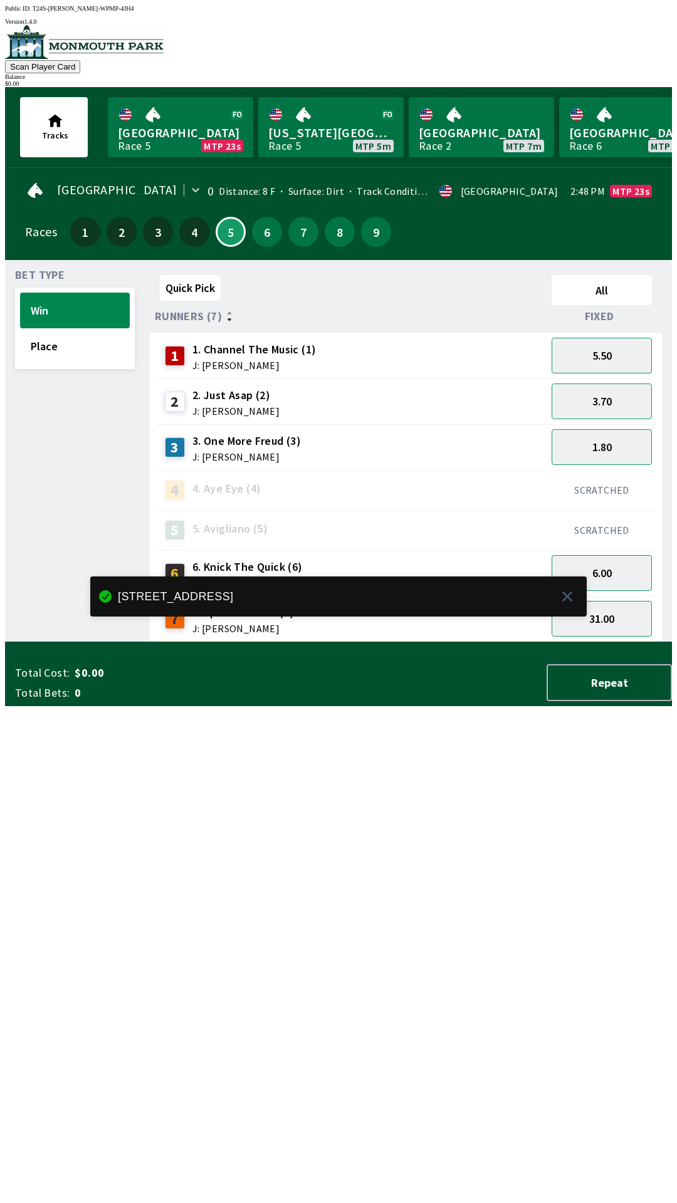
click at [254, 642] on div "Quick Pick All Runners (7) Fixed 1 1. Channel The Music (1) J: [PERSON_NAME] 5.…" at bounding box center [411, 456] width 522 height 372
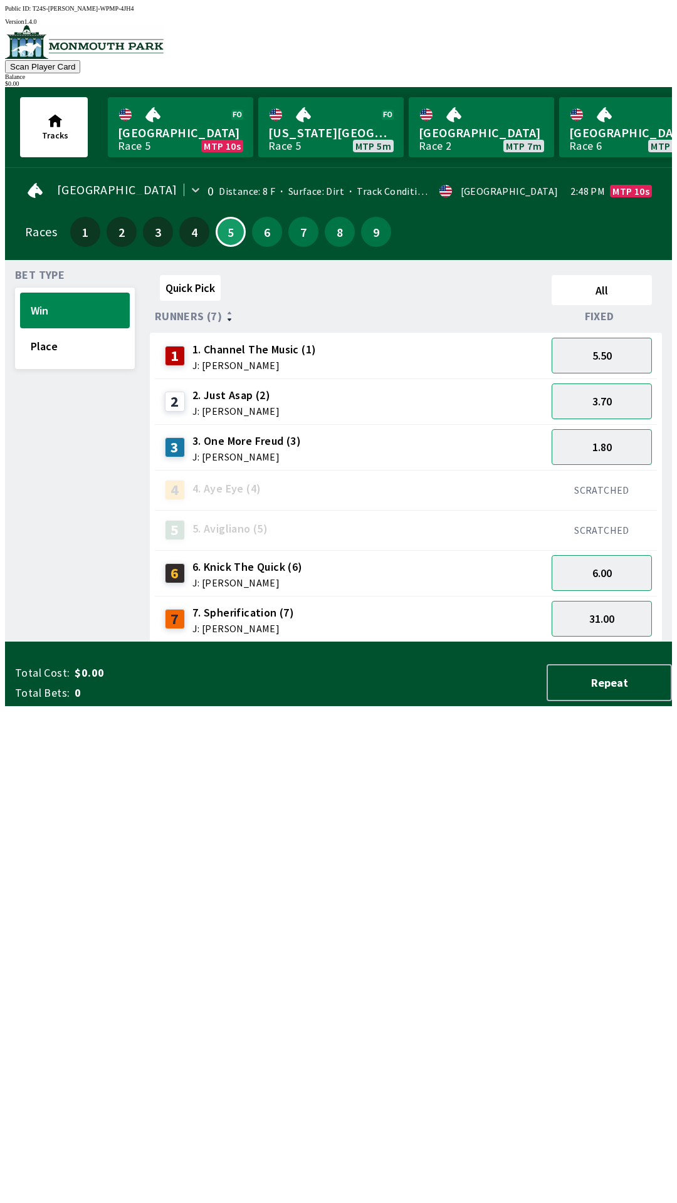
click at [207, 642] on div "Quick Pick All Runners (7) Fixed 1 1. Channel The Music (1) J: [PERSON_NAME] 5.…" at bounding box center [411, 456] width 522 height 372
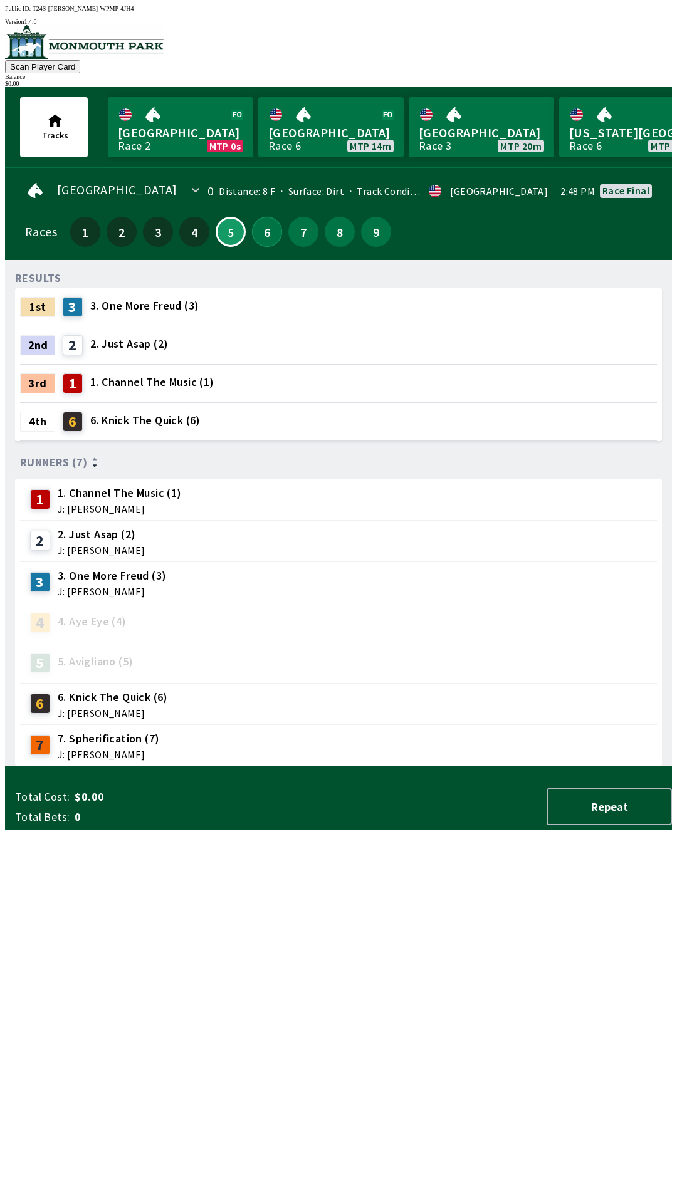
click at [263, 235] on button "6" at bounding box center [267, 232] width 30 height 30
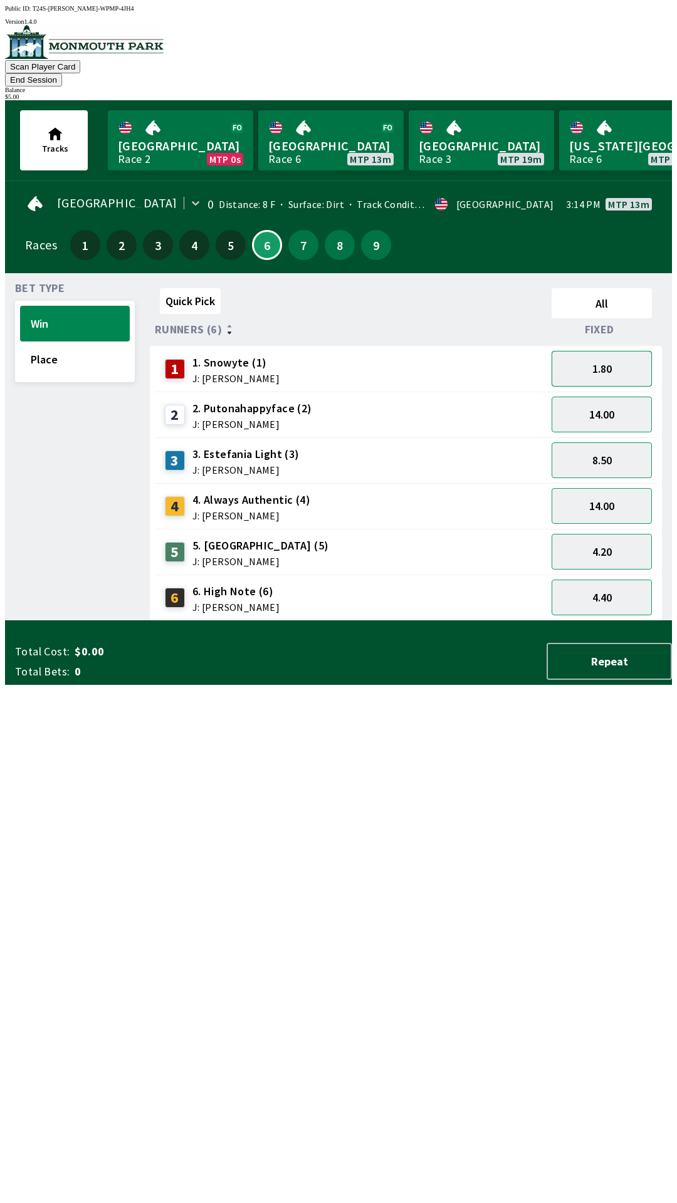
click at [592, 351] on button "1.80" at bounding box center [601, 369] width 100 height 36
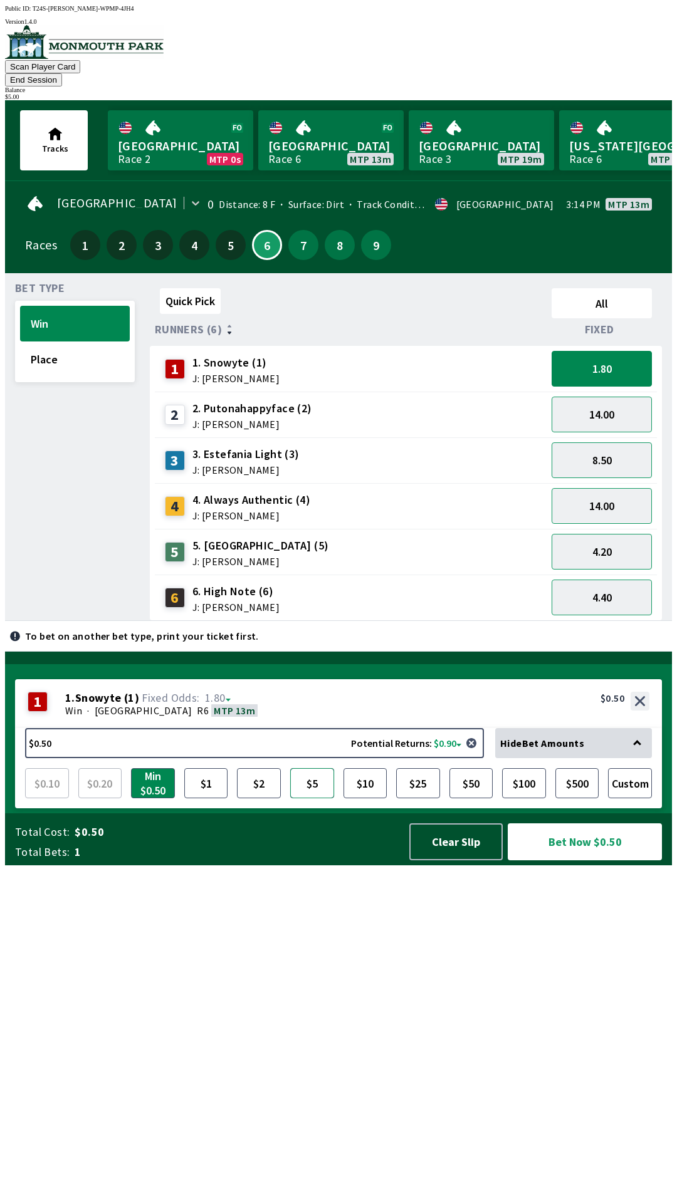
click at [306, 798] on button "$5" at bounding box center [312, 783] width 44 height 30
click at [591, 860] on button "Bet Now $5.00" at bounding box center [584, 841] width 154 height 37
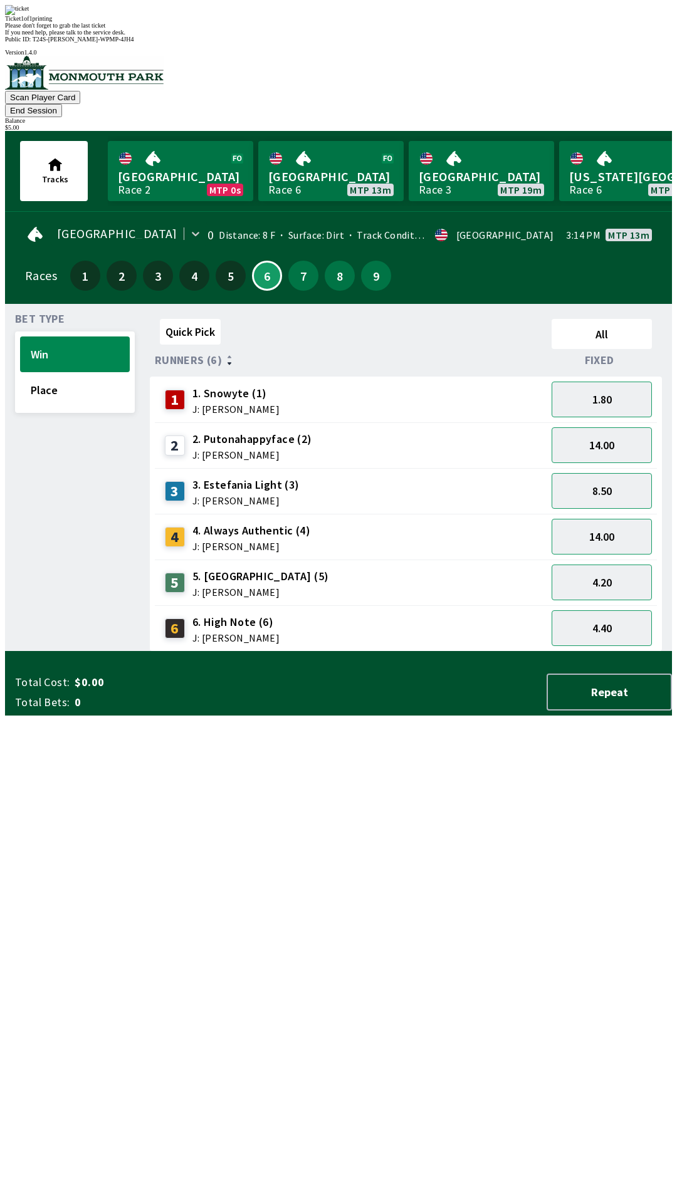
click at [373, 36] on div "Ticket 1 of 1 printing Please don't forget to grab the last ticket If you need …" at bounding box center [338, 20] width 667 height 31
click at [125, 36] on span "If you need help, please talk to the service desk." at bounding box center [65, 32] width 120 height 7
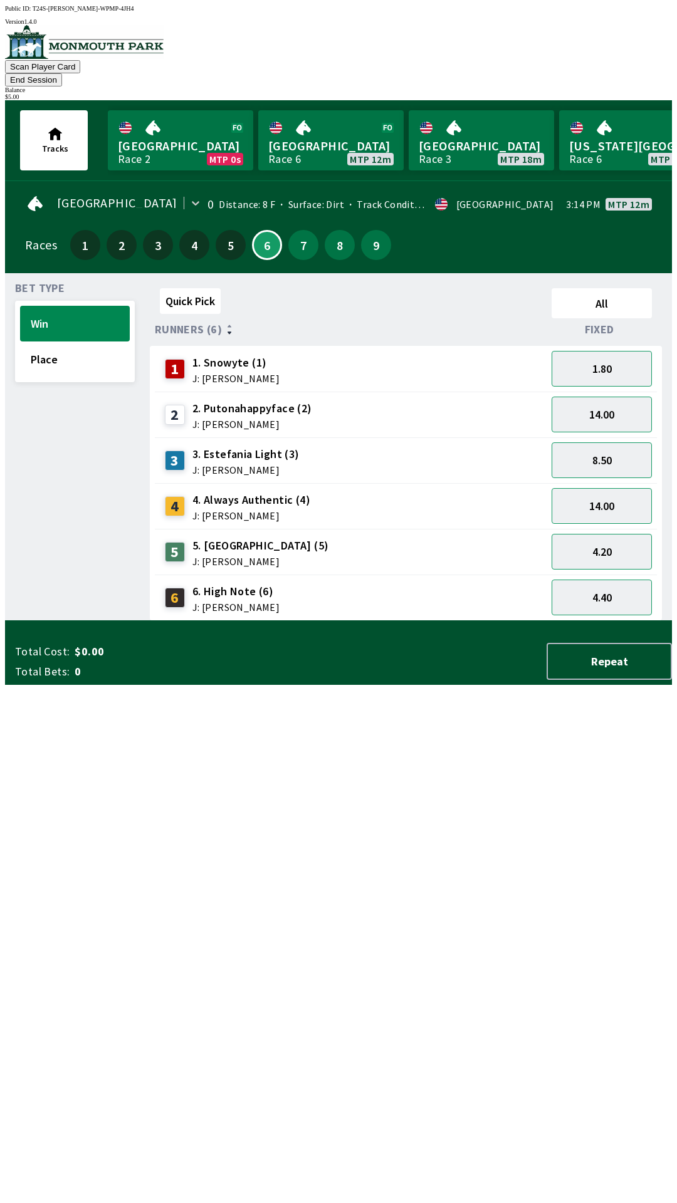
click at [610, 633] on div at bounding box center [338, 626] width 667 height 13
click at [192, 288] on button "Quick Pick" at bounding box center [190, 301] width 61 height 26
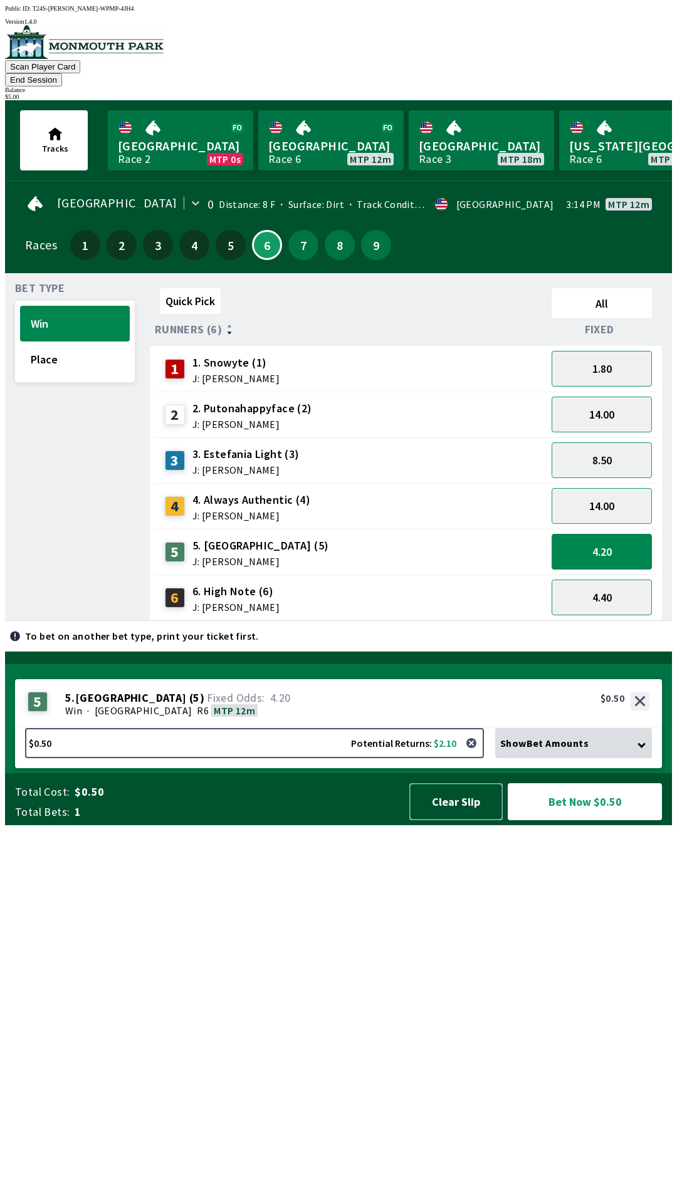
click at [450, 820] on button "Clear Slip" at bounding box center [455, 801] width 93 height 37
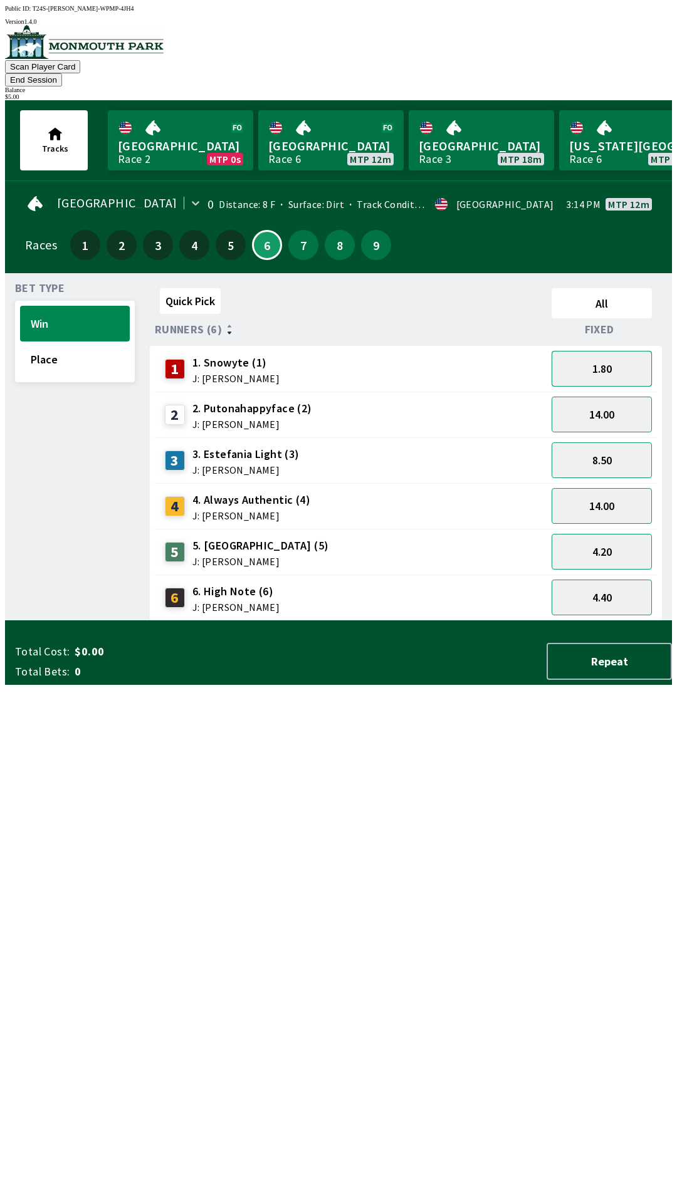
click at [584, 357] on button "1.80" at bounding box center [601, 369] width 100 height 36
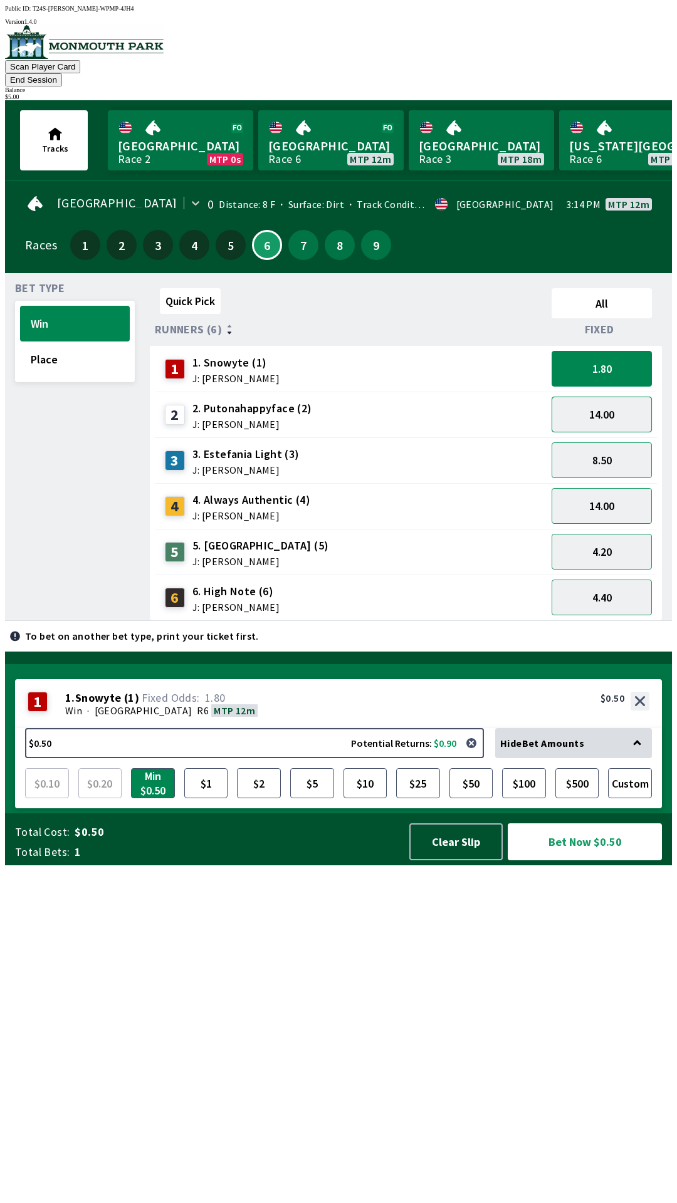
click at [595, 405] on button "14.00" at bounding box center [601, 415] width 100 height 36
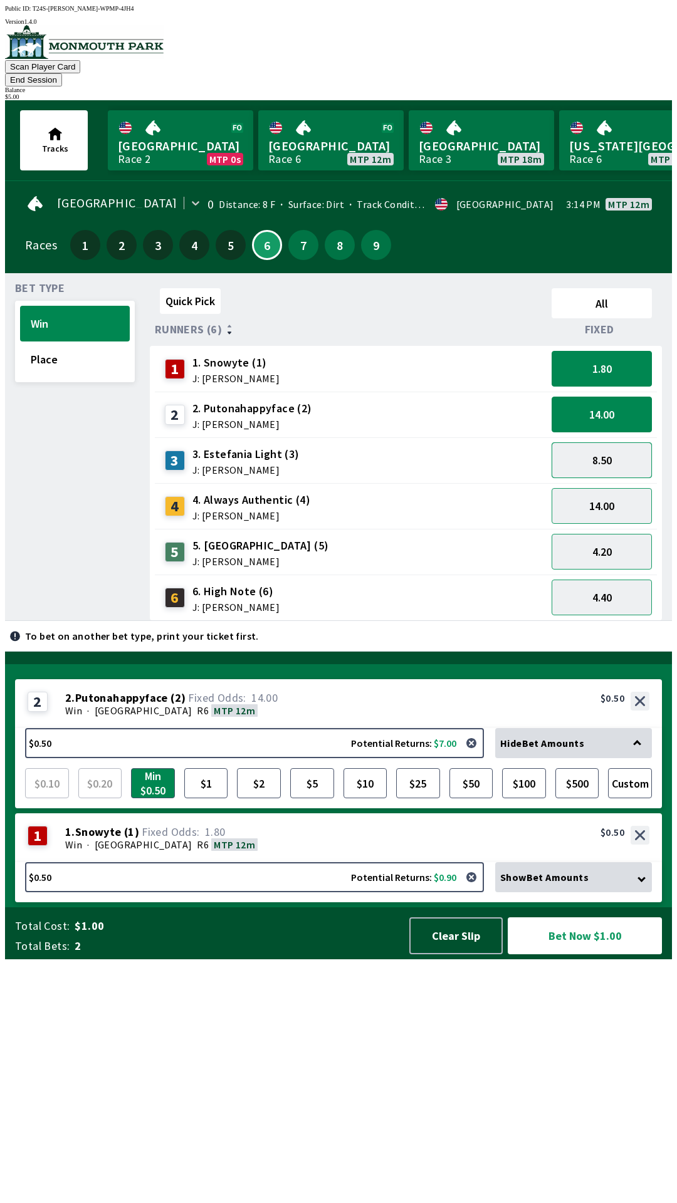
click at [589, 446] on button "8.50" at bounding box center [601, 460] width 100 height 36
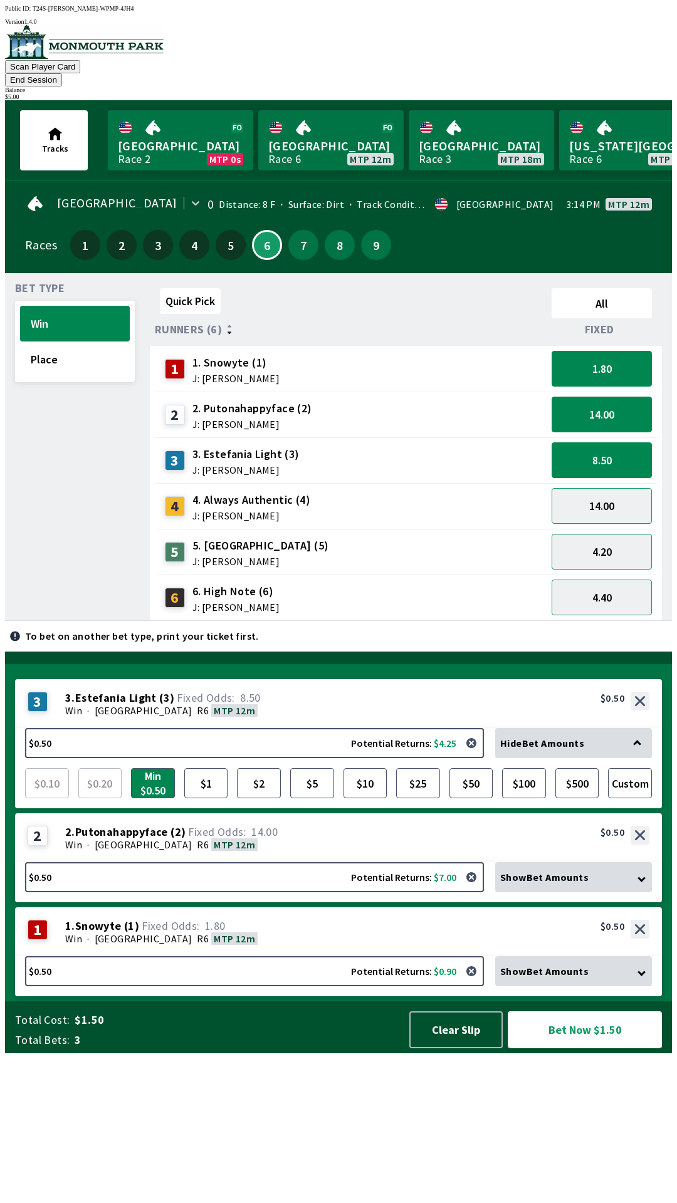
click at [554, 1048] on button "Bet Now $1.50" at bounding box center [584, 1029] width 154 height 37
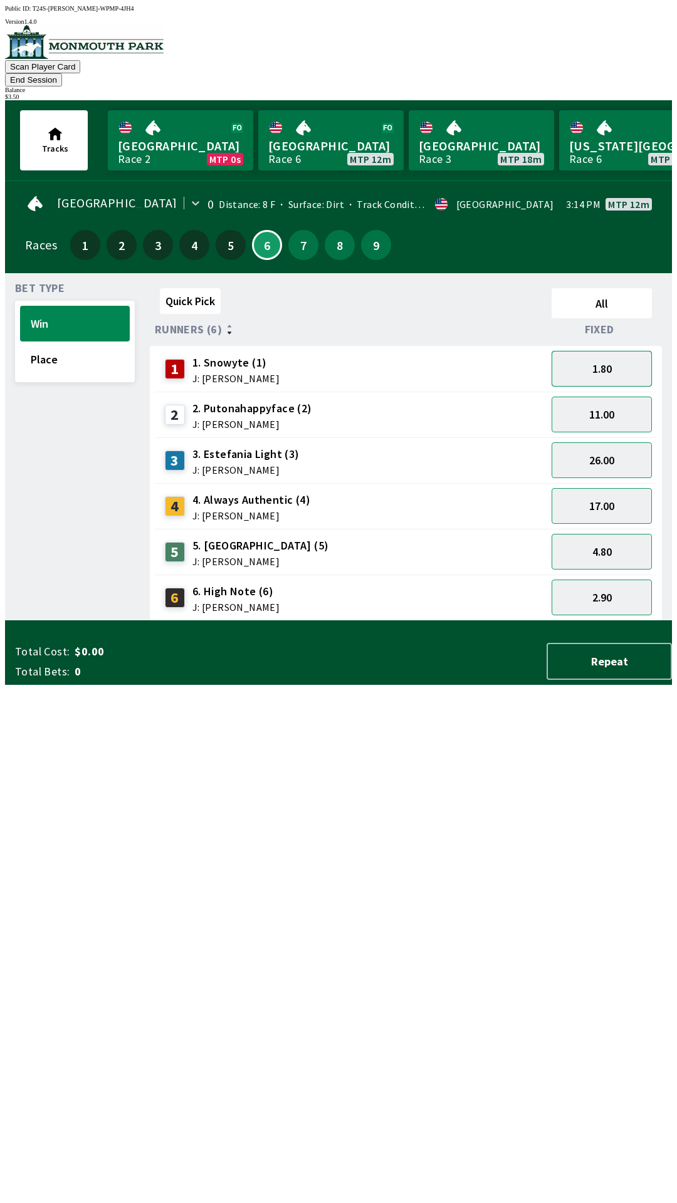
click at [603, 355] on button "1.80" at bounding box center [601, 369] width 100 height 36
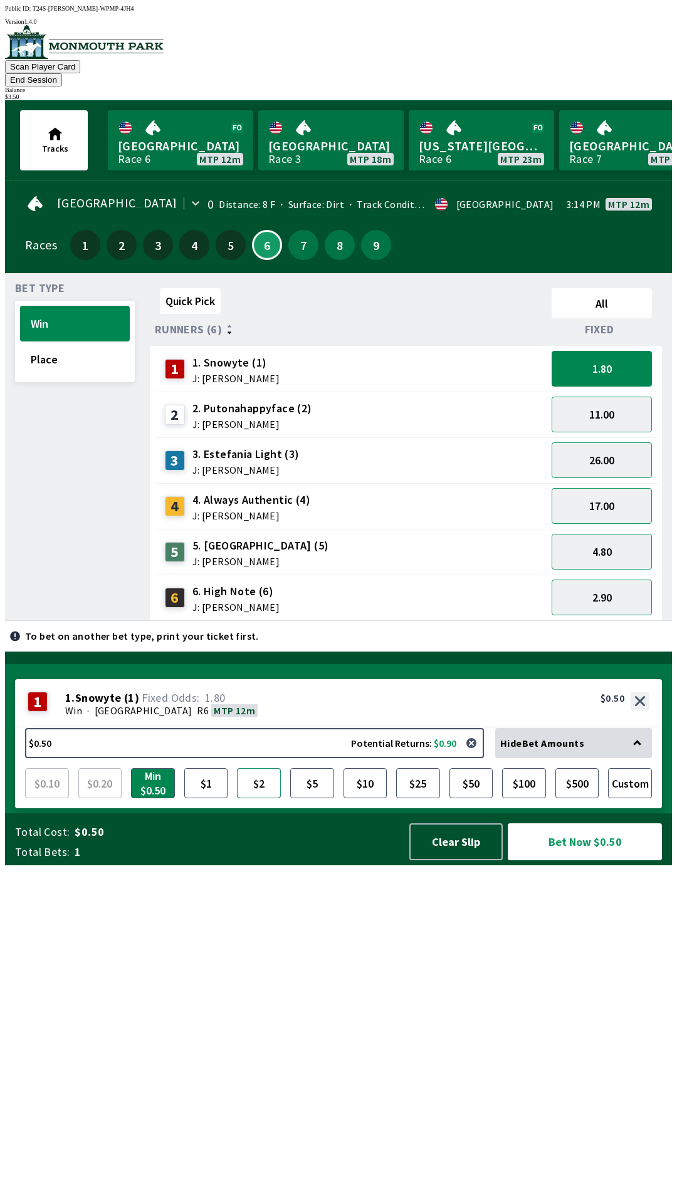
click at [260, 798] on button "$2" at bounding box center [259, 783] width 44 height 30
click at [576, 860] on button "Bet Now $2.00" at bounding box center [584, 841] width 154 height 37
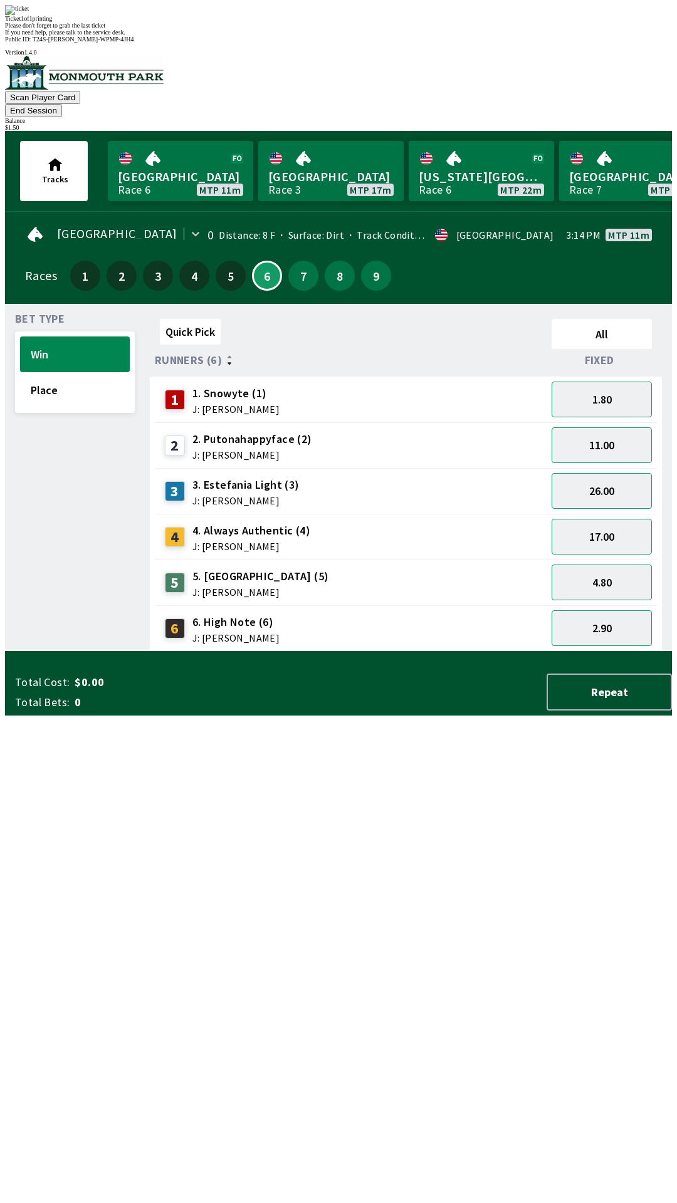
click at [352, 651] on div "Quick Pick All Runners (6) Fixed 1 1. Snowyte (1) J: [PERSON_NAME] 1.80 2 2. Pu…" at bounding box center [411, 483] width 522 height 338
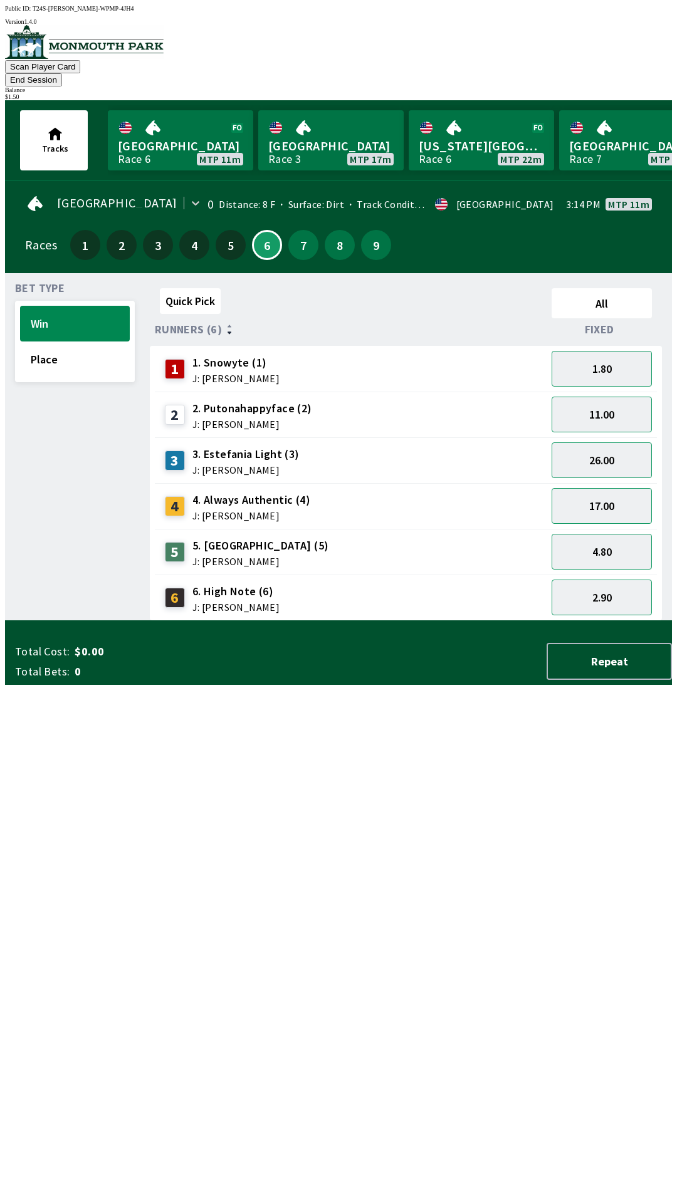
click at [329, 621] on div "Quick Pick All Runners (6) Fixed 1 1. Snowyte (1) J: [PERSON_NAME] 1.80 2 2. Pu…" at bounding box center [411, 452] width 522 height 338
click at [587, 351] on button "1.80" at bounding box center [601, 369] width 100 height 36
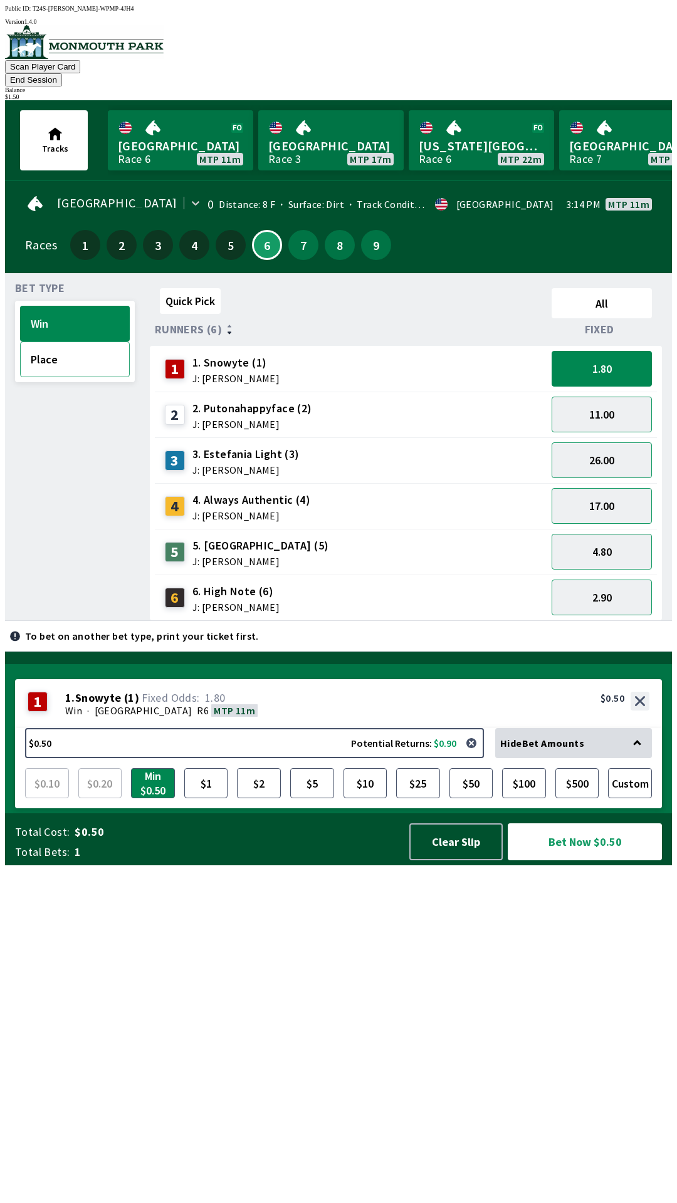
click at [75, 345] on button "Place" at bounding box center [75, 359] width 110 height 36
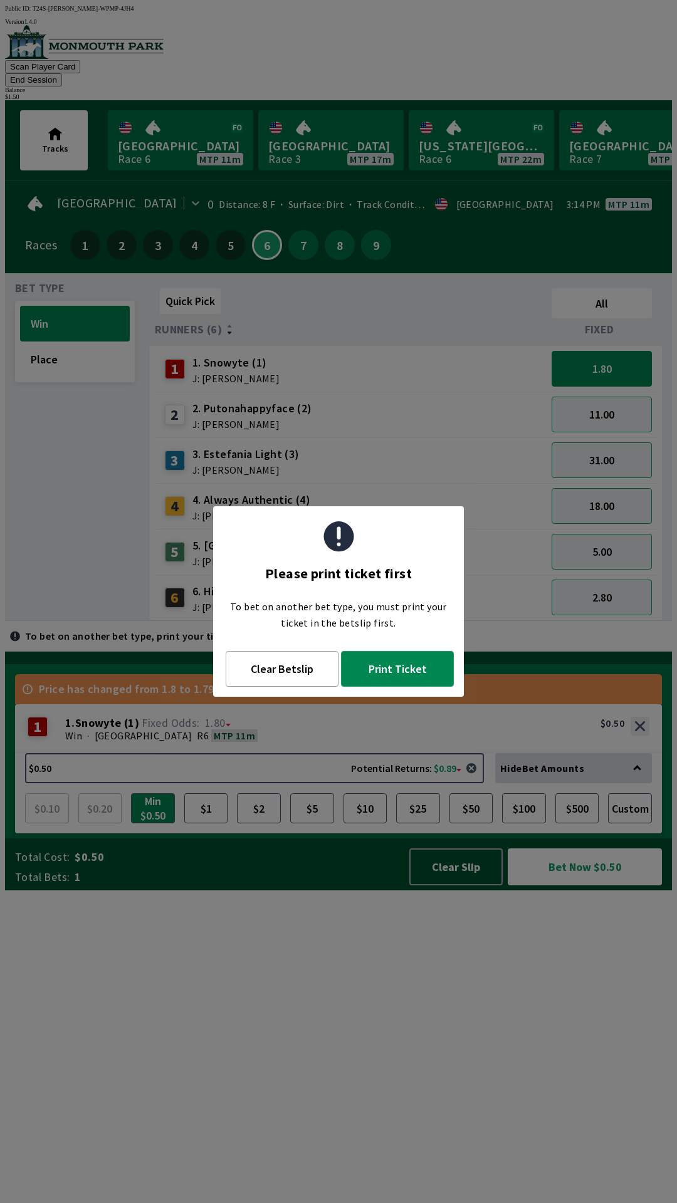
click at [392, 667] on button "Print Ticket" at bounding box center [397, 669] width 113 height 36
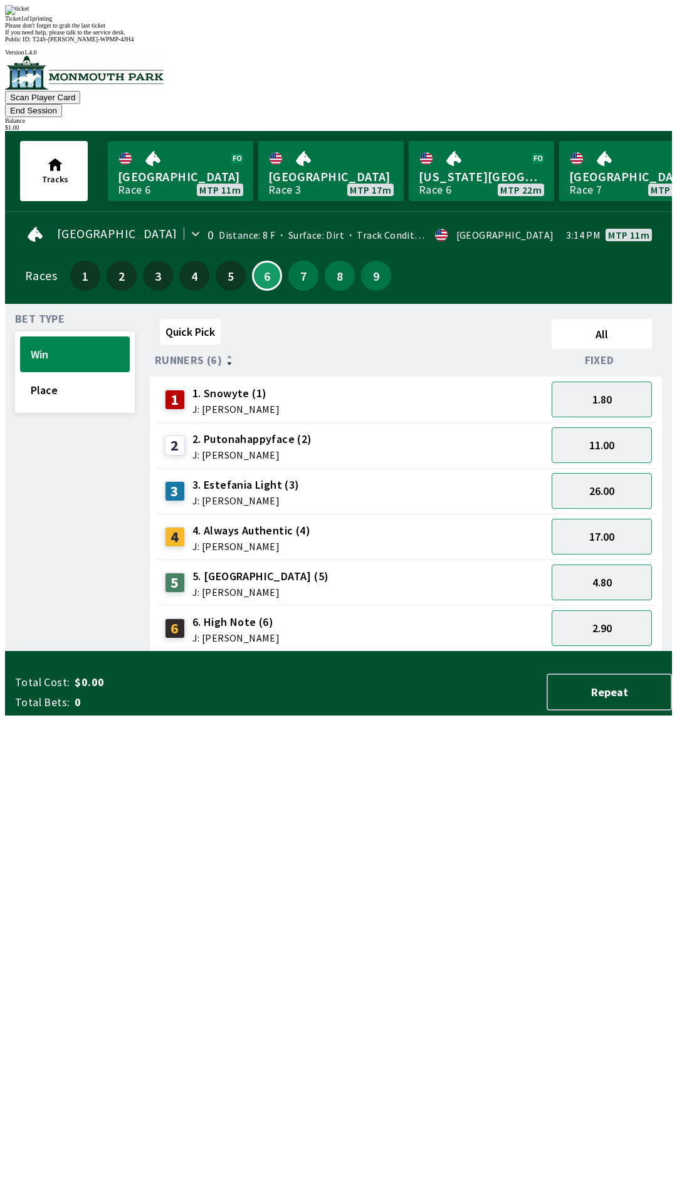
click at [350, 651] on div "Quick Pick All Runners (6) Fixed 1 1. Snowyte (1) J: [PERSON_NAME] 1.80 2 2. Pu…" at bounding box center [411, 483] width 522 height 338
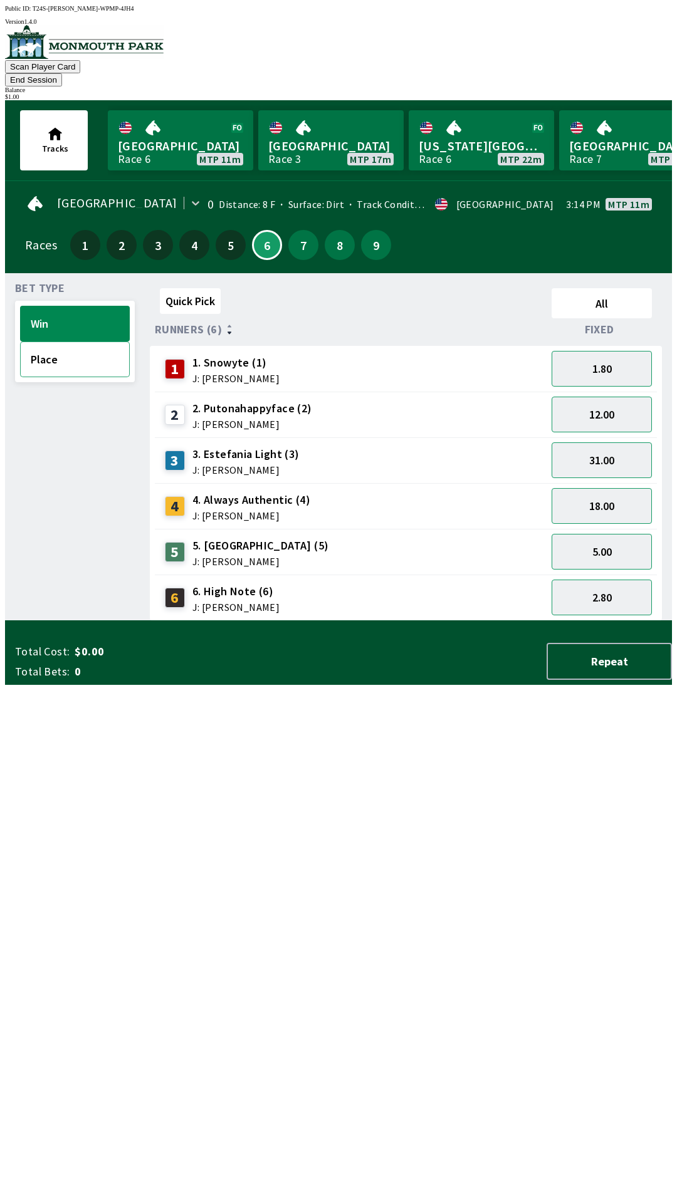
click at [58, 344] on button "Place" at bounding box center [75, 359] width 110 height 36
click at [604, 358] on button "1.14" at bounding box center [601, 369] width 100 height 36
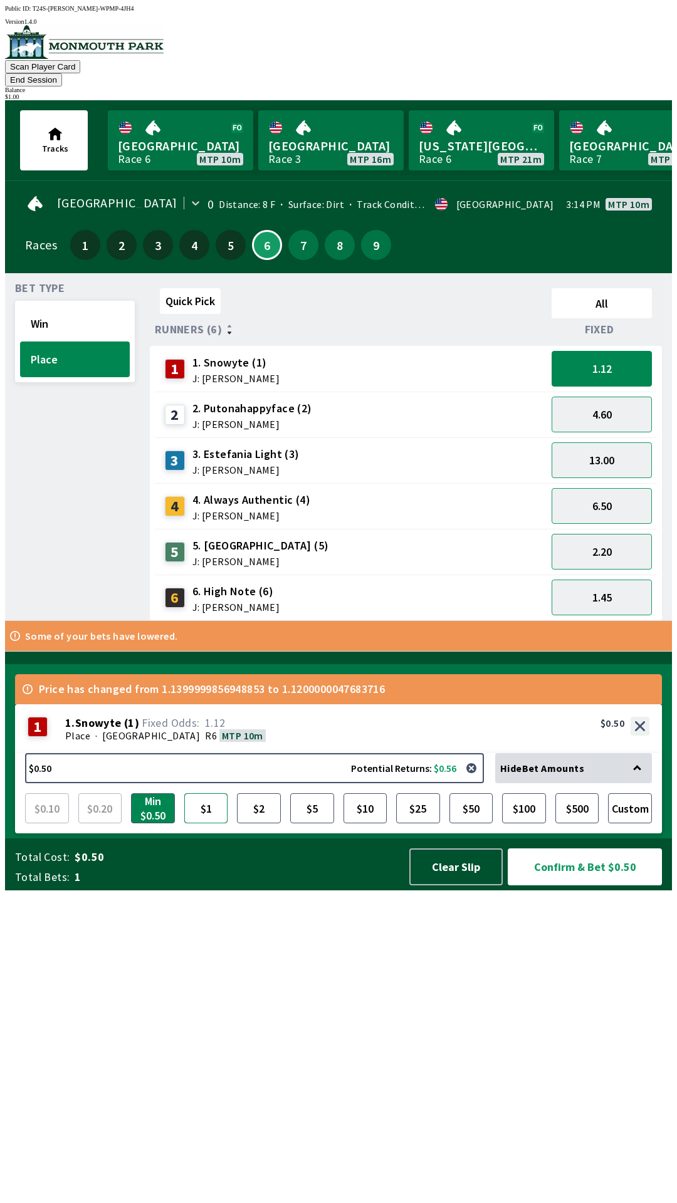
click at [207, 823] on button "$1" at bounding box center [206, 808] width 44 height 30
click at [261, 823] on button "$2" at bounding box center [259, 808] width 44 height 30
click at [588, 885] on button "Confirm & Bet $2.00" at bounding box center [584, 866] width 154 height 37
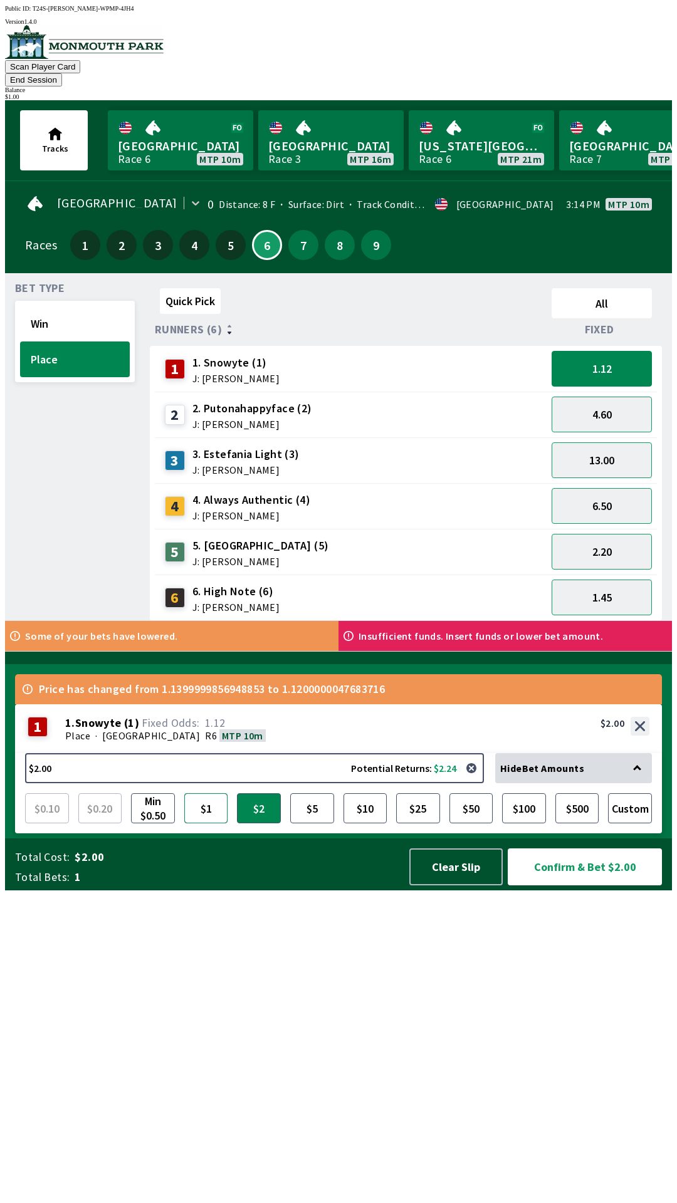
click at [205, 823] on button "$1" at bounding box center [206, 808] width 44 height 30
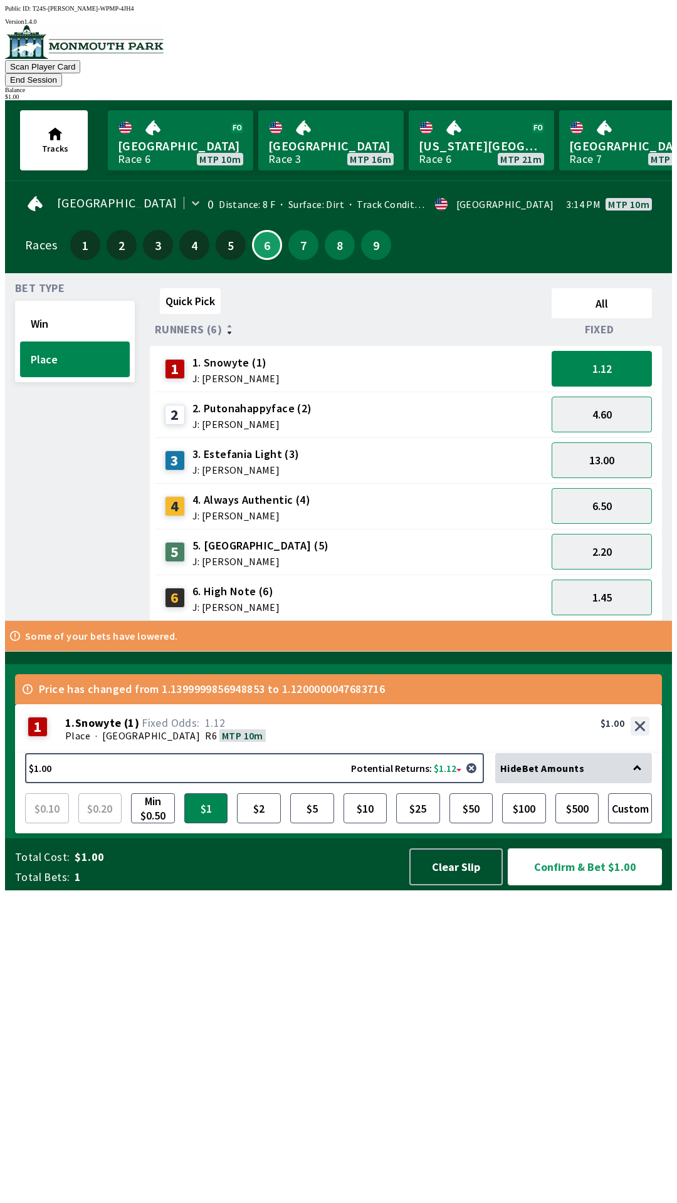
click at [588, 885] on button "Confirm & Bet $1.00" at bounding box center [584, 866] width 154 height 37
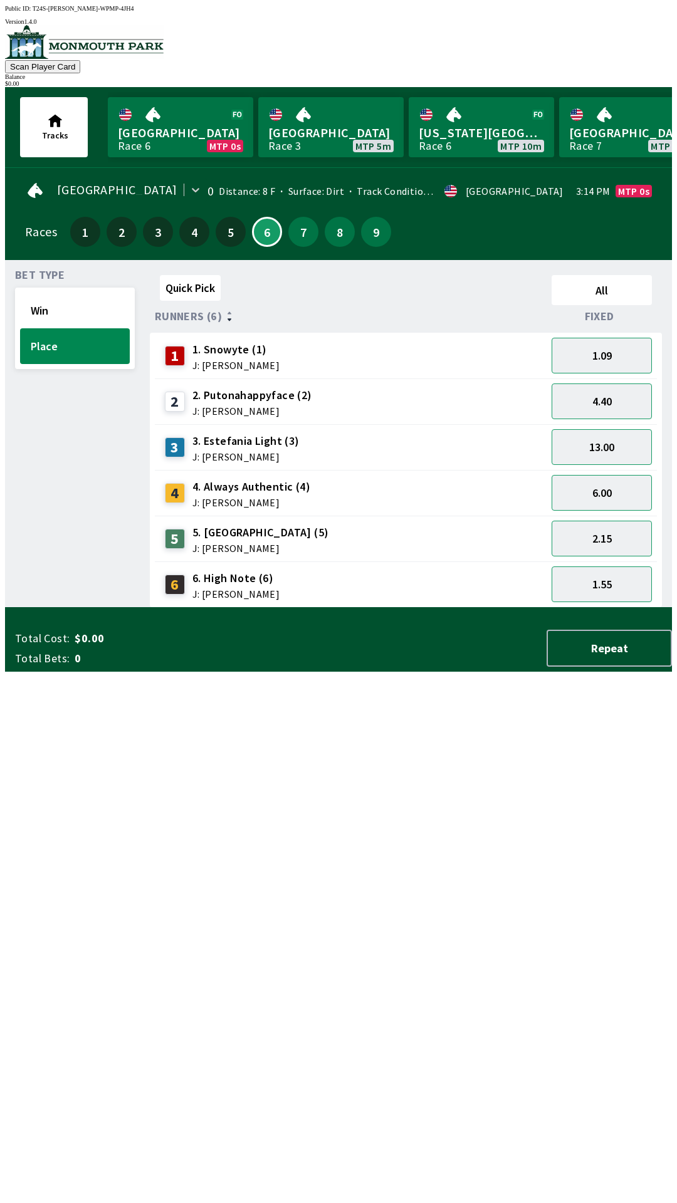
click at [410, 608] on div "Quick Pick All Runners (6) Fixed 1 1. Snowyte (1) J: [PERSON_NAME] 1.09 2 2. Pu…" at bounding box center [411, 439] width 522 height 338
click at [625, 350] on button "1.09" at bounding box center [601, 356] width 100 height 36
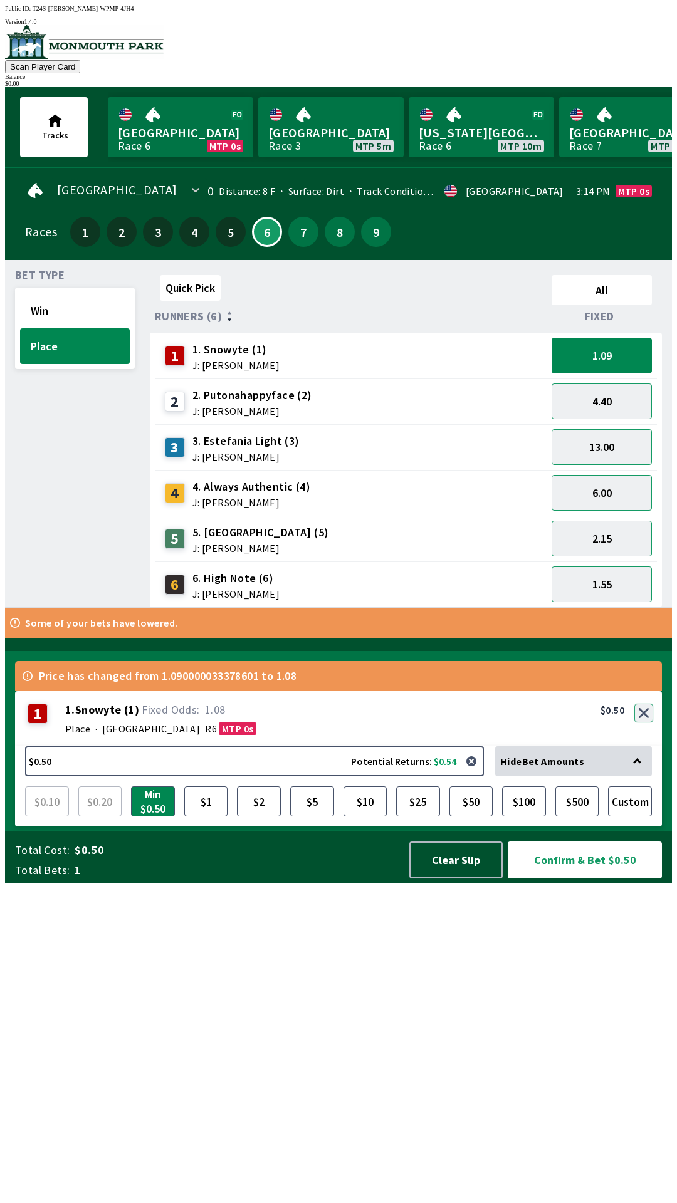
click at [644, 722] on button "button" at bounding box center [643, 712] width 19 height 19
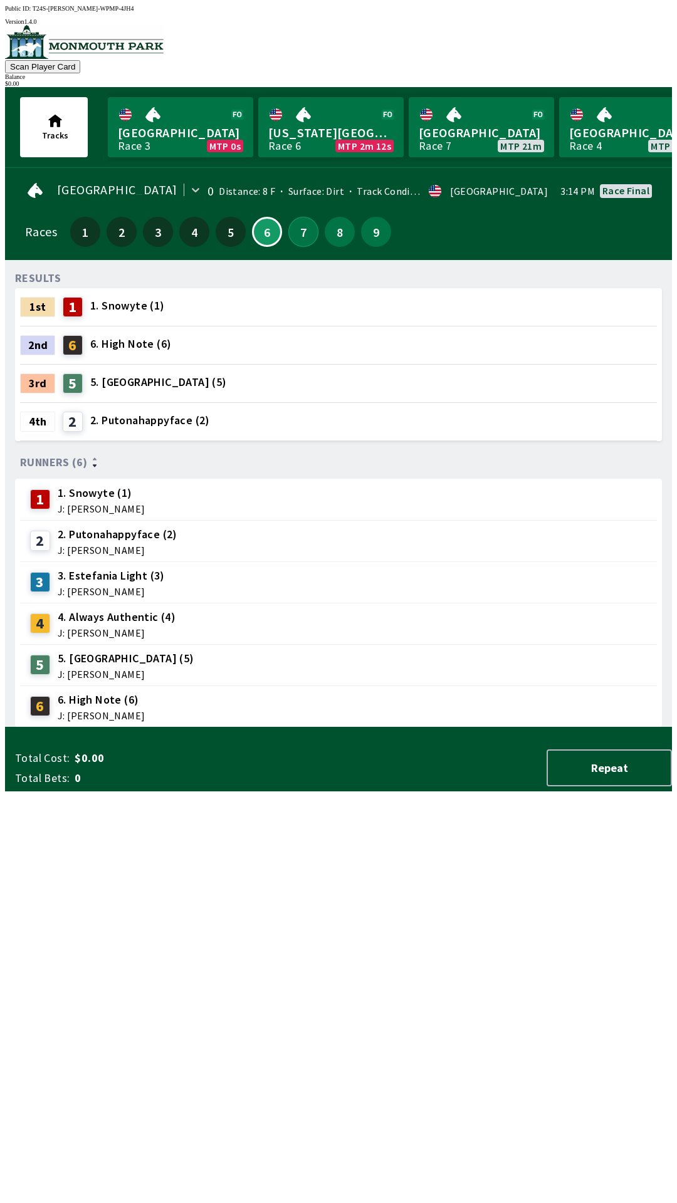
click at [294, 218] on button "7" at bounding box center [303, 232] width 30 height 30
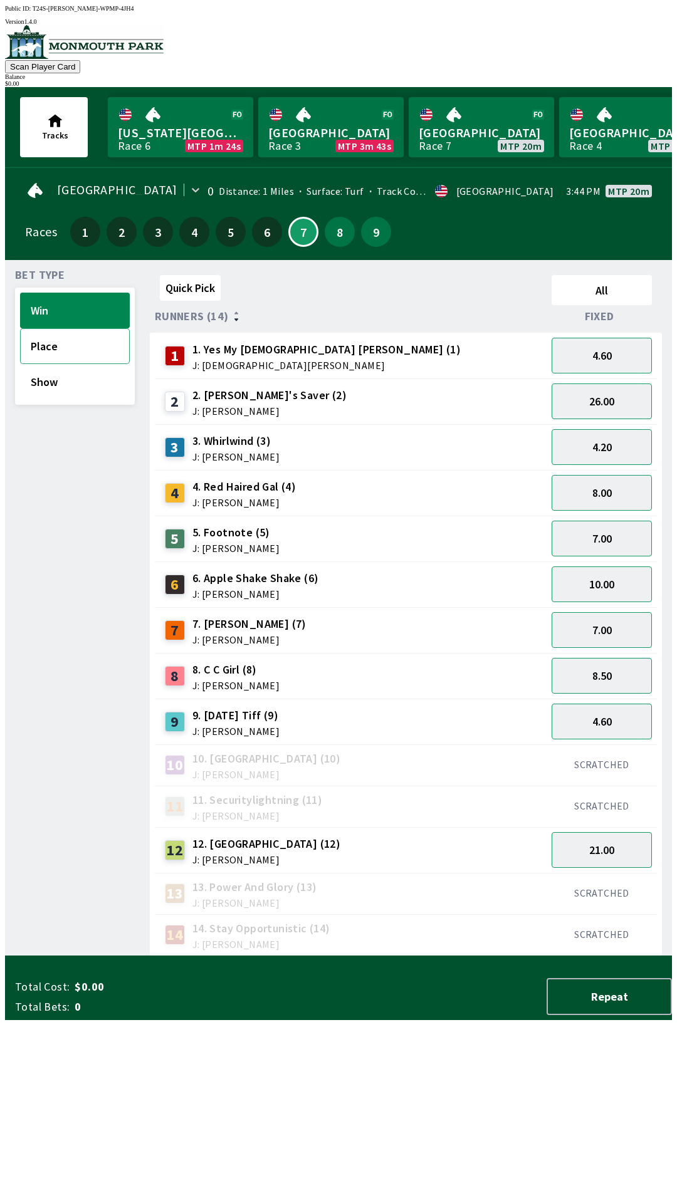
click at [36, 340] on button "Place" at bounding box center [75, 346] width 110 height 36
click at [38, 301] on button "Win" at bounding box center [75, 311] width 110 height 36
click at [196, 711] on span "9. [DATE] Tiff (9)" at bounding box center [235, 715] width 87 height 16
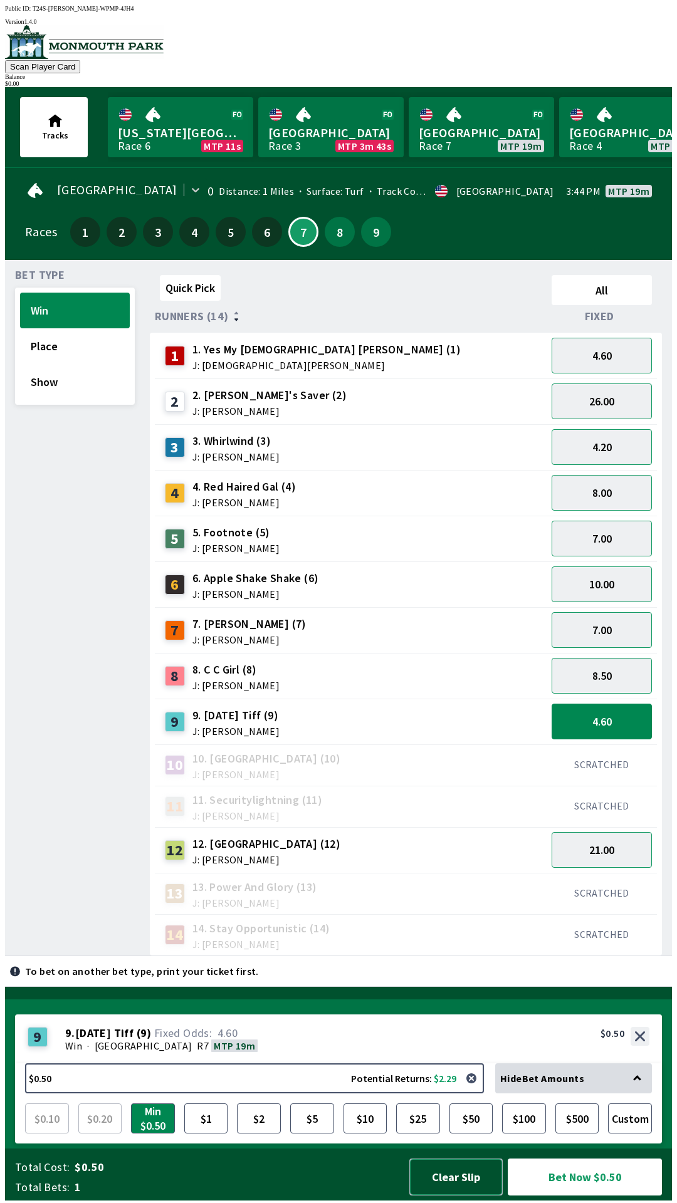
click at [457, 1189] on button "Clear Slip" at bounding box center [455, 1176] width 93 height 37
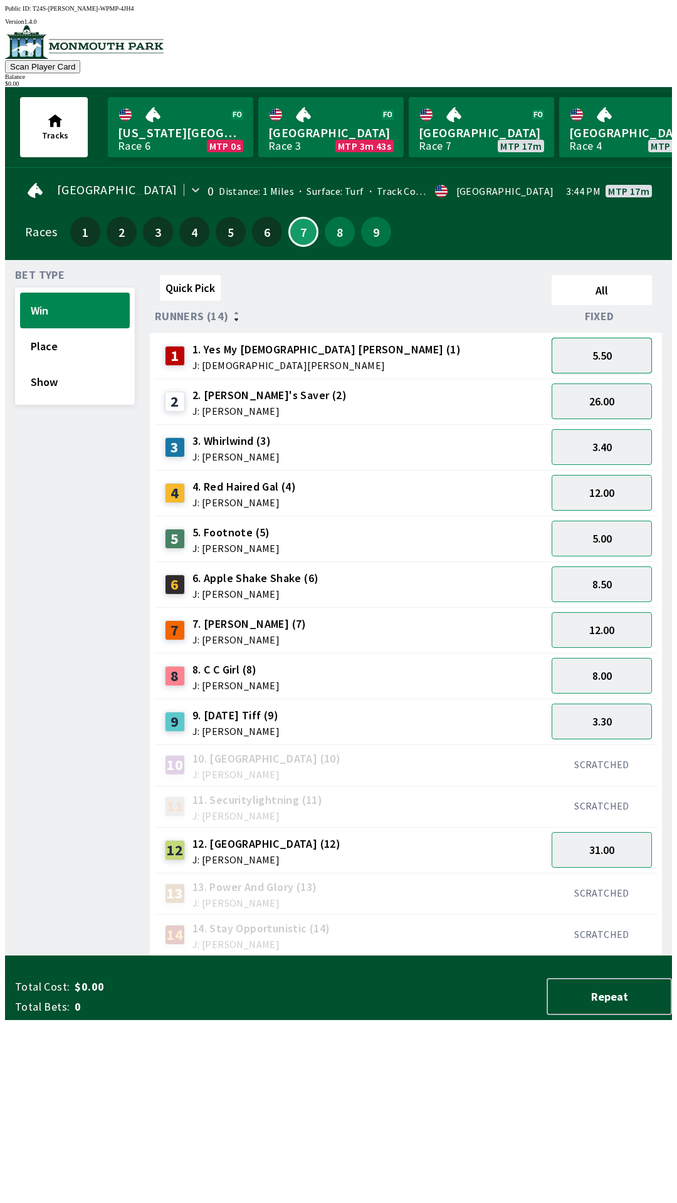
click at [605, 353] on button "5.50" at bounding box center [601, 356] width 100 height 36
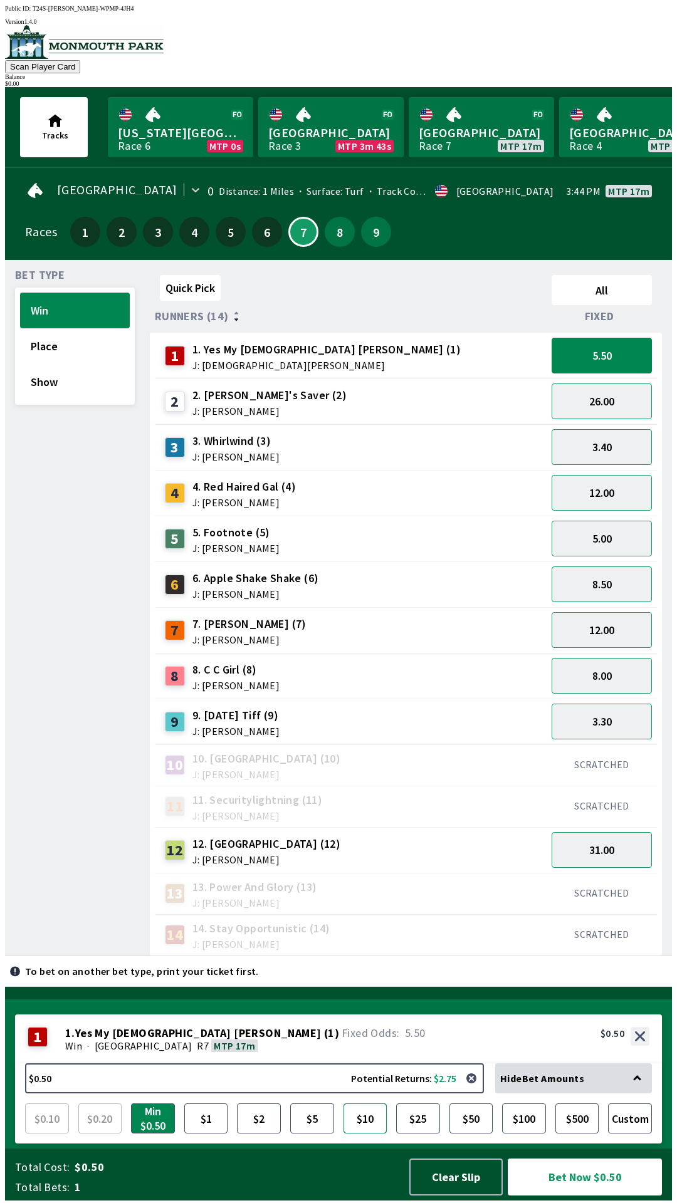
click at [355, 1116] on button "$10" at bounding box center [365, 1118] width 44 height 30
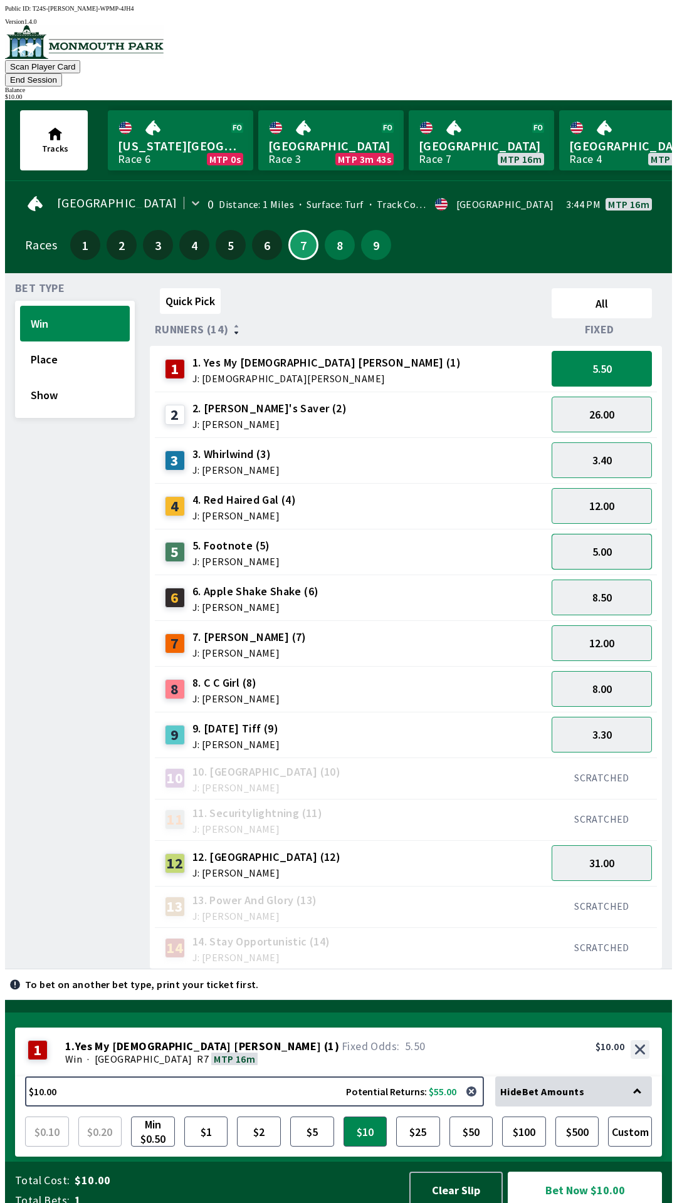
click at [620, 534] on button "5.00" at bounding box center [601, 552] width 100 height 36
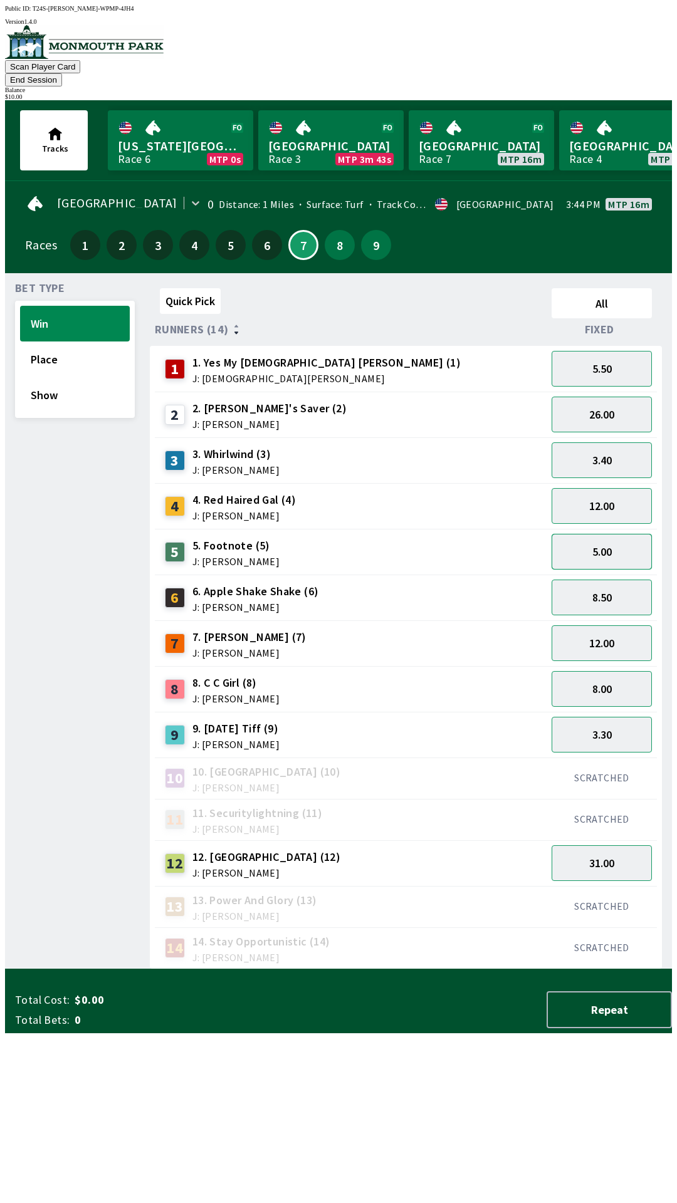
click at [615, 544] on button "5.00" at bounding box center [601, 552] width 100 height 36
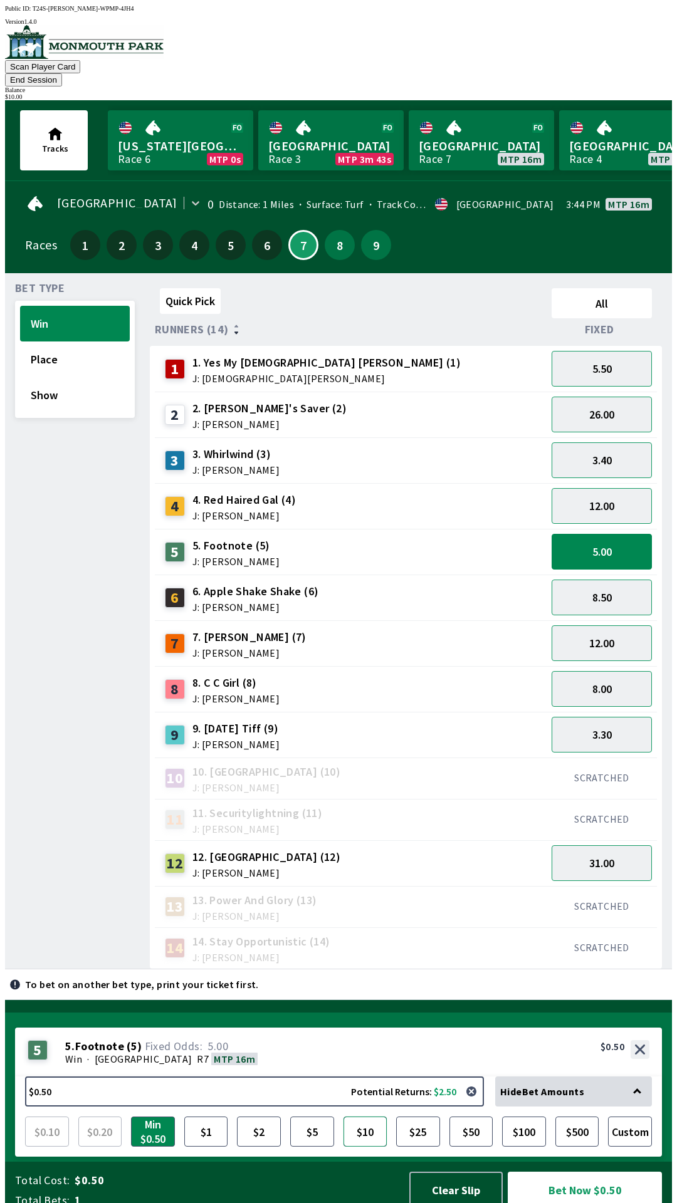
click at [368, 1116] on button "$10" at bounding box center [365, 1131] width 44 height 30
click at [590, 1171] on button "Bet Now $10.00" at bounding box center [584, 1189] width 154 height 37
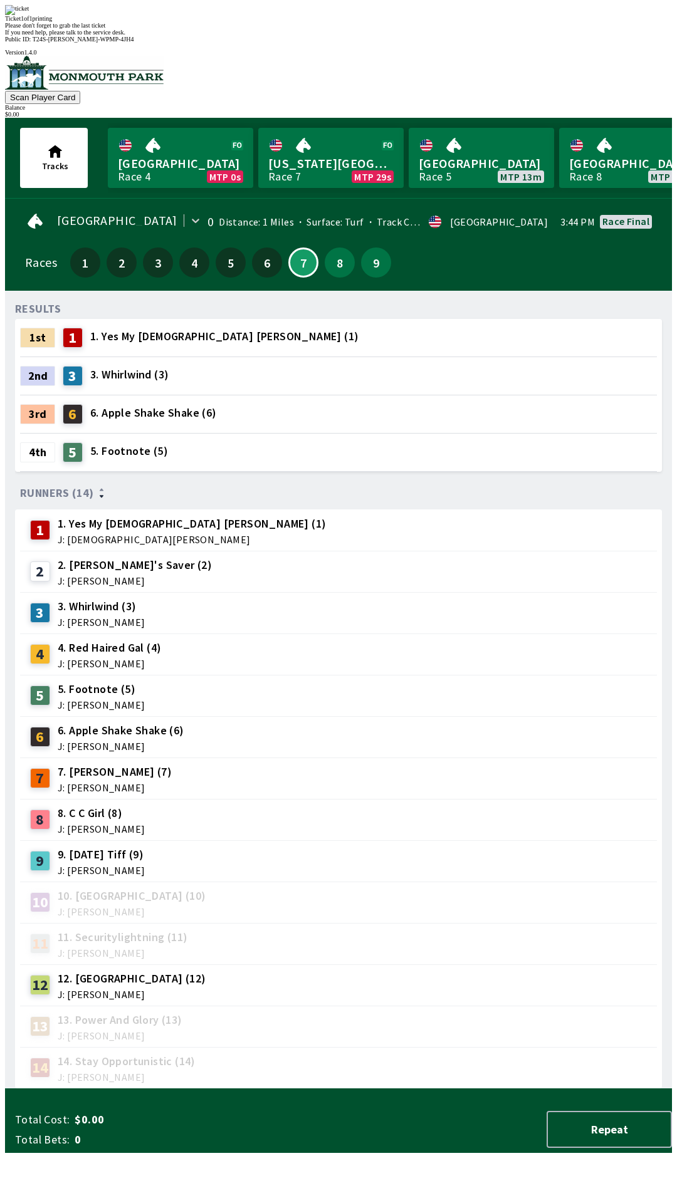
click at [354, 29] on div "Please don't forget to grab the last ticket" at bounding box center [338, 25] width 667 height 7
click at [475, 845] on div "9 9. [DATE] Tiff (9) J: [PERSON_NAME]" at bounding box center [338, 860] width 626 height 31
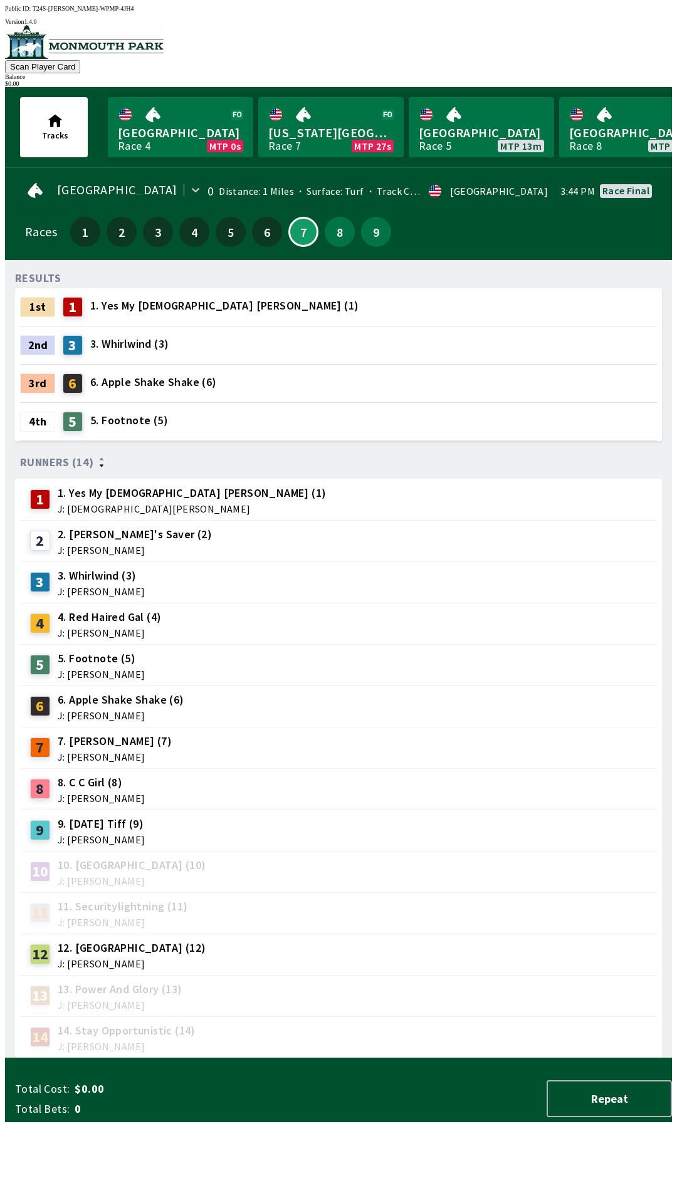
click at [450, 809] on div "9 9. [DATE] Tiff (9) J: [PERSON_NAME]" at bounding box center [338, 829] width 636 height 41
click at [329, 120] on link "[US_STATE] Park Race 7 MTP 25s" at bounding box center [330, 127] width 145 height 60
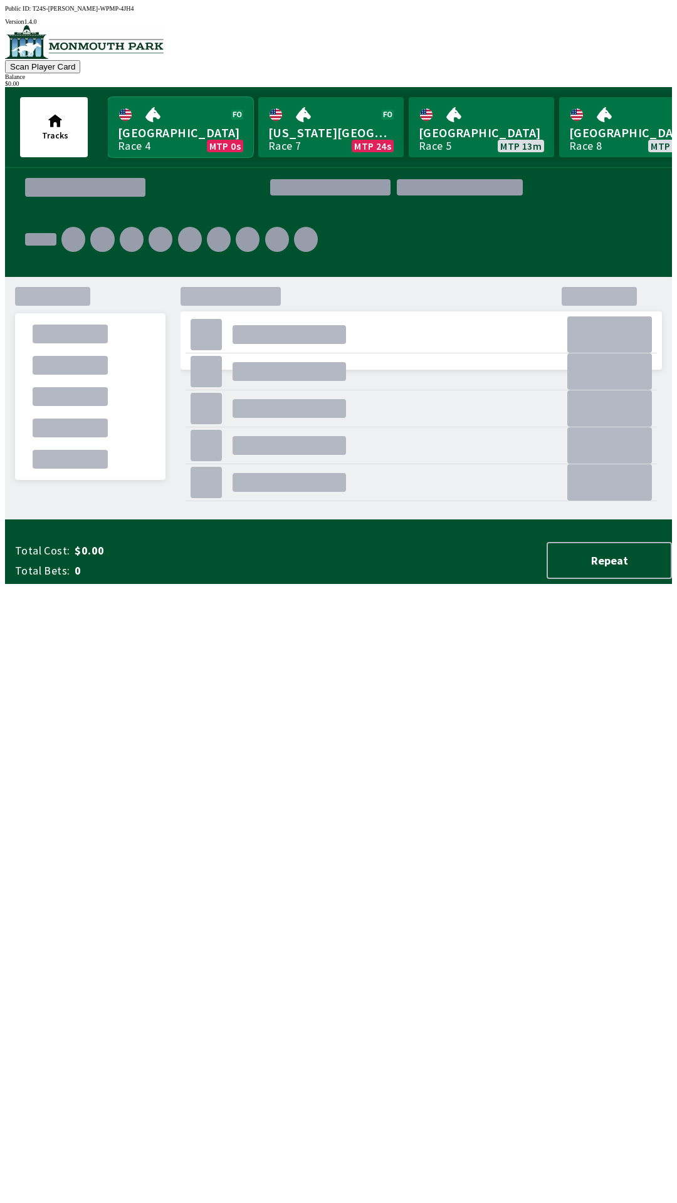
click at [203, 123] on link "[GEOGRAPHIC_DATA] Race 4 MTP 0s" at bounding box center [180, 127] width 145 height 60
click at [589, 135] on link "[GEOGRAPHIC_DATA] Race 8 MTP 17m" at bounding box center [631, 127] width 145 height 60
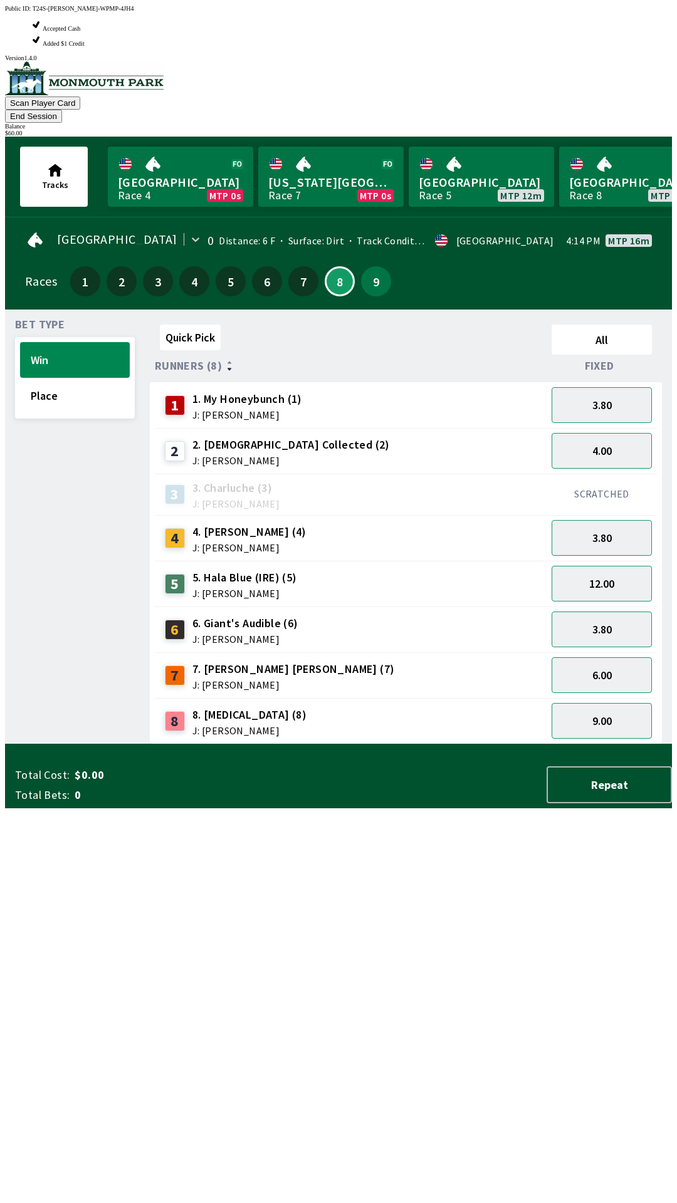
click at [648, 561] on div "12.00" at bounding box center [601, 584] width 110 height 46
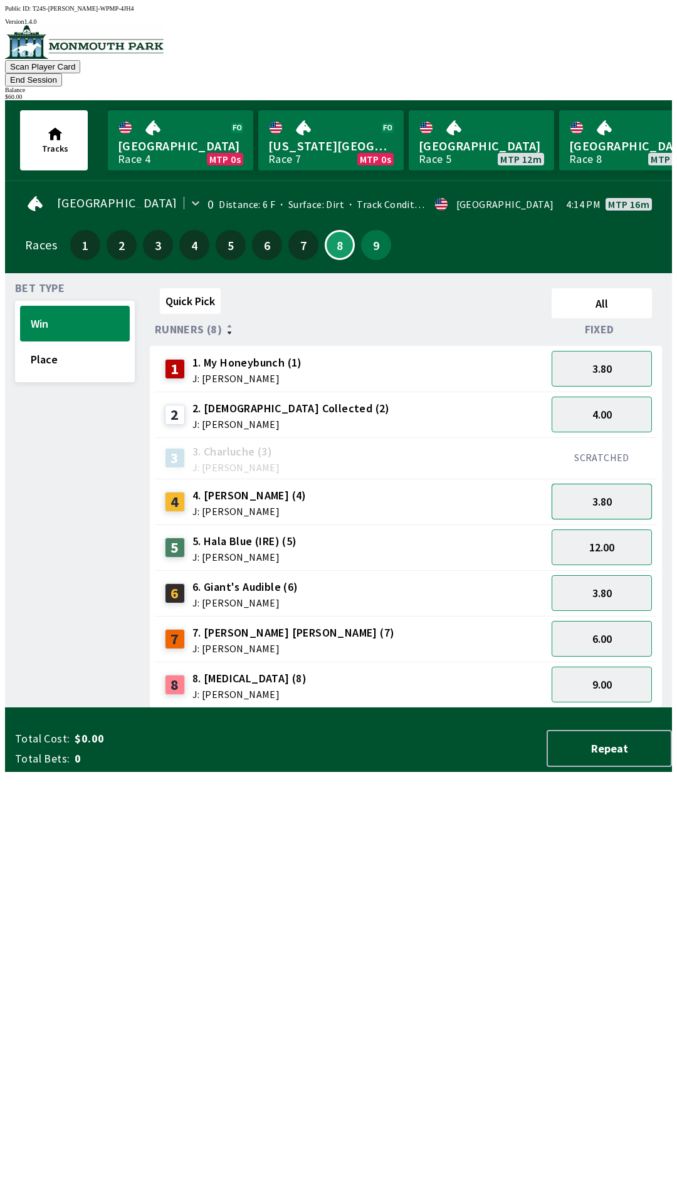
click at [604, 484] on button "3.80" at bounding box center [601, 502] width 100 height 36
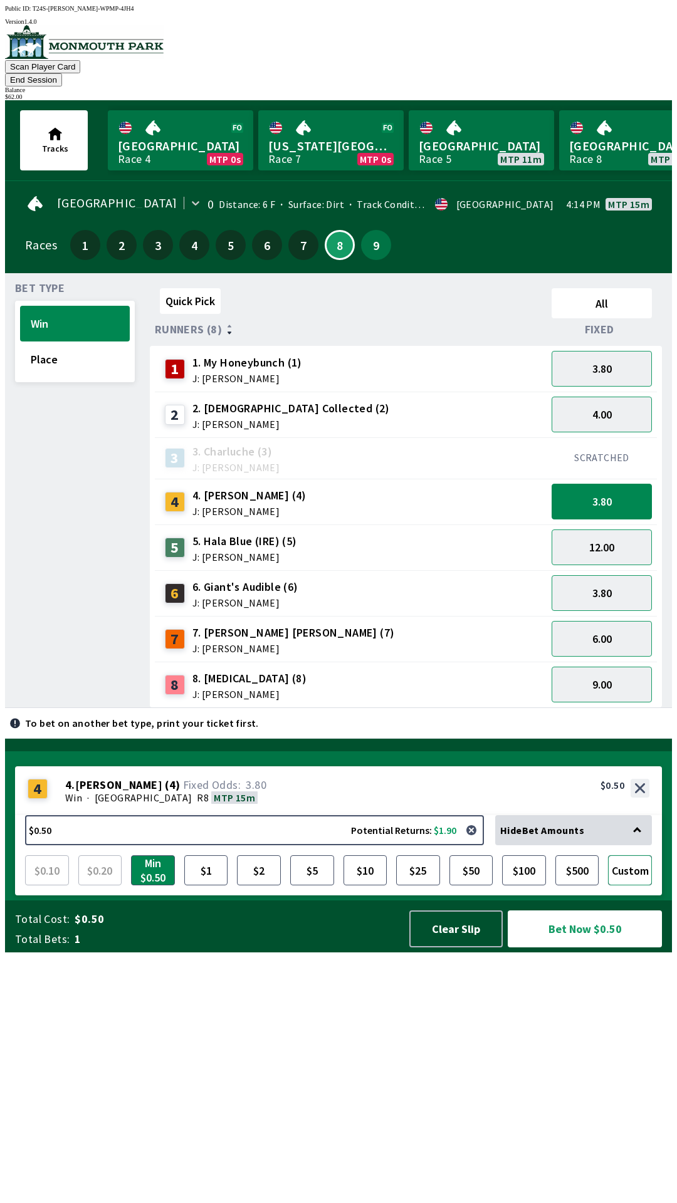
click at [637, 885] on button "Custom" at bounding box center [630, 870] width 44 height 30
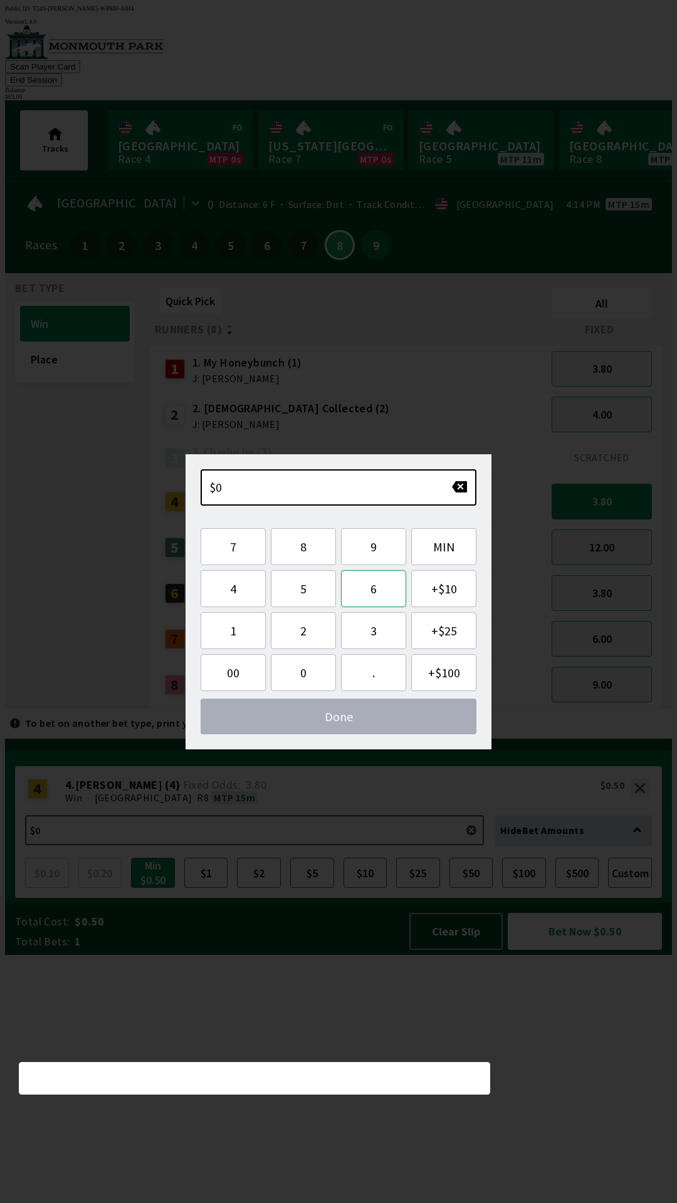
click at [382, 599] on button "6" at bounding box center [373, 588] width 65 height 37
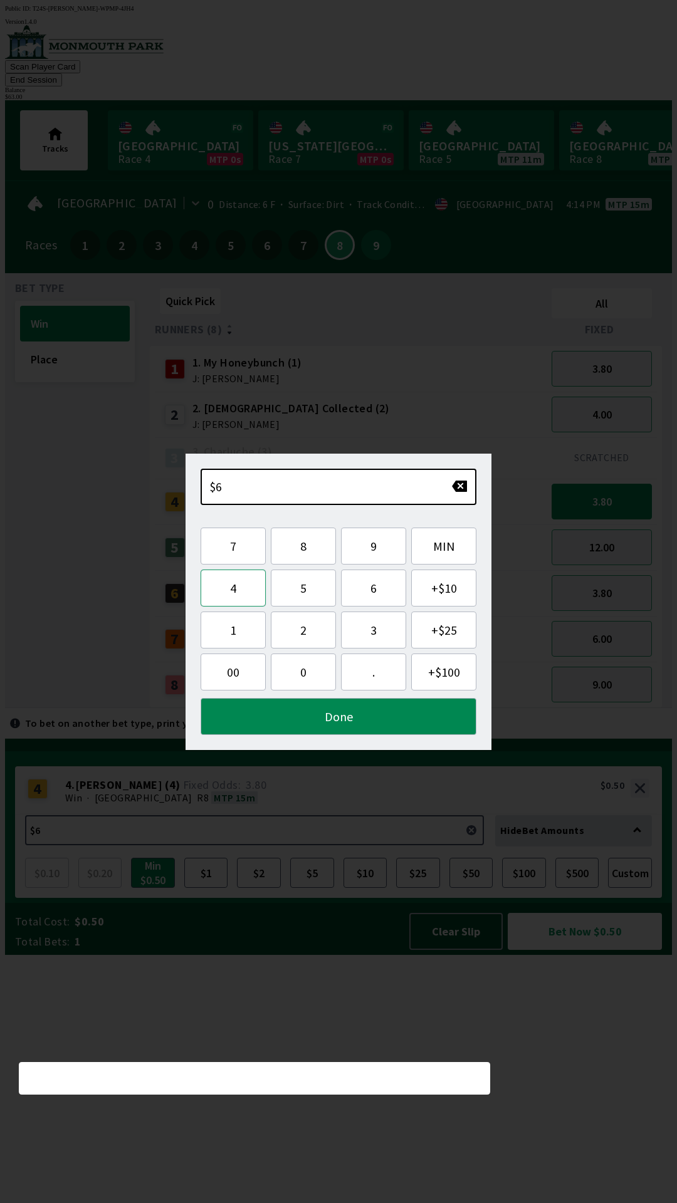
click at [244, 590] on button "4" at bounding box center [232, 587] width 65 height 37
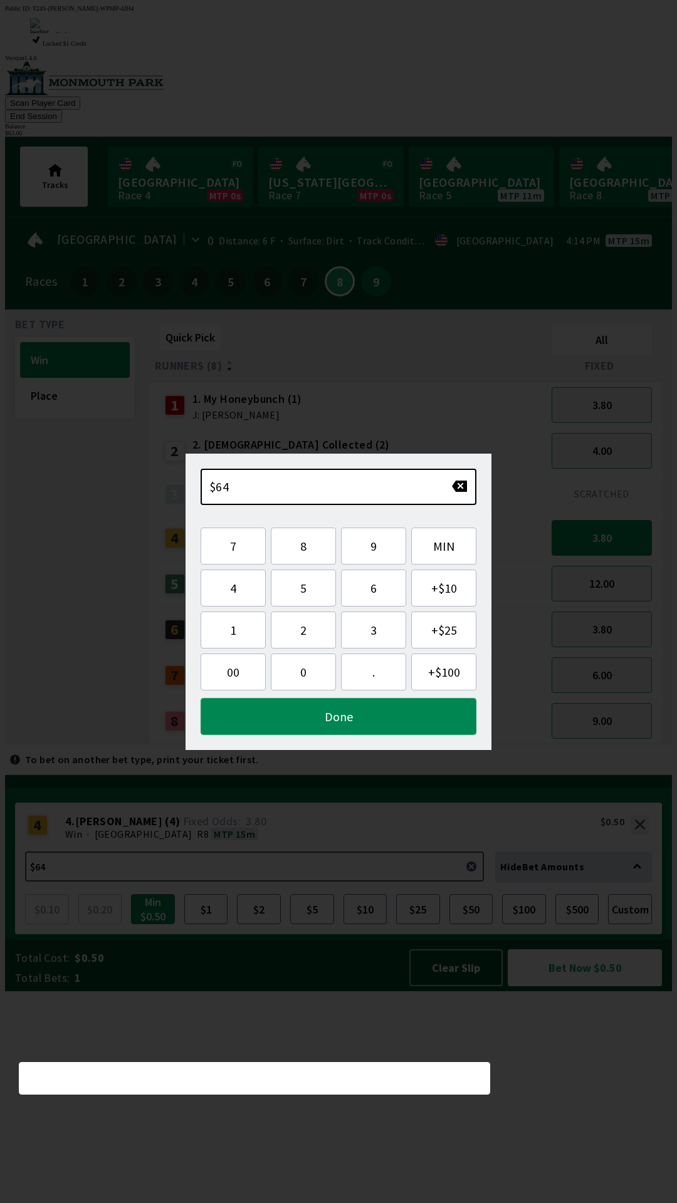
click at [377, 730] on button "Done" at bounding box center [338, 716] width 276 height 37
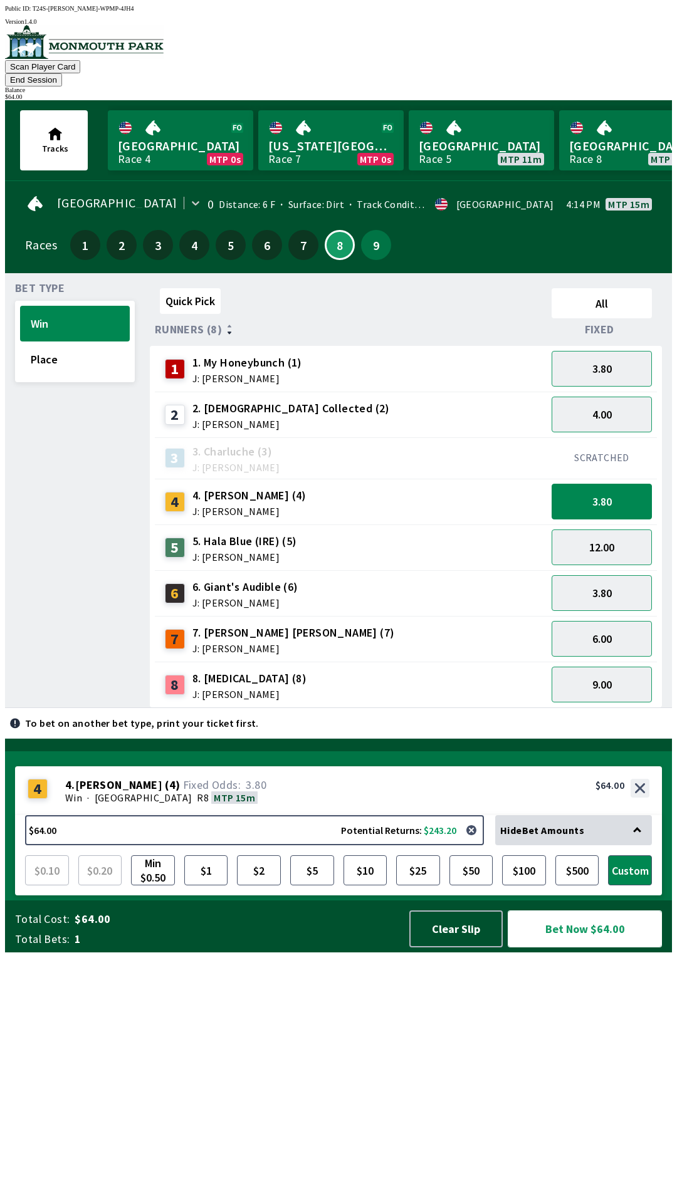
click at [613, 947] on button "Bet Now $64.00" at bounding box center [584, 928] width 154 height 37
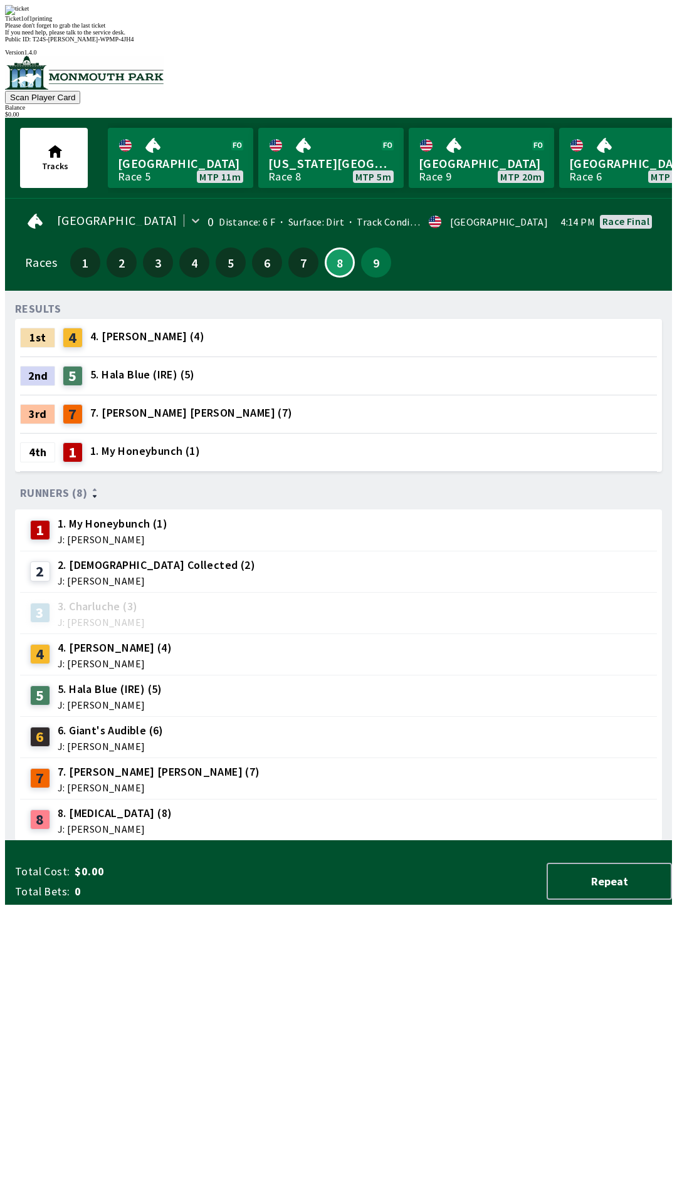
click at [302, 36] on div "Ticket 1 of 1 printing Please don't forget to grab the last ticket If you need …" at bounding box center [338, 20] width 667 height 31
click at [125, 36] on span "If you need help, please talk to the service desk." at bounding box center [65, 32] width 120 height 7
click at [475, 36] on div "Ticket 1 of 1 printing Please don't forget to grab the last ticket If you need …" at bounding box center [338, 20] width 667 height 31
click at [125, 36] on span "If you need help, please talk to the service desk." at bounding box center [65, 32] width 120 height 7
click at [442, 841] on div "RESULTS 1st 4 4. [PERSON_NAME] (4) 2nd 5 5. Hala Blue (IRE) (5) 3rd 7 7. [PERSO…" at bounding box center [343, 571] width 656 height 540
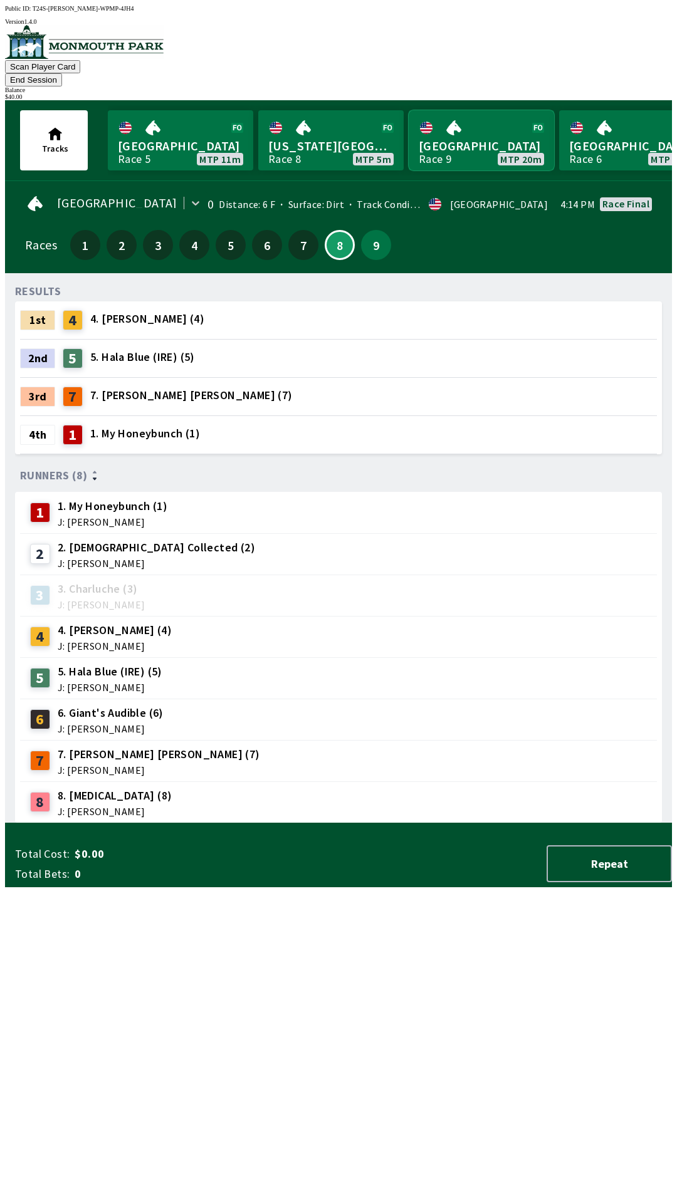
click at [496, 116] on link "[GEOGRAPHIC_DATA] Race 9 MTP 20m" at bounding box center [480, 140] width 145 height 60
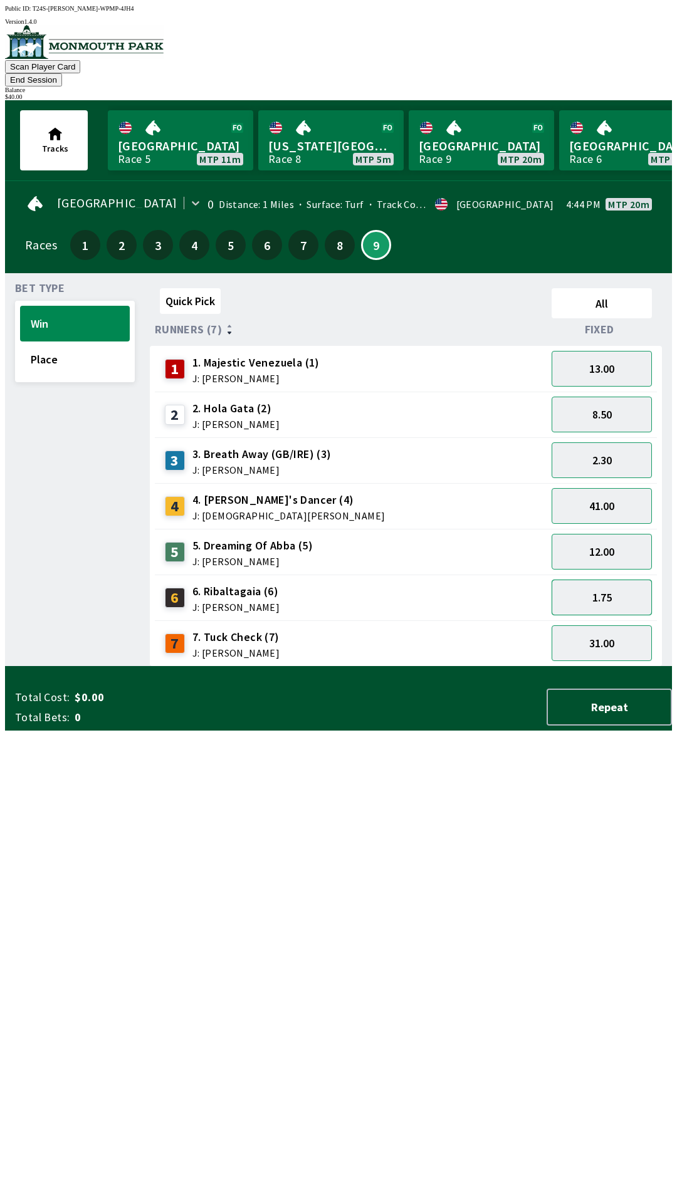
click at [616, 579] on button "1.75" at bounding box center [601, 597] width 100 height 36
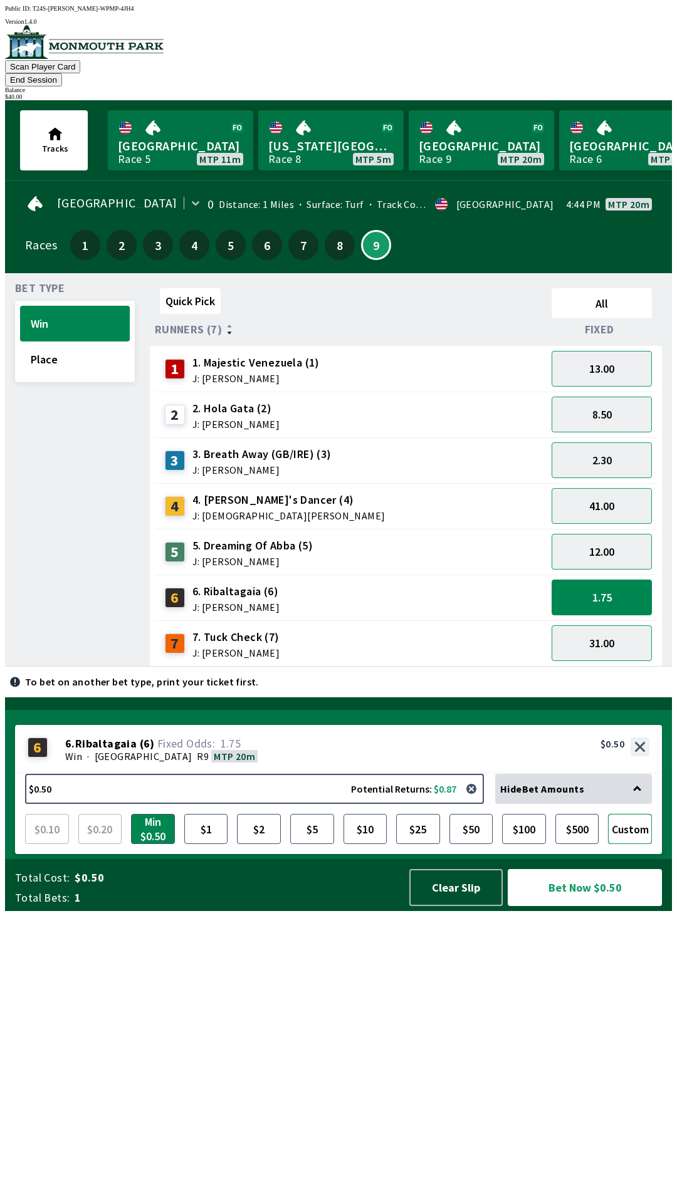
click at [638, 844] on button "Custom" at bounding box center [630, 829] width 44 height 30
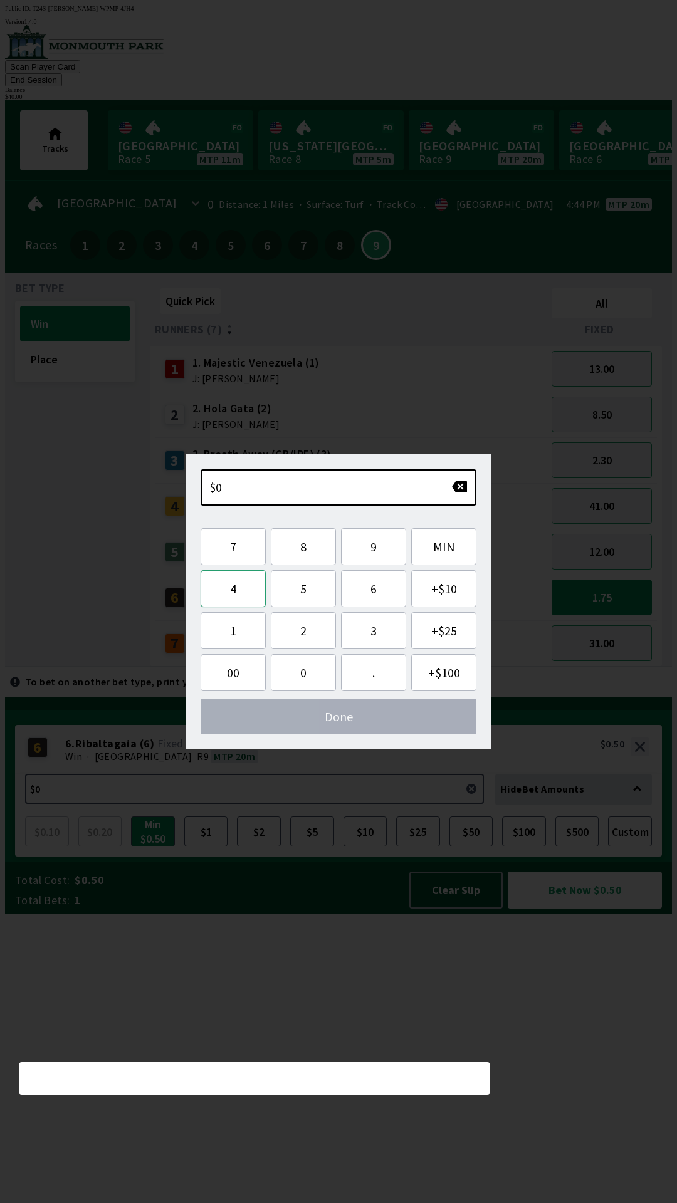
click at [230, 590] on button "4" at bounding box center [232, 588] width 65 height 37
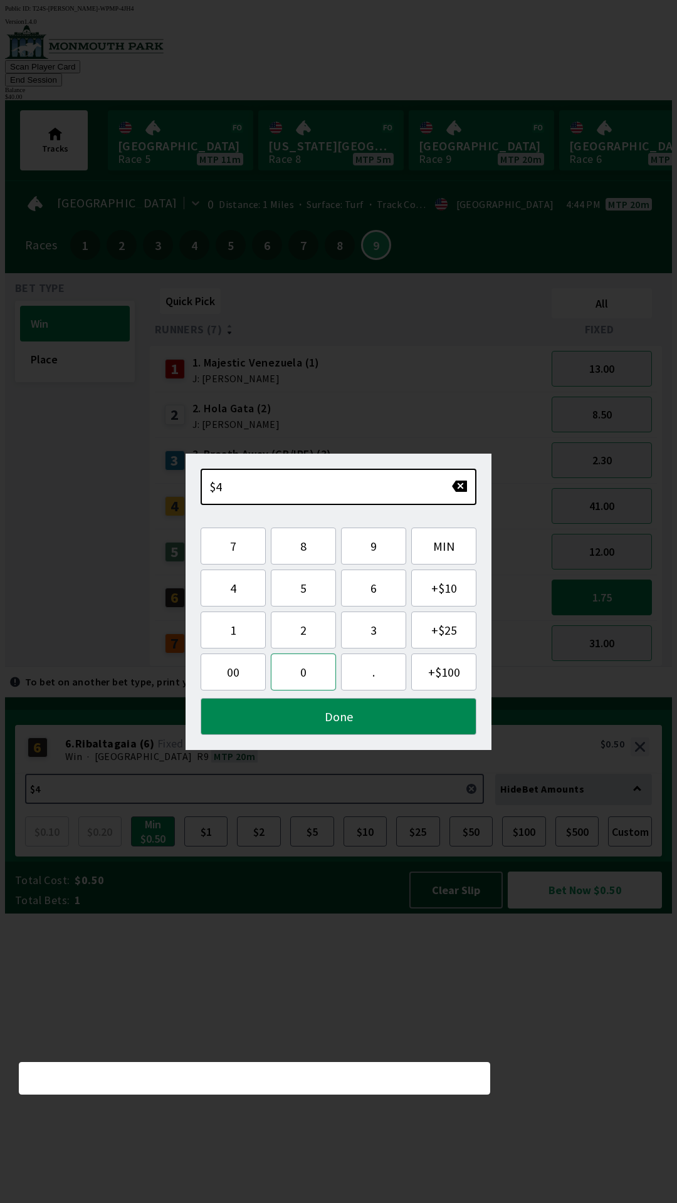
click at [319, 673] on button "0" at bounding box center [303, 671] width 65 height 37
click at [350, 720] on button "Done" at bounding box center [338, 716] width 276 height 37
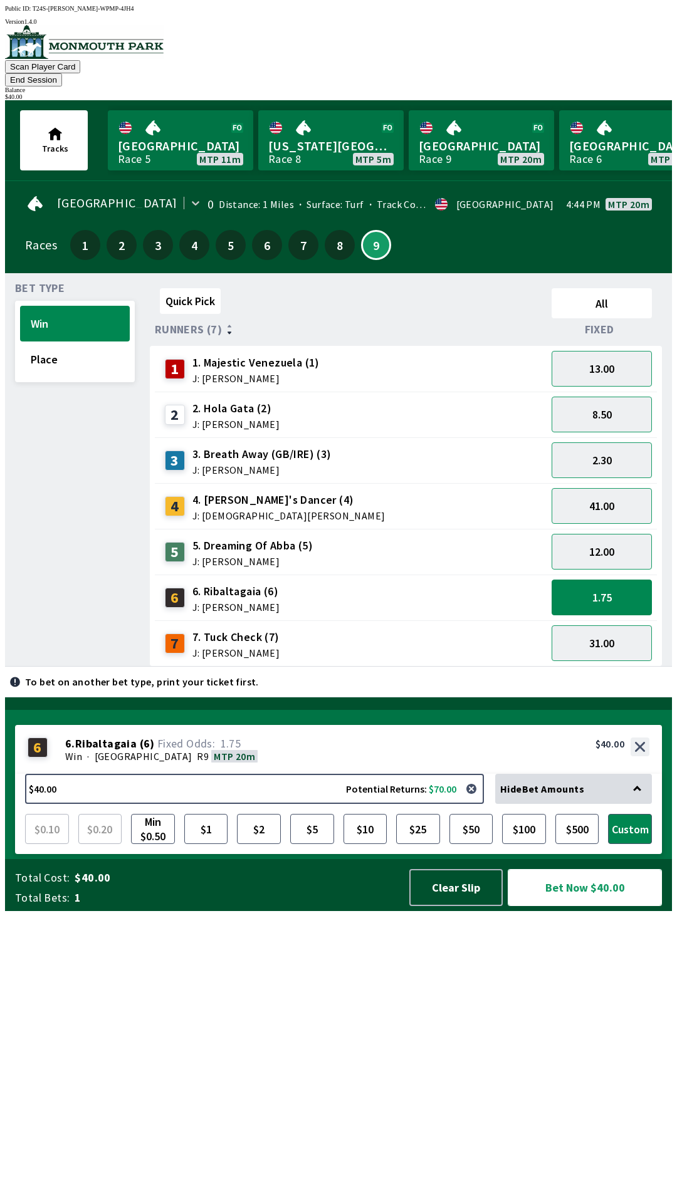
click at [616, 906] on button "Bet Now $40.00" at bounding box center [584, 887] width 154 height 37
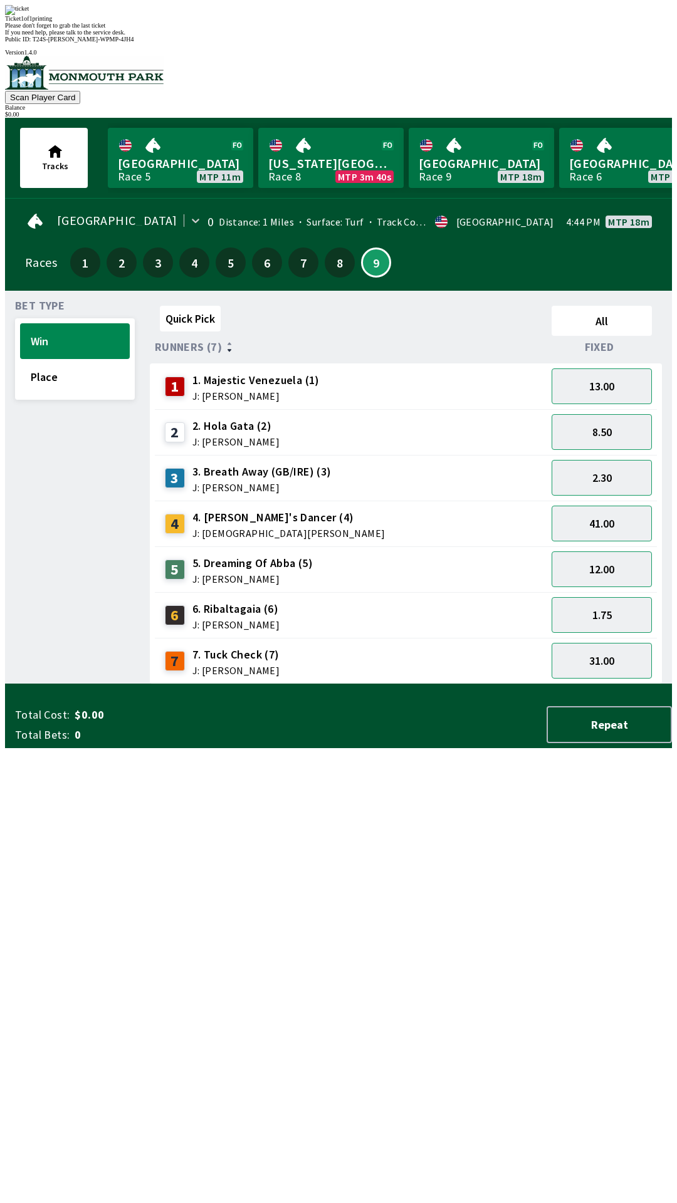
click at [522, 684] on div "Quick Pick All Runners (7) Fixed 1 1. Majestic Venezuela (1) J: [PERSON_NAME] 1…" at bounding box center [411, 492] width 522 height 383
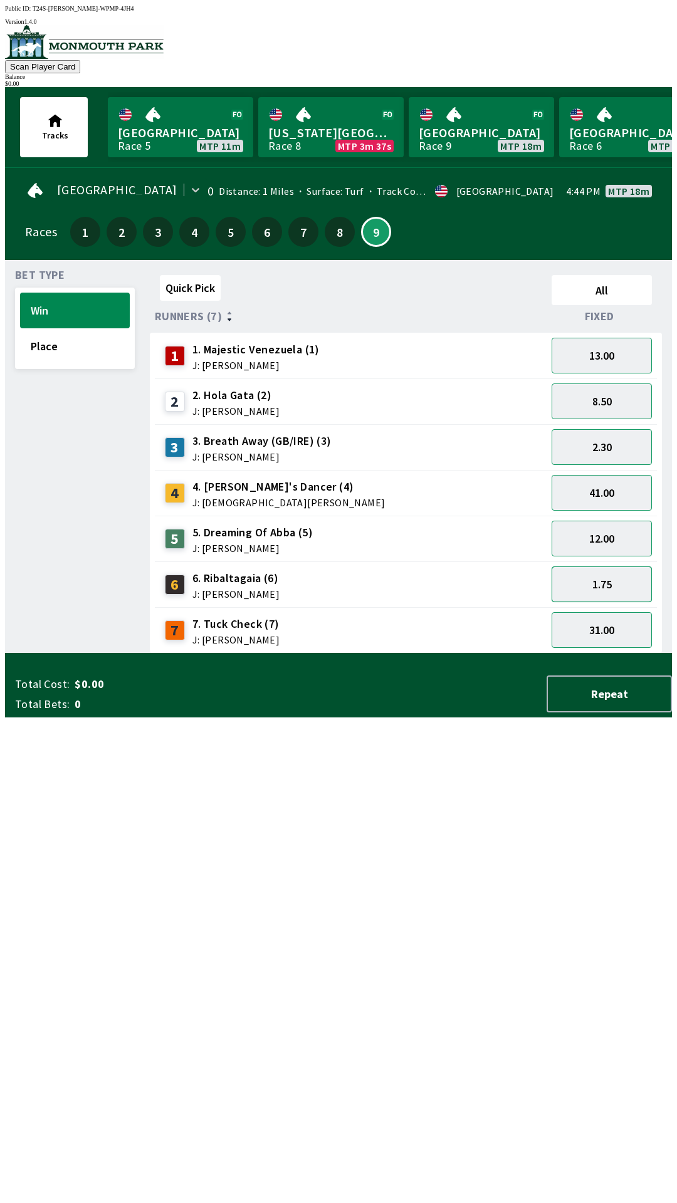
click at [613, 570] on button "1.75" at bounding box center [601, 584] width 100 height 36
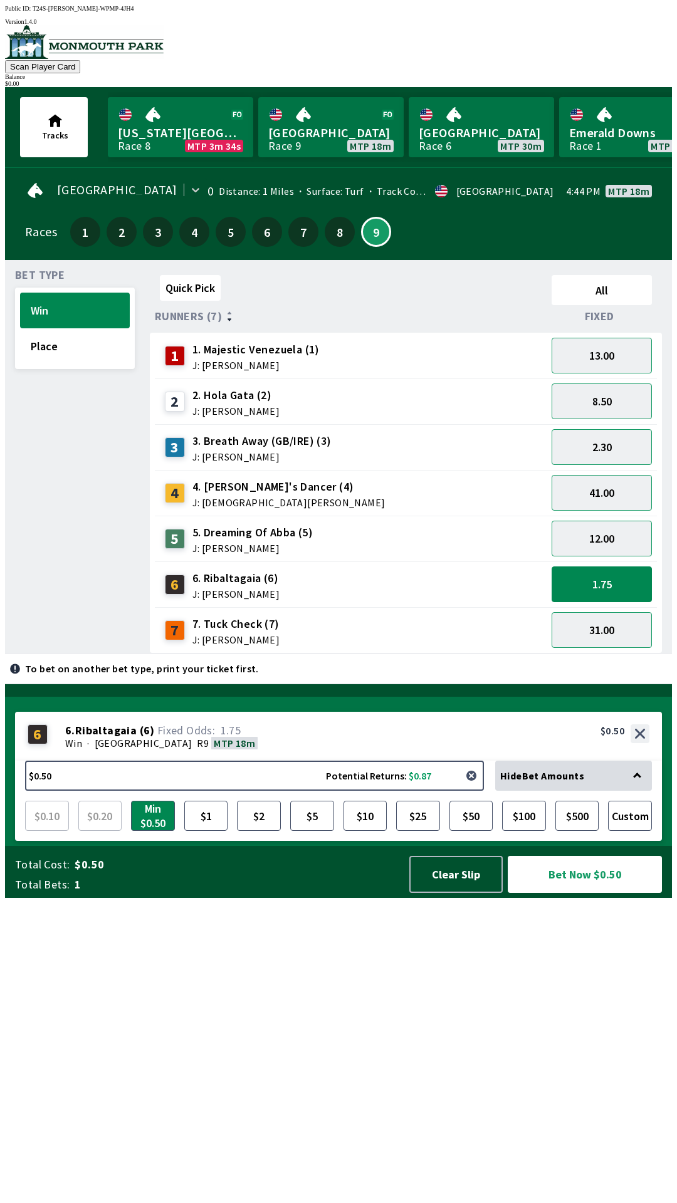
click at [473, 788] on button "button" at bounding box center [471, 775] width 25 height 25
click at [232, 791] on button "$0.50 Potential Returns: $0.87" at bounding box center [254, 775] width 459 height 30
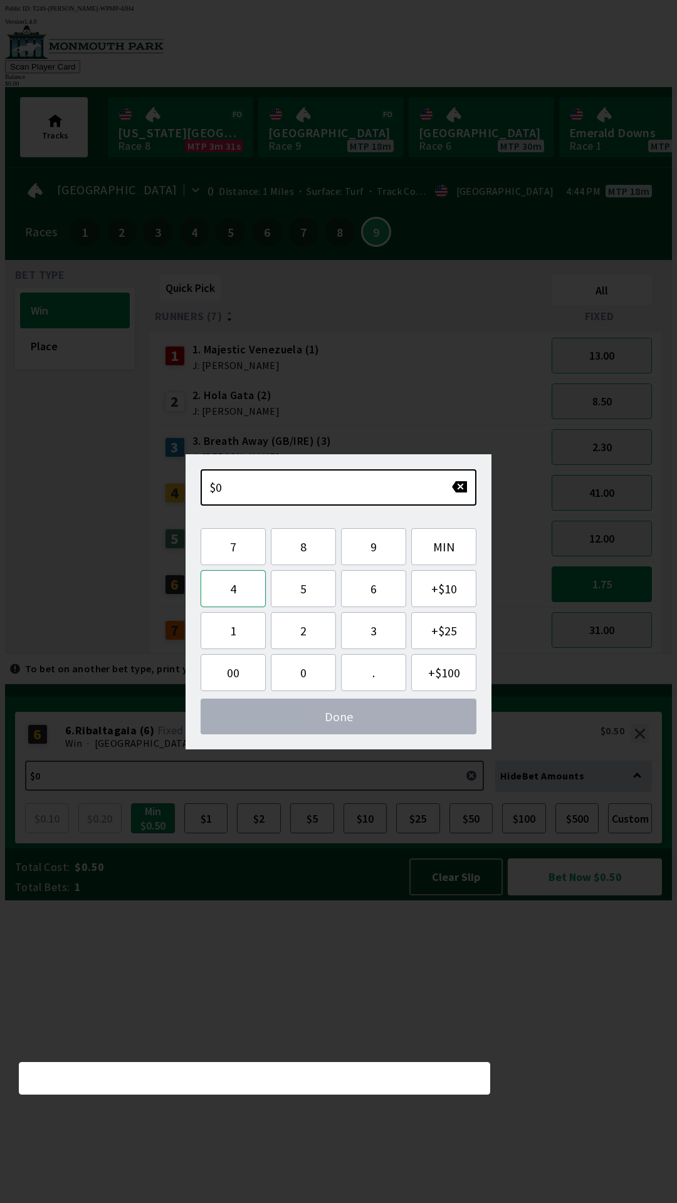
click at [227, 578] on button "4" at bounding box center [232, 588] width 65 height 37
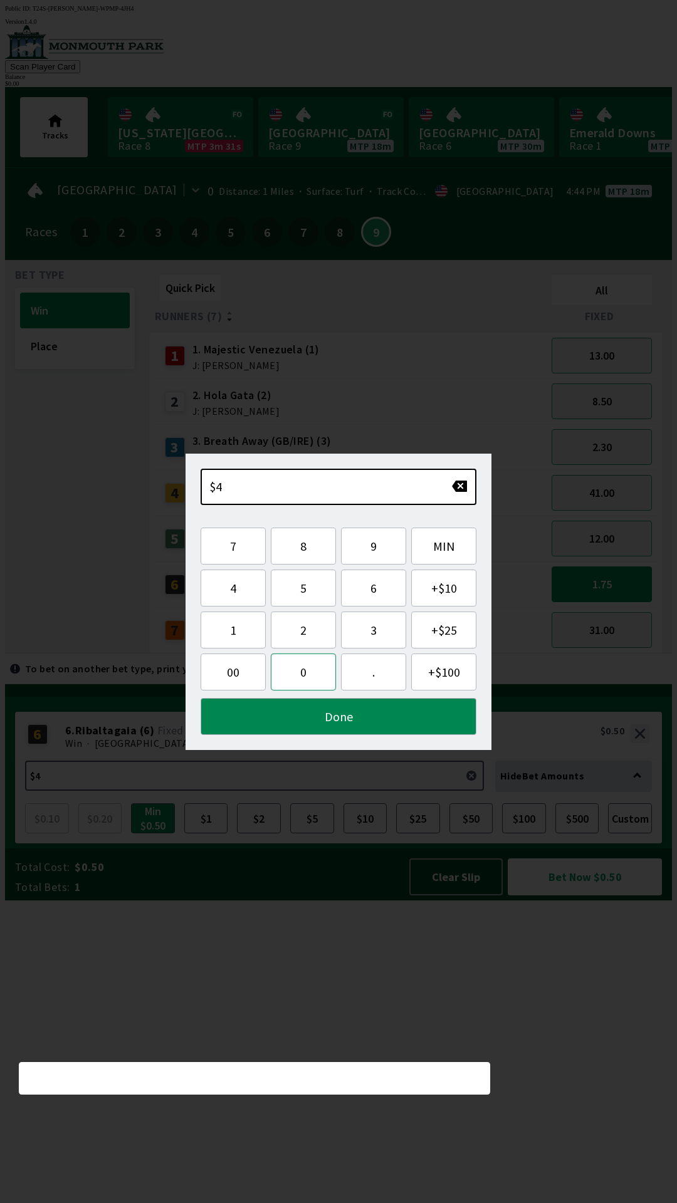
click at [304, 673] on button "0" at bounding box center [303, 671] width 65 height 37
click at [348, 718] on button "Done" at bounding box center [338, 716] width 276 height 37
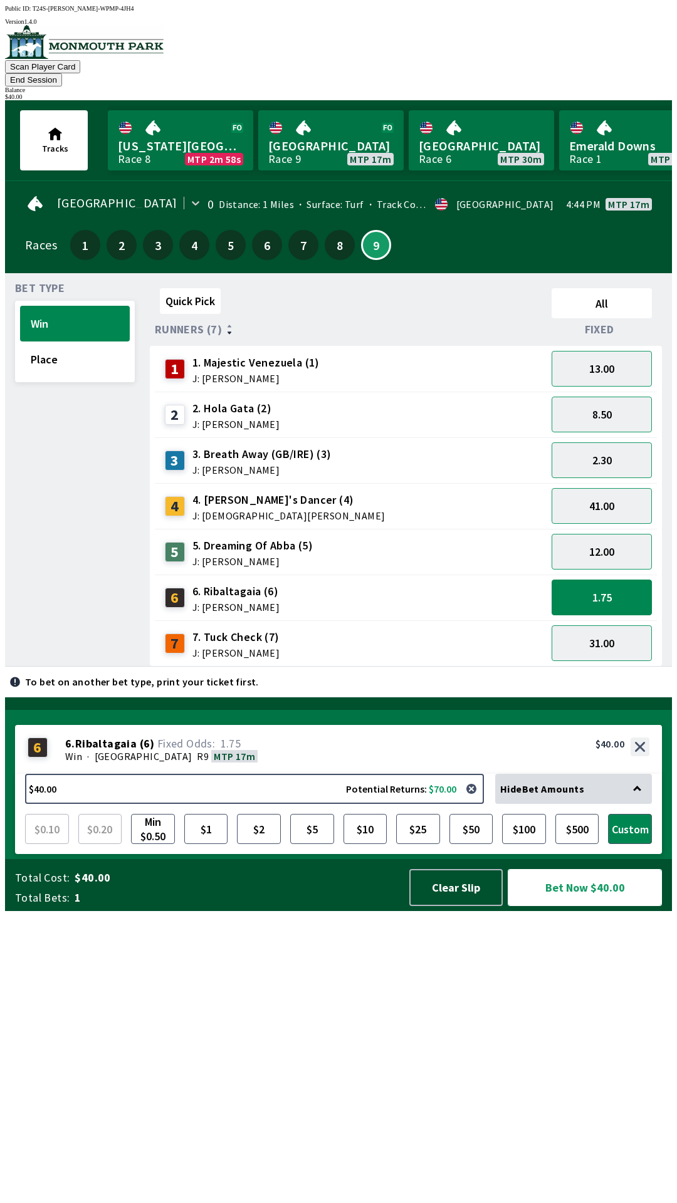
click at [589, 906] on button "Bet Now $40.00" at bounding box center [584, 887] width 154 height 37
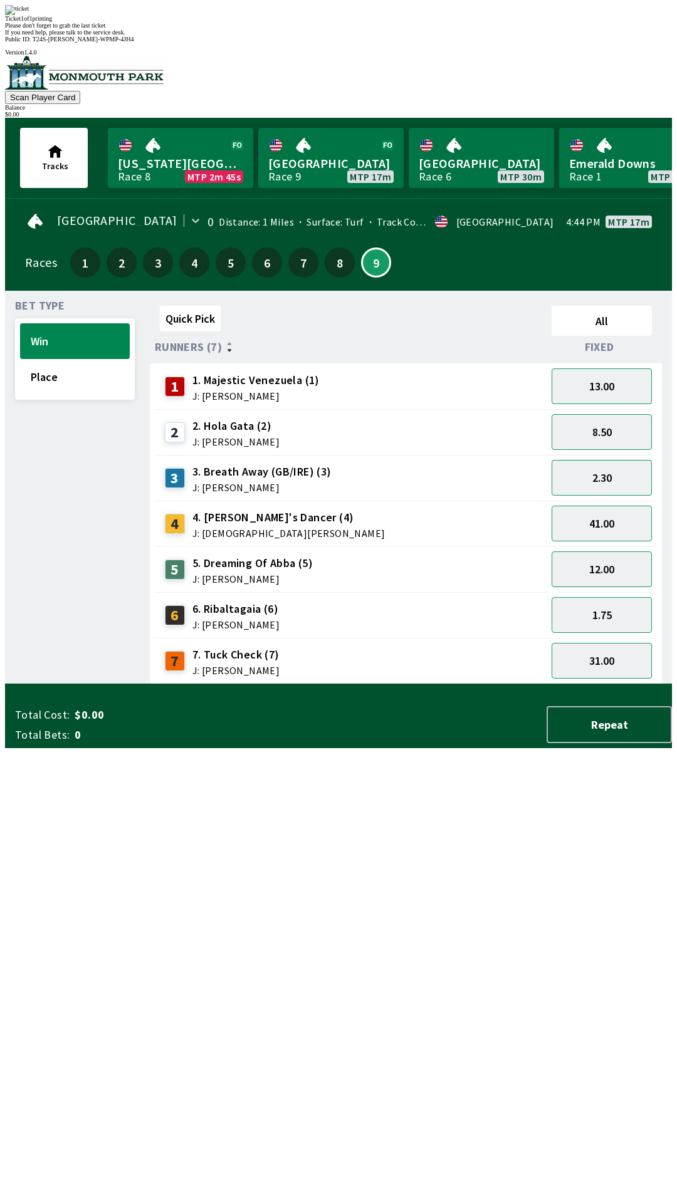
click at [335, 684] on div "Quick Pick All Runners (7) Fixed 1 1. Majestic Venezuela (1) J: [PERSON_NAME] 1…" at bounding box center [411, 492] width 522 height 383
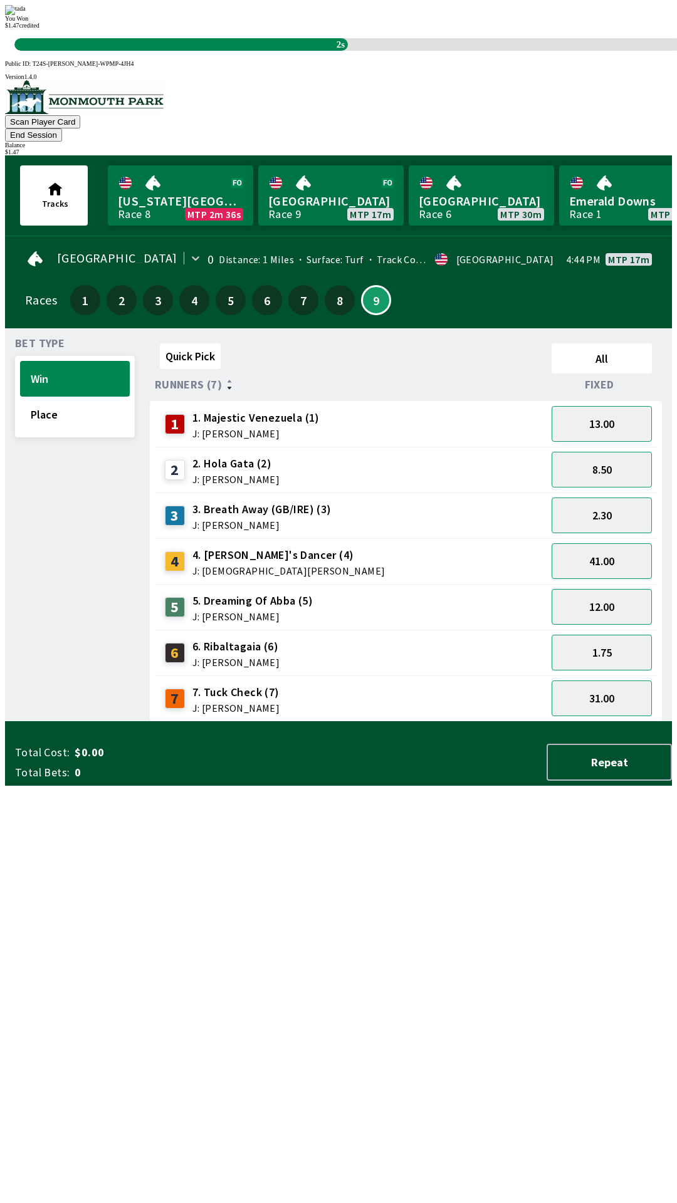
click at [477, 722] on div "Quick Pick All Runners (7) Fixed 1 1. Majestic Venezuela (1) J: [PERSON_NAME] 1…" at bounding box center [411, 529] width 522 height 383
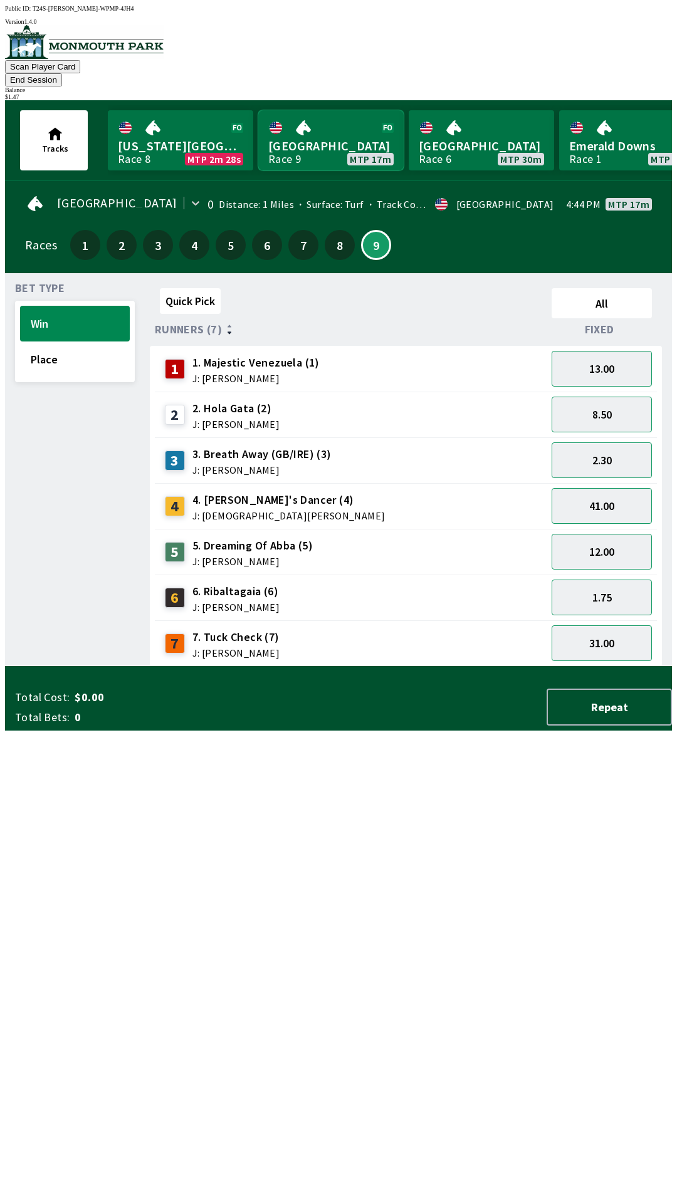
click at [318, 136] on link "[GEOGRAPHIC_DATA] Race 9 MTP 17m" at bounding box center [330, 140] width 145 height 60
click at [370, 234] on button "9" at bounding box center [376, 245] width 30 height 30
click at [605, 448] on button "2.30" at bounding box center [601, 460] width 100 height 36
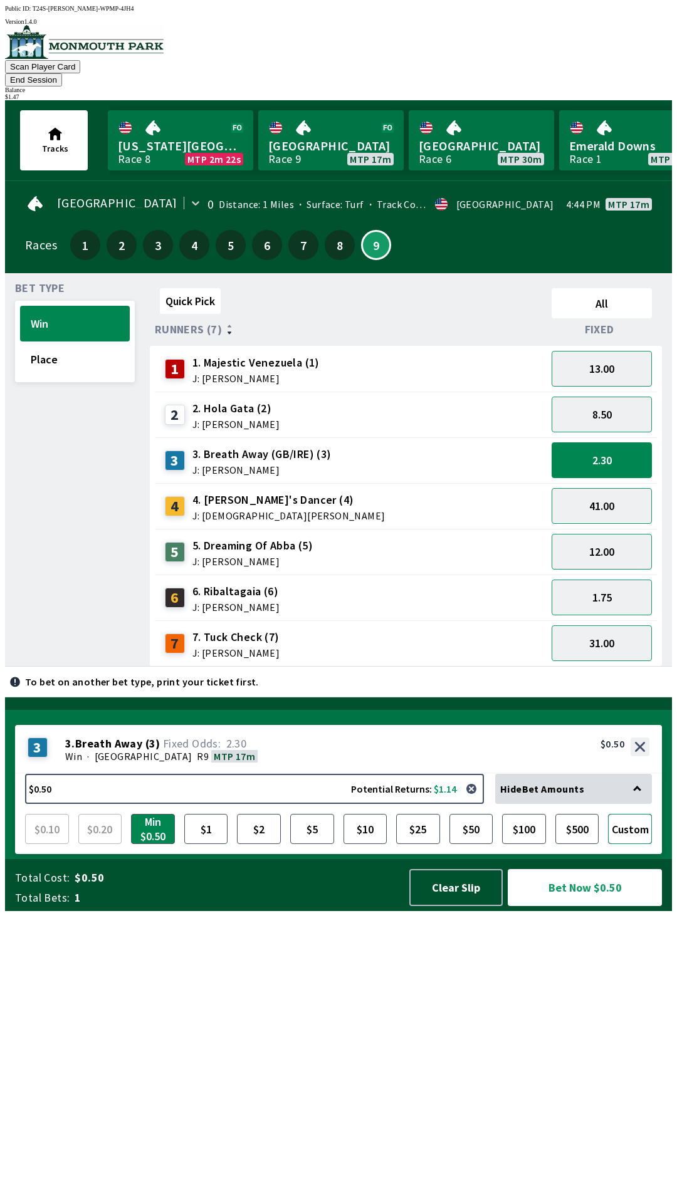
click at [633, 844] on button "Custom" at bounding box center [630, 829] width 44 height 30
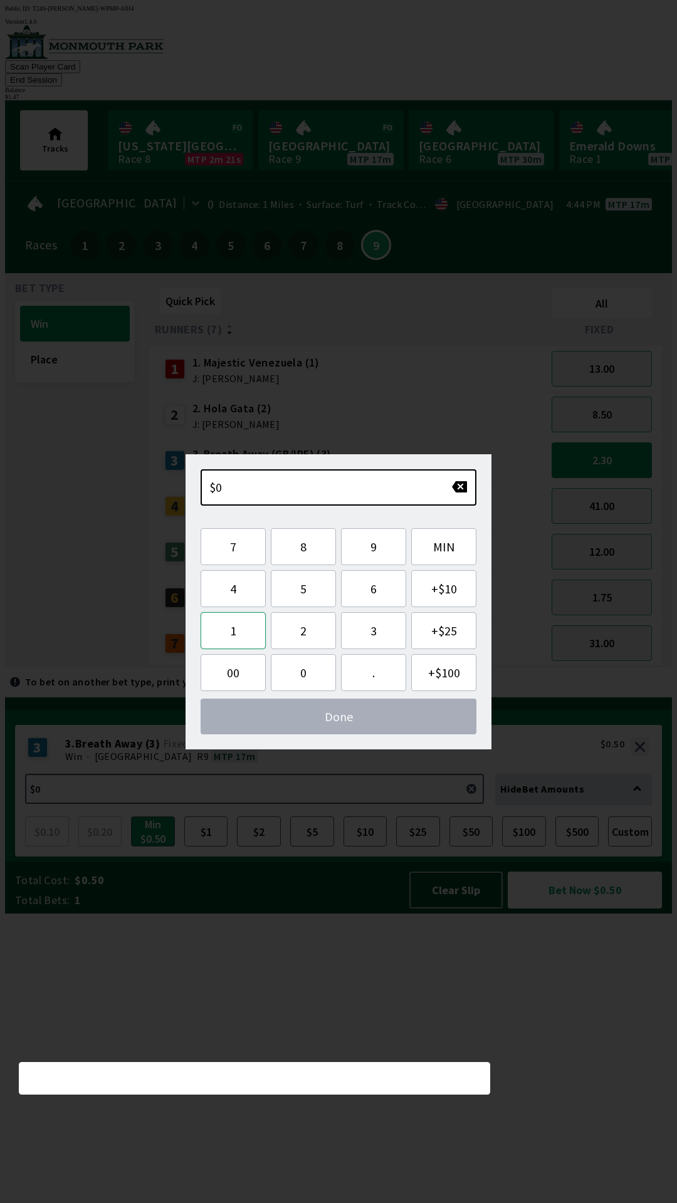
click at [239, 631] on button "1" at bounding box center [232, 630] width 65 height 37
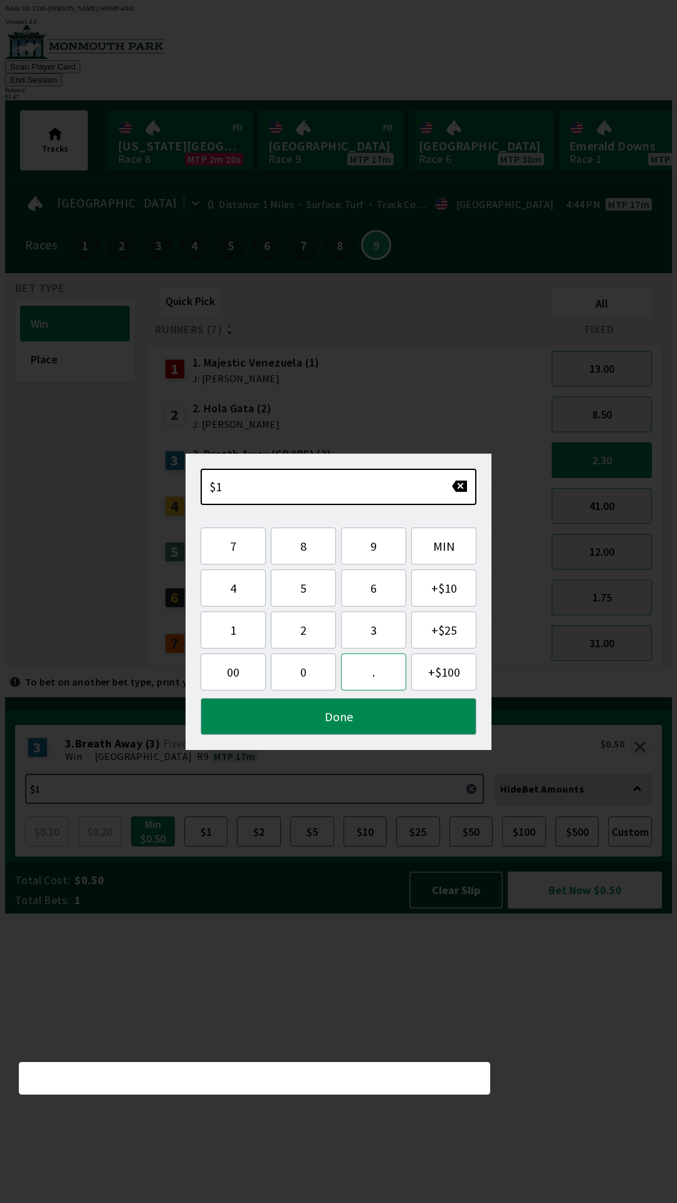
click at [370, 686] on button "." at bounding box center [373, 671] width 65 height 37
click at [231, 589] on button "4" at bounding box center [232, 587] width 65 height 37
click at [233, 541] on button "7" at bounding box center [232, 545] width 65 height 37
click at [316, 732] on button "Done" at bounding box center [338, 716] width 276 height 37
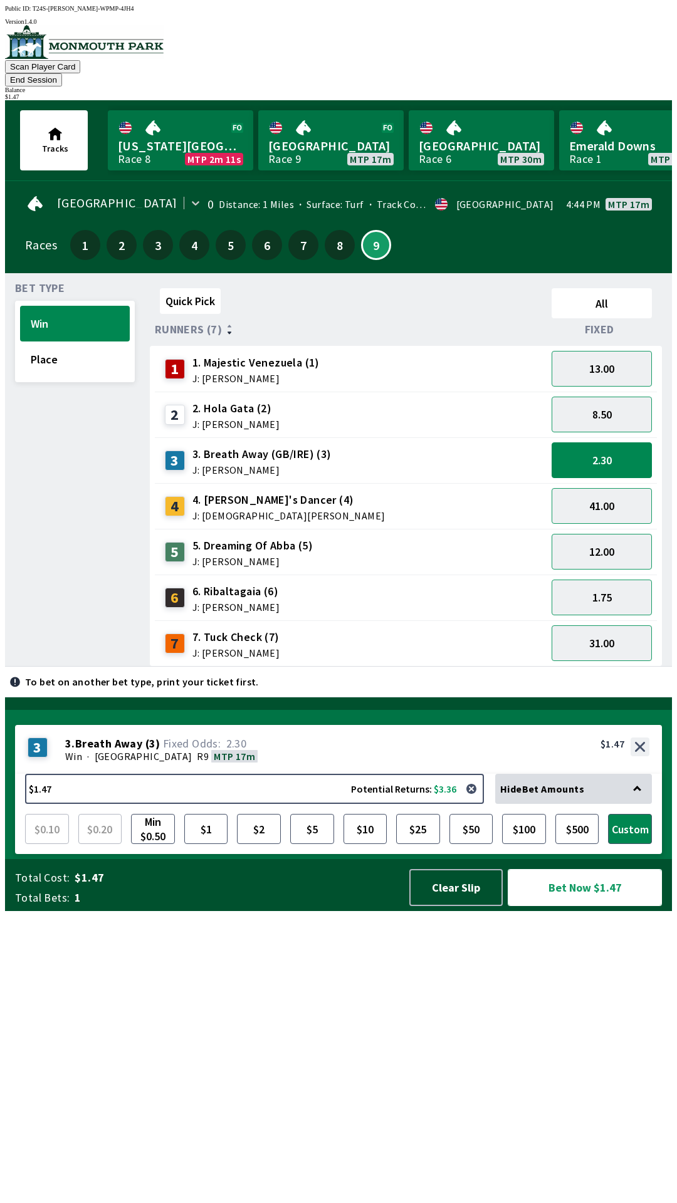
click at [605, 906] on button "Bet Now $1.47" at bounding box center [584, 887] width 154 height 37
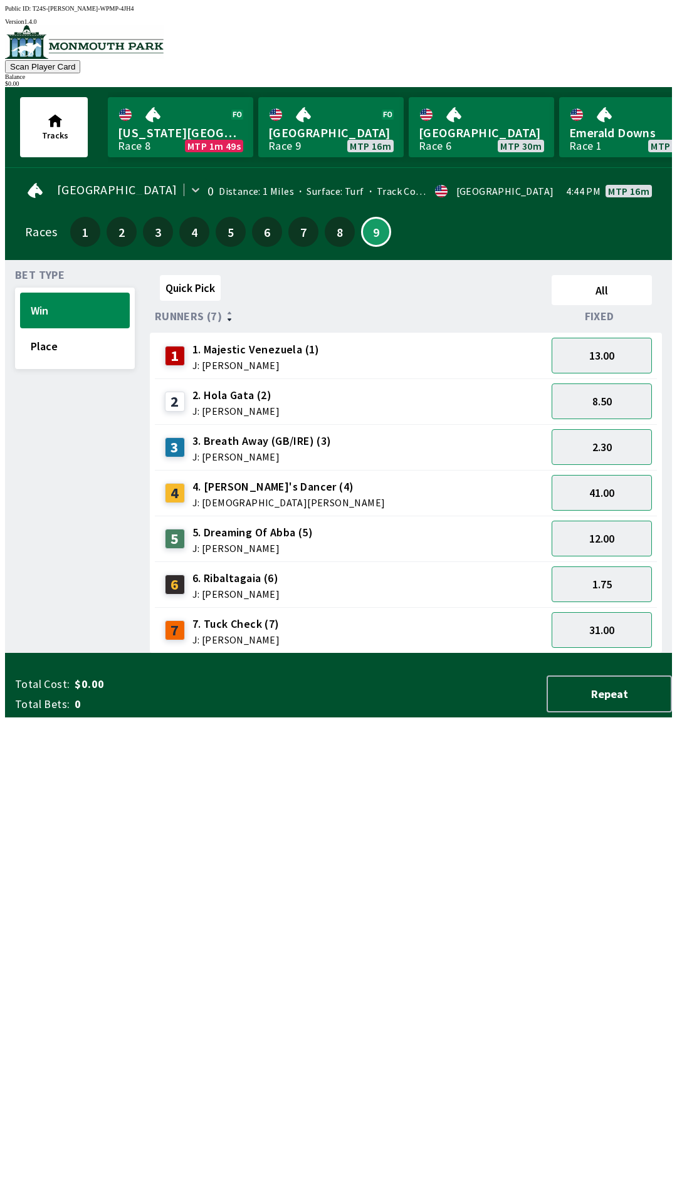
click at [317, 653] on div "Quick Pick All Runners (7) Fixed 1 1. Majestic Venezuela (1) J: [PERSON_NAME] 1…" at bounding box center [411, 461] width 522 height 383
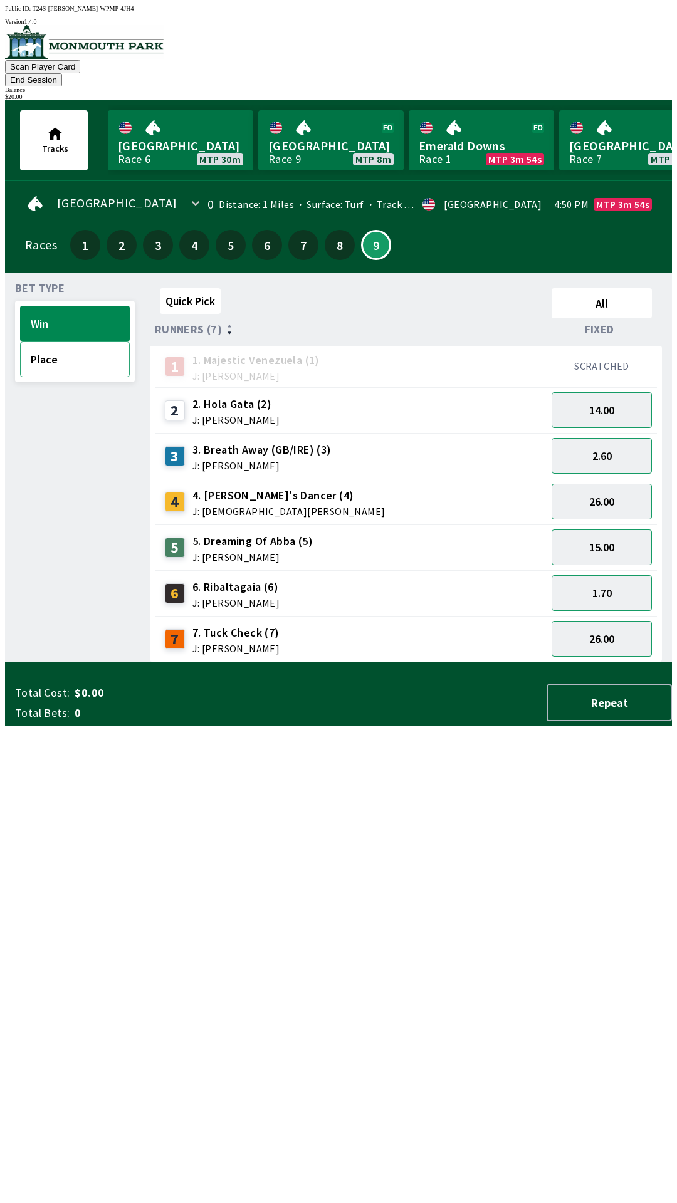
click at [81, 341] on button "Place" at bounding box center [75, 359] width 110 height 36
click at [62, 310] on button "Win" at bounding box center [75, 324] width 110 height 36
click at [617, 445] on button "2.60" at bounding box center [601, 456] width 100 height 36
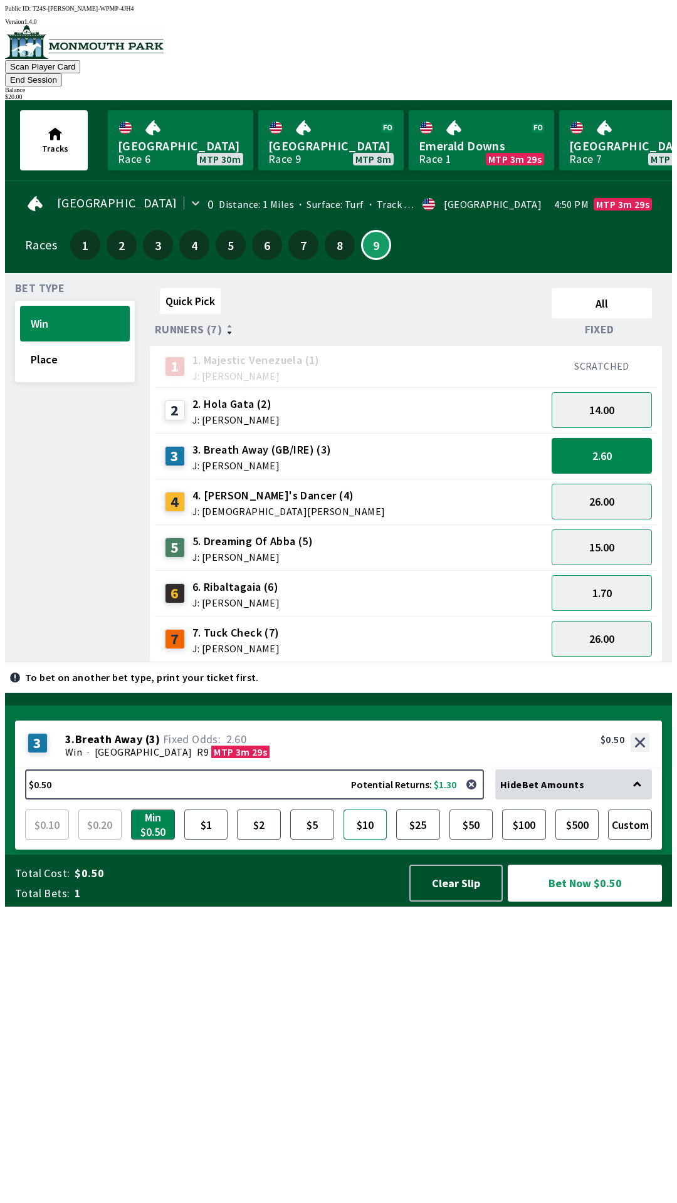
click at [373, 839] on button "$10" at bounding box center [365, 824] width 44 height 30
click at [584, 901] on button "Bet Now $10.00" at bounding box center [584, 882] width 154 height 37
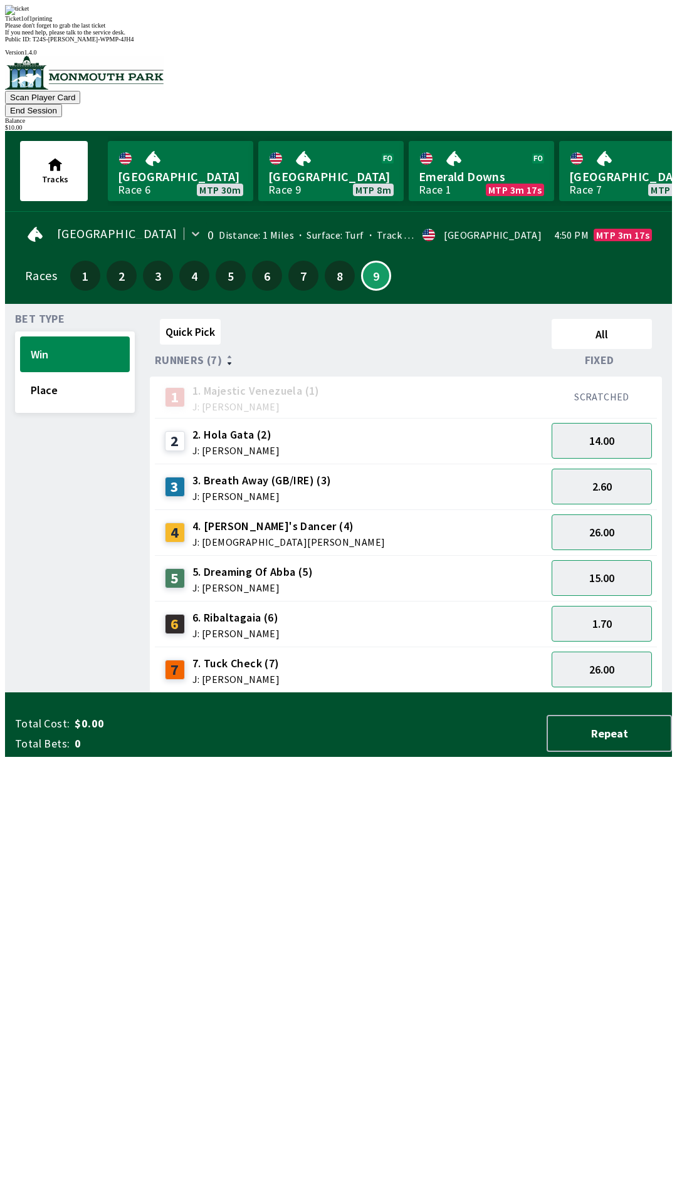
click at [351, 693] on div "Quick Pick All Runners (7) Fixed 1 1. Majestic Venezuela (1) J: [PERSON_NAME] S…" at bounding box center [411, 503] width 522 height 379
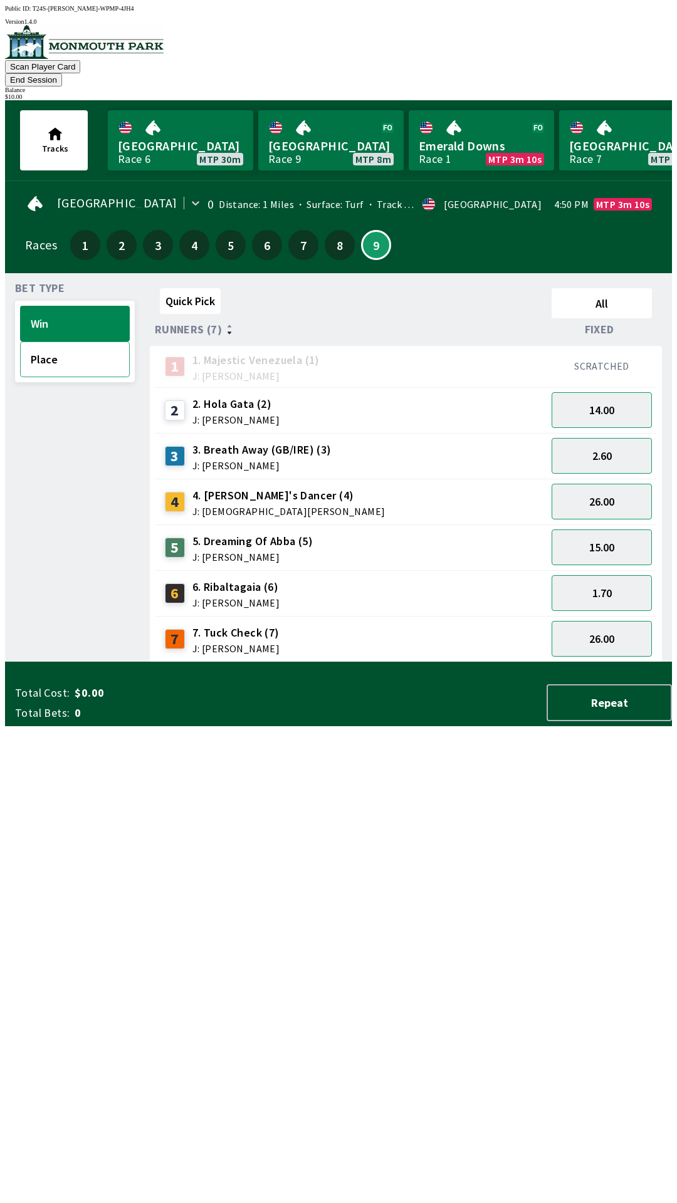
click at [72, 341] on button "Place" at bounding box center [75, 359] width 110 height 36
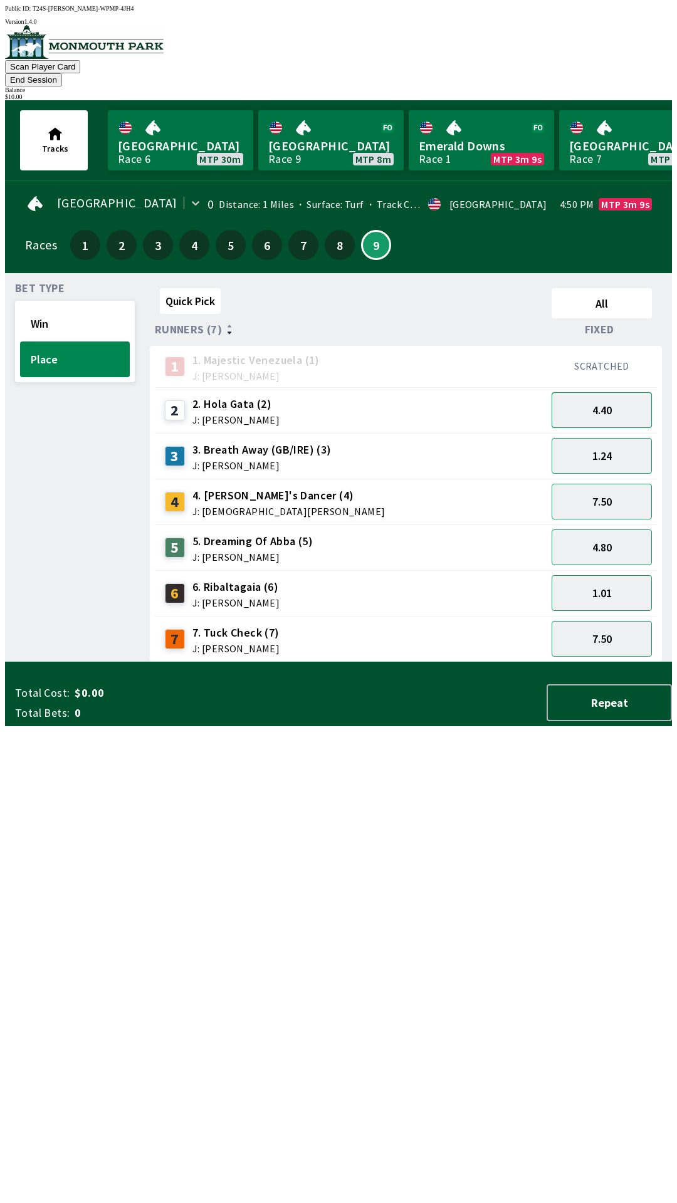
click at [598, 392] on button "4.40" at bounding box center [601, 410] width 100 height 36
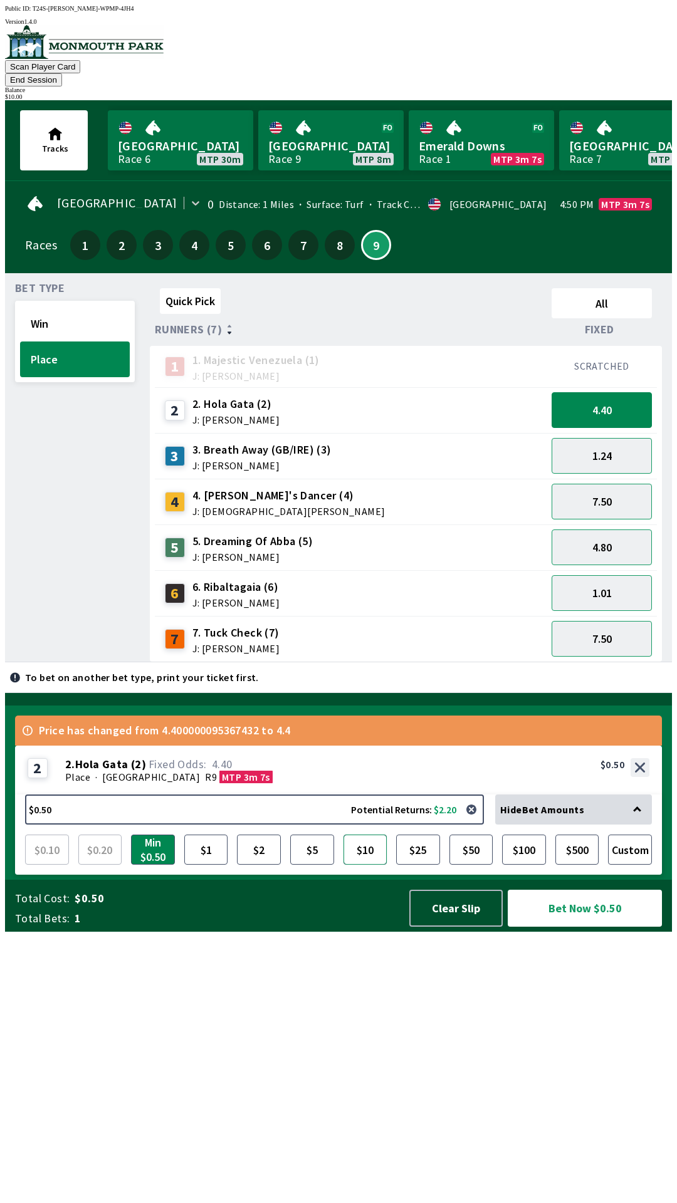
click at [360, 864] on button "$10" at bounding box center [365, 849] width 44 height 30
click at [566, 926] on button "Bet Now $10.00" at bounding box center [584, 908] width 154 height 37
